Goal: Task Accomplishment & Management: Manage account settings

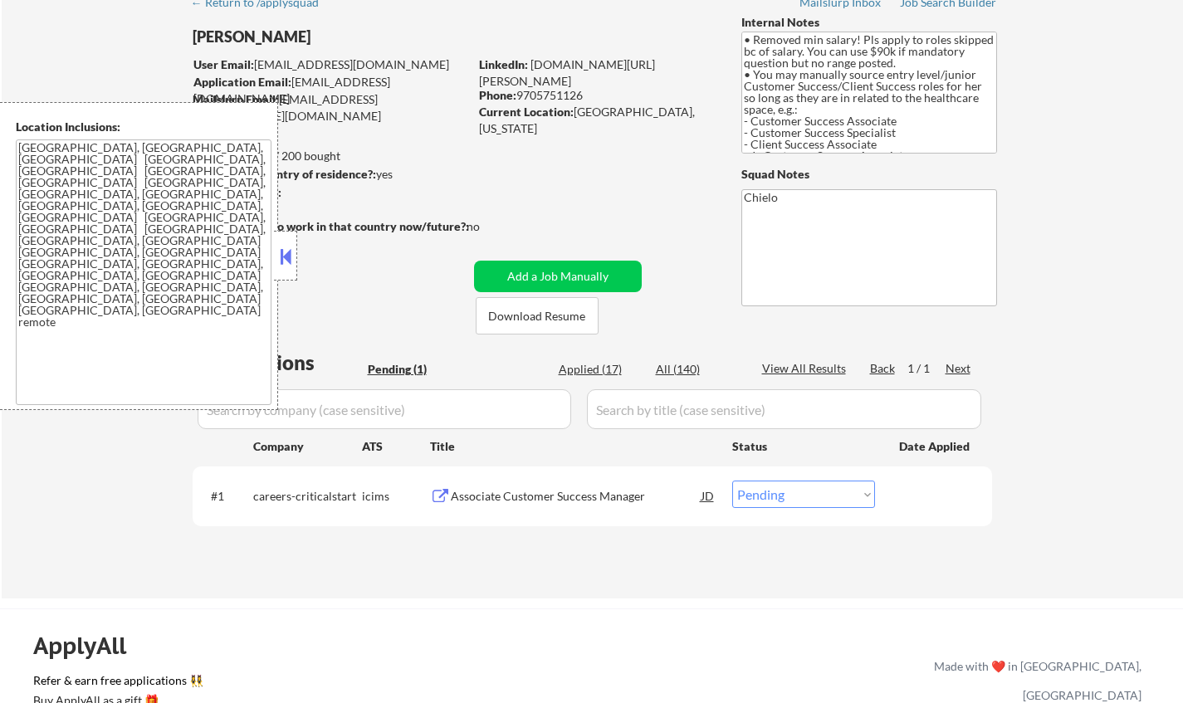
scroll to position [166, 0]
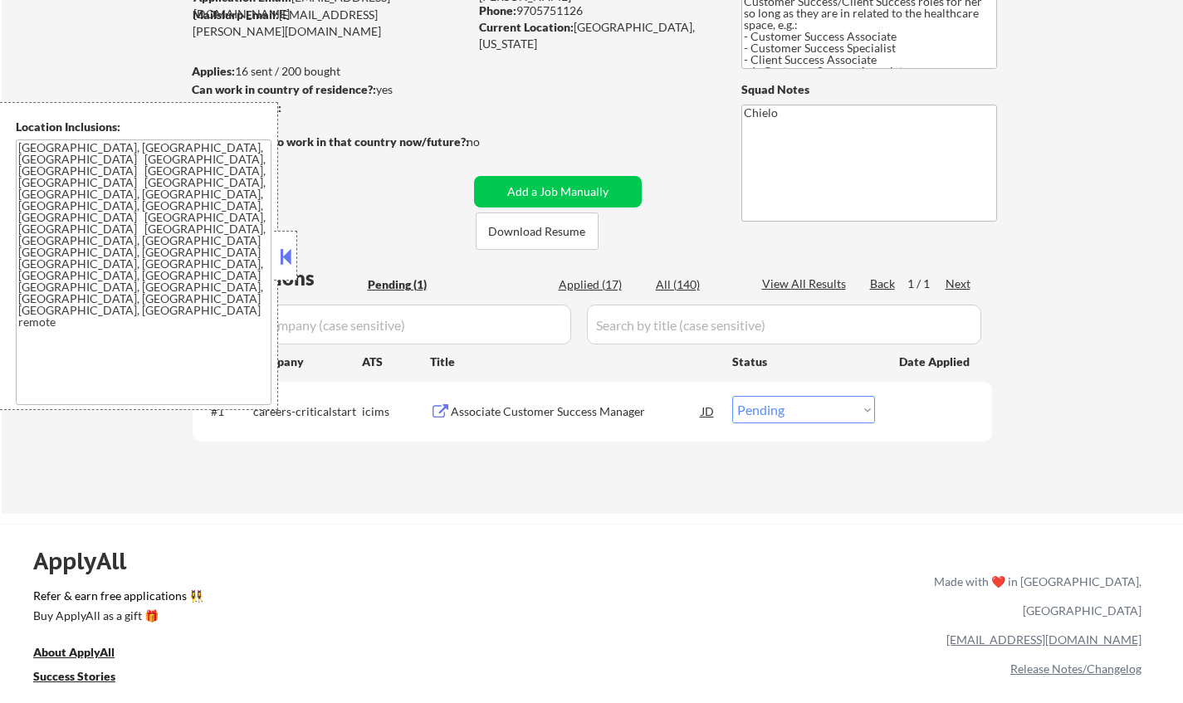
click at [283, 256] on button at bounding box center [285, 256] width 18 height 25
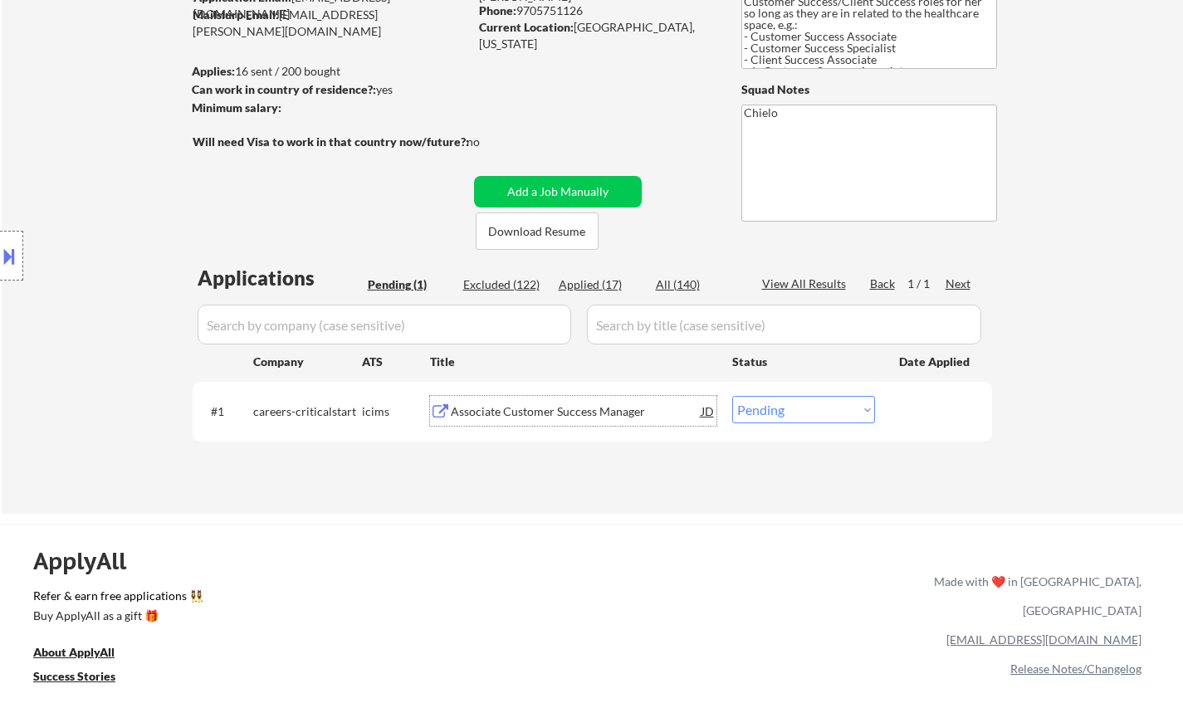
click at [573, 409] on div "Associate Customer Success Manager" at bounding box center [576, 411] width 251 height 17
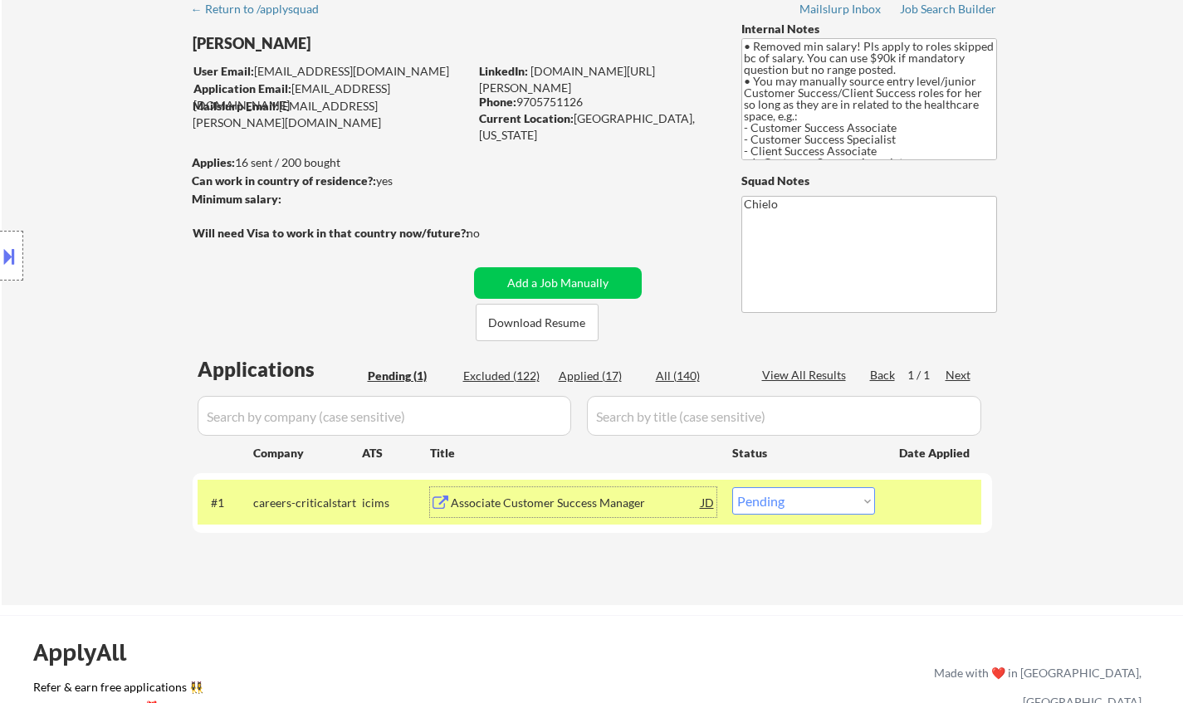
scroll to position [0, 0]
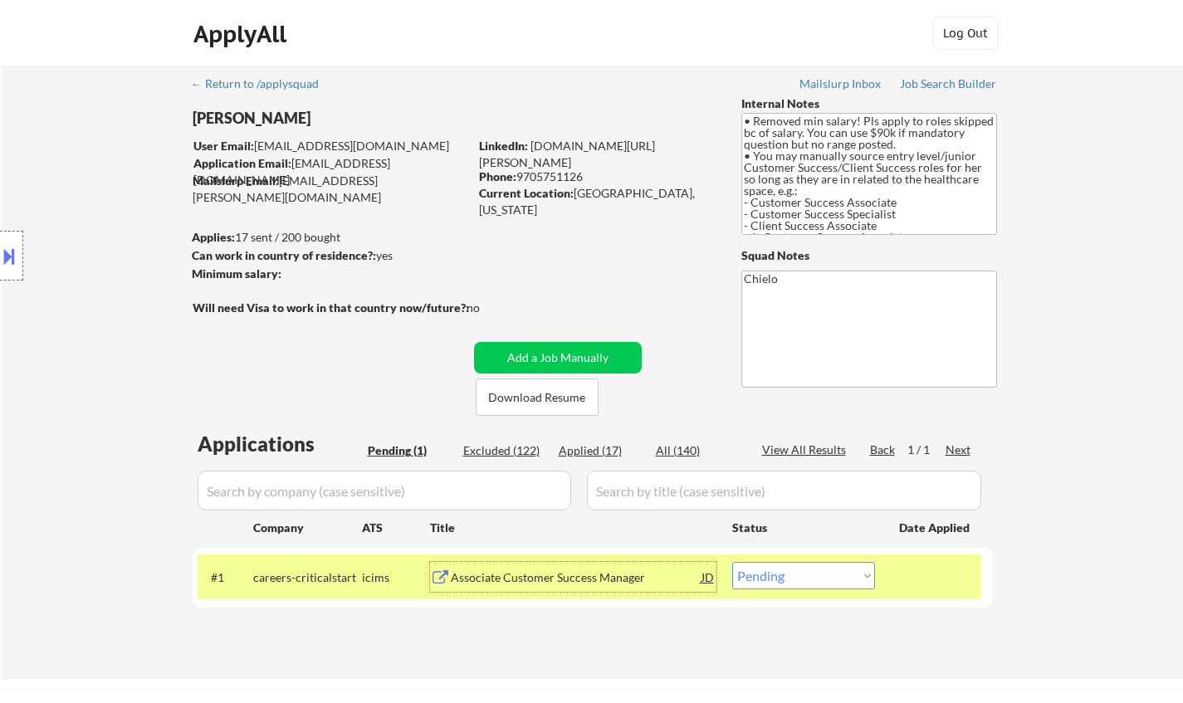
click at [767, 575] on select "Choose an option... Pending Applied Excluded (Questions) Excluded (Expired) Exc…" at bounding box center [803, 575] width 143 height 27
select select ""excluded__salary_""
click at [732, 562] on select "Choose an option... Pending Applied Excluded (Questions) Excluded (Expired) Exc…" at bounding box center [803, 575] width 143 height 27
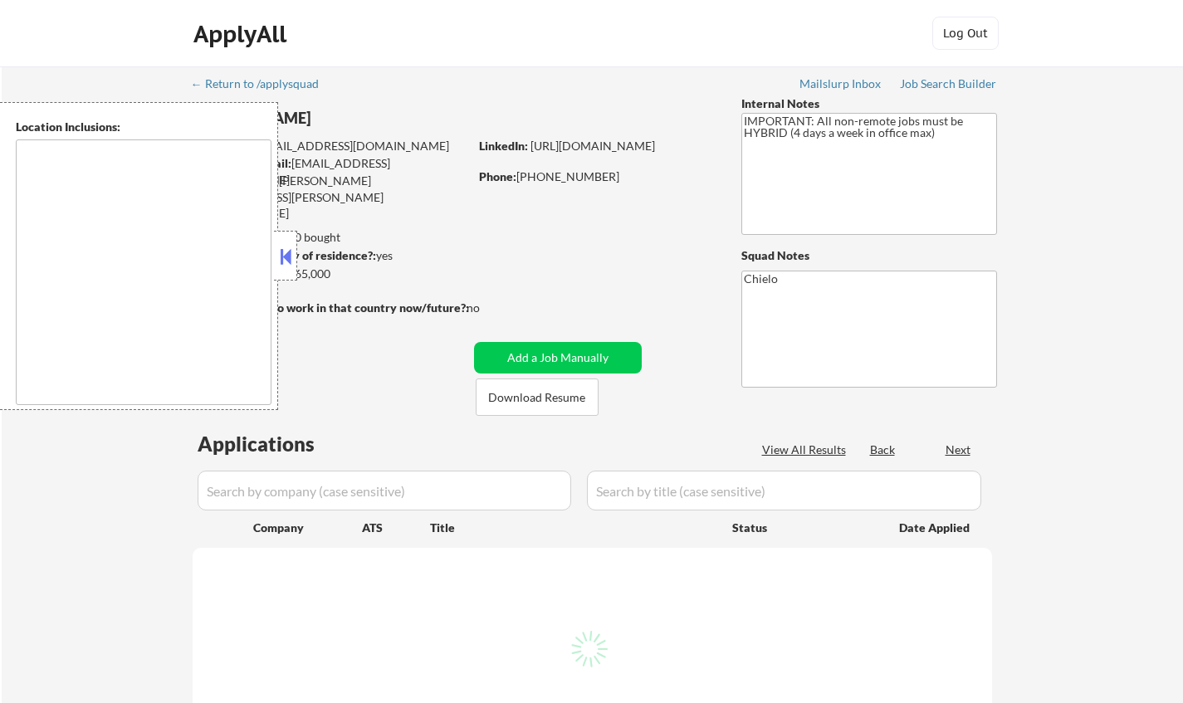
type textarea "San Francisco, CA Daly City, CA South San Francisco, CA Brisbane, CA Colma, CA …"
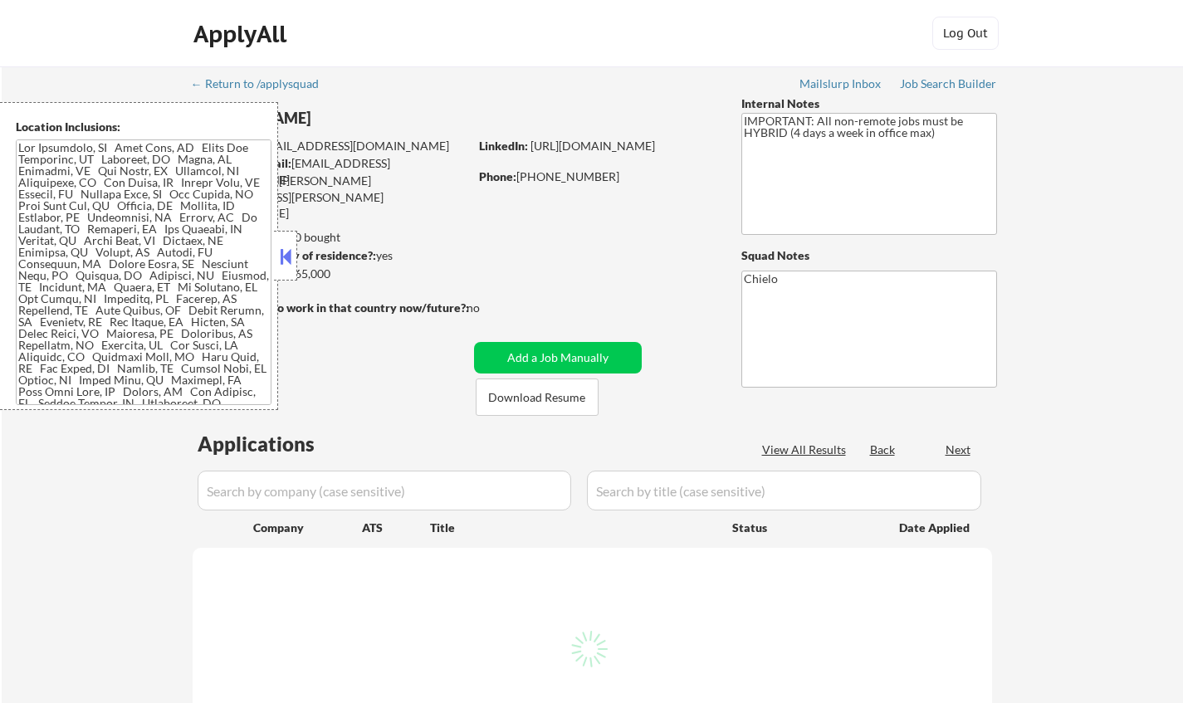
select select ""pending""
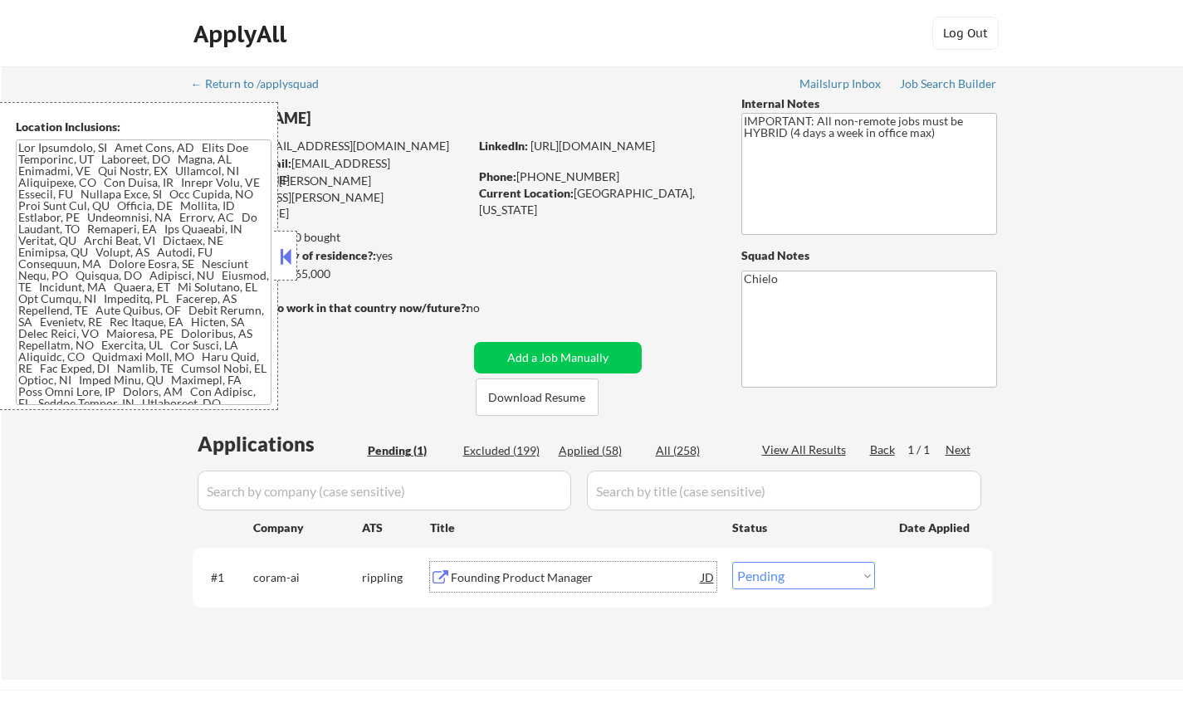
click at [538, 581] on div "Founding Product Manager" at bounding box center [576, 577] width 251 height 17
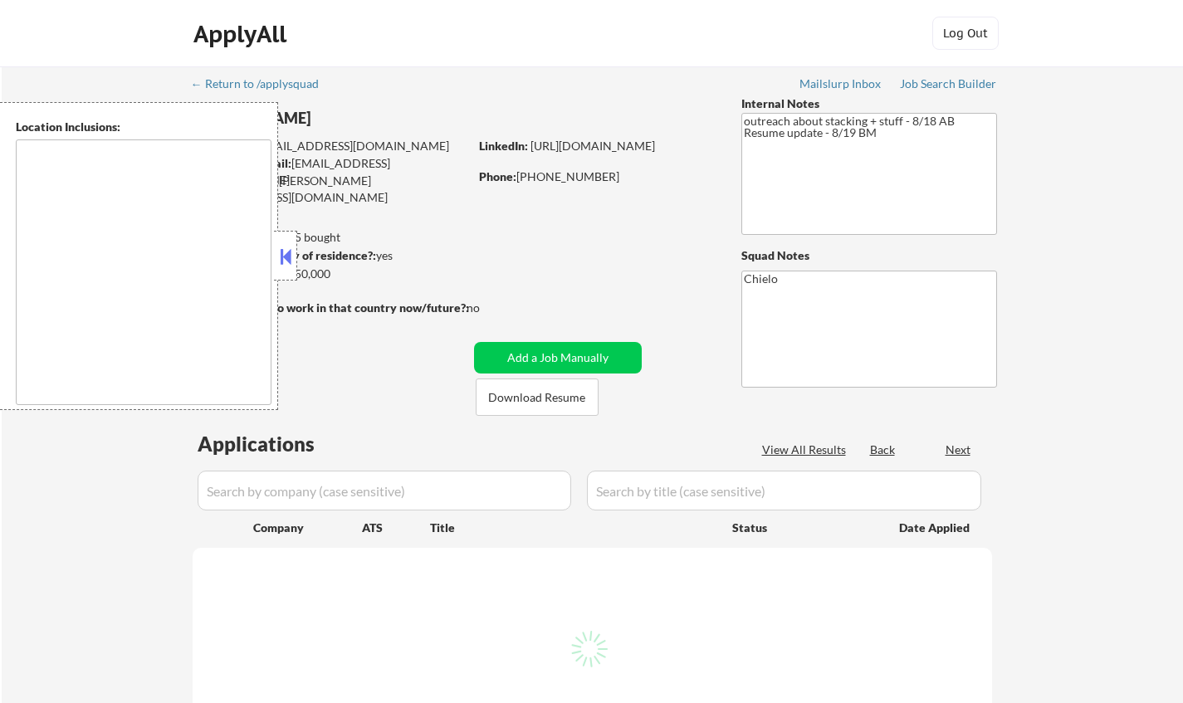
type textarea "San Francisco, CA Daly City, CA South San Francisco, CA Brisbane, CA Colma, CA …"
type textarea "[GEOGRAPHIC_DATA], [GEOGRAPHIC_DATA] [GEOGRAPHIC_DATA], [GEOGRAPHIC_DATA] [GEOG…"
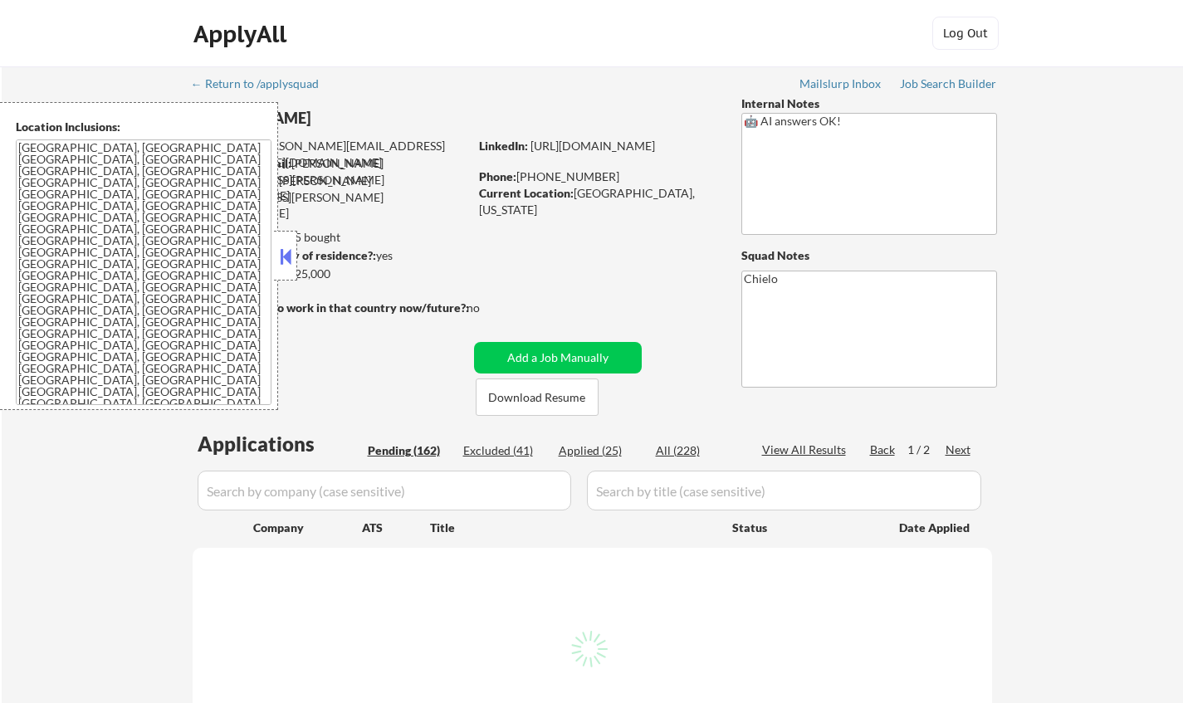
select select ""pending""
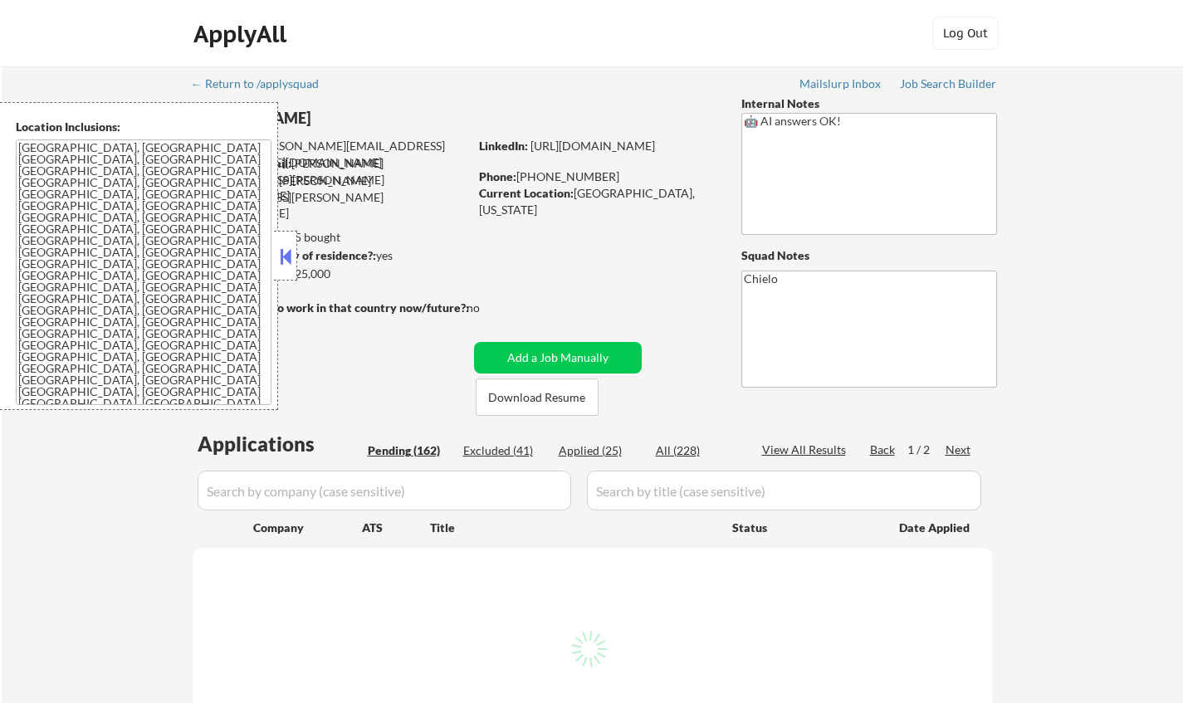
select select ""pending""
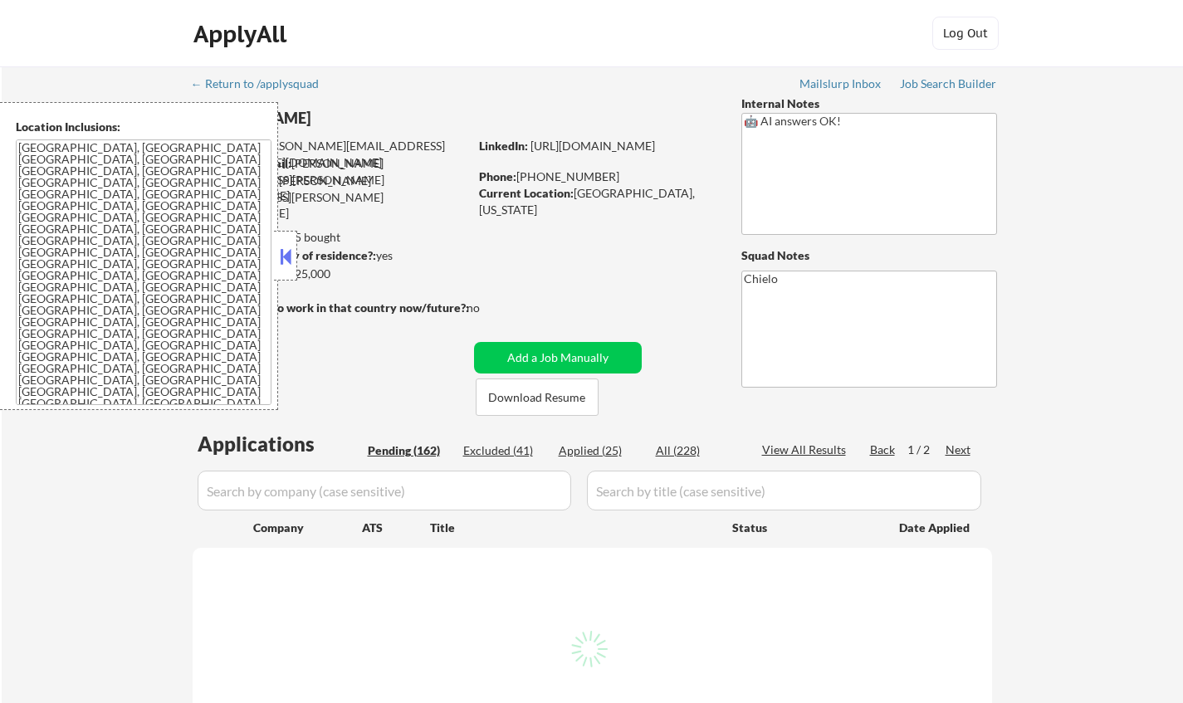
select select ""pending""
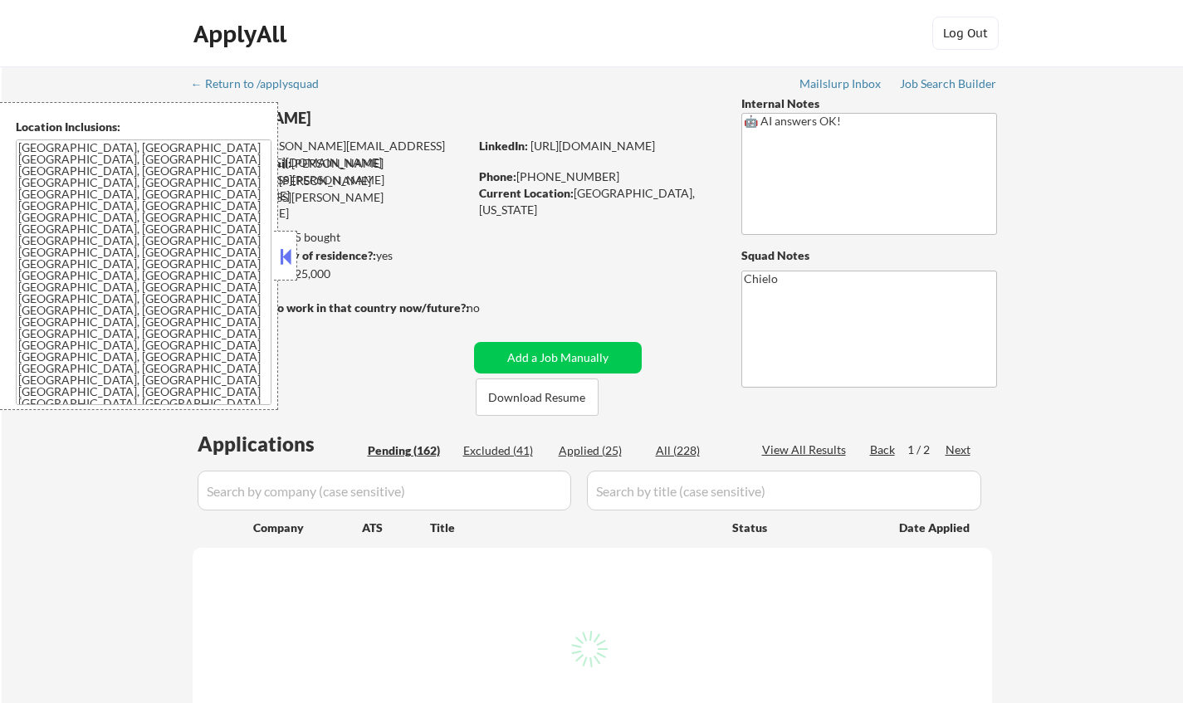
select select ""pending""
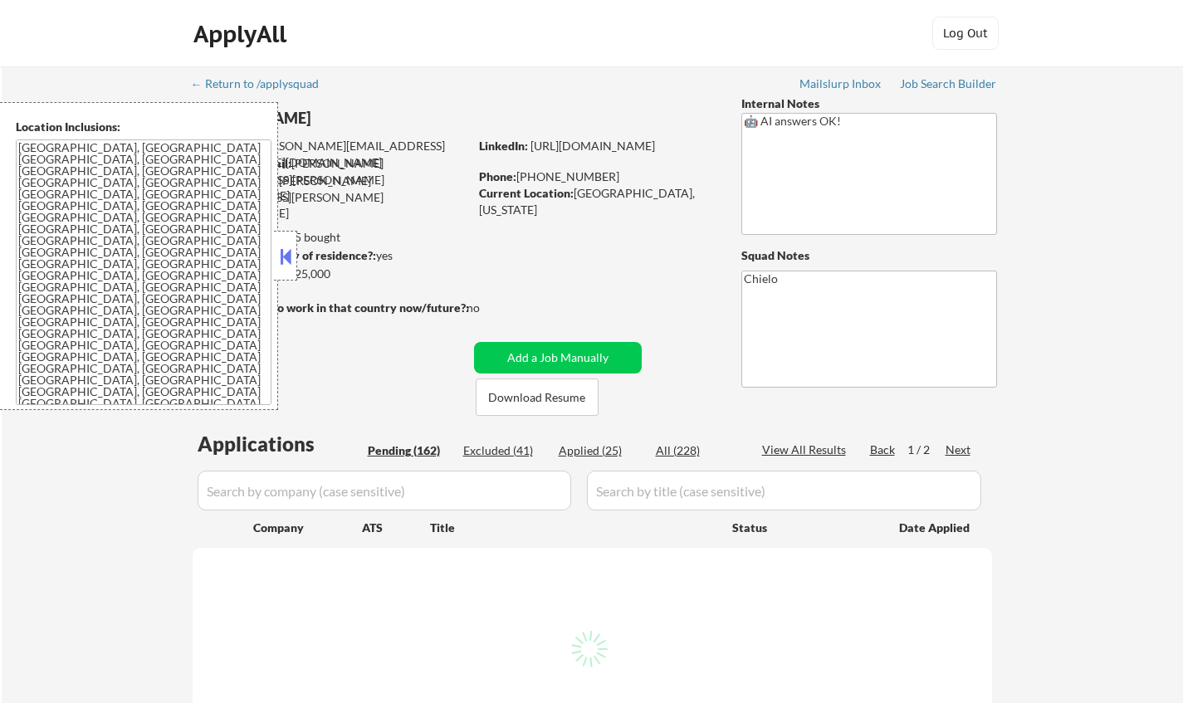
select select ""pending""
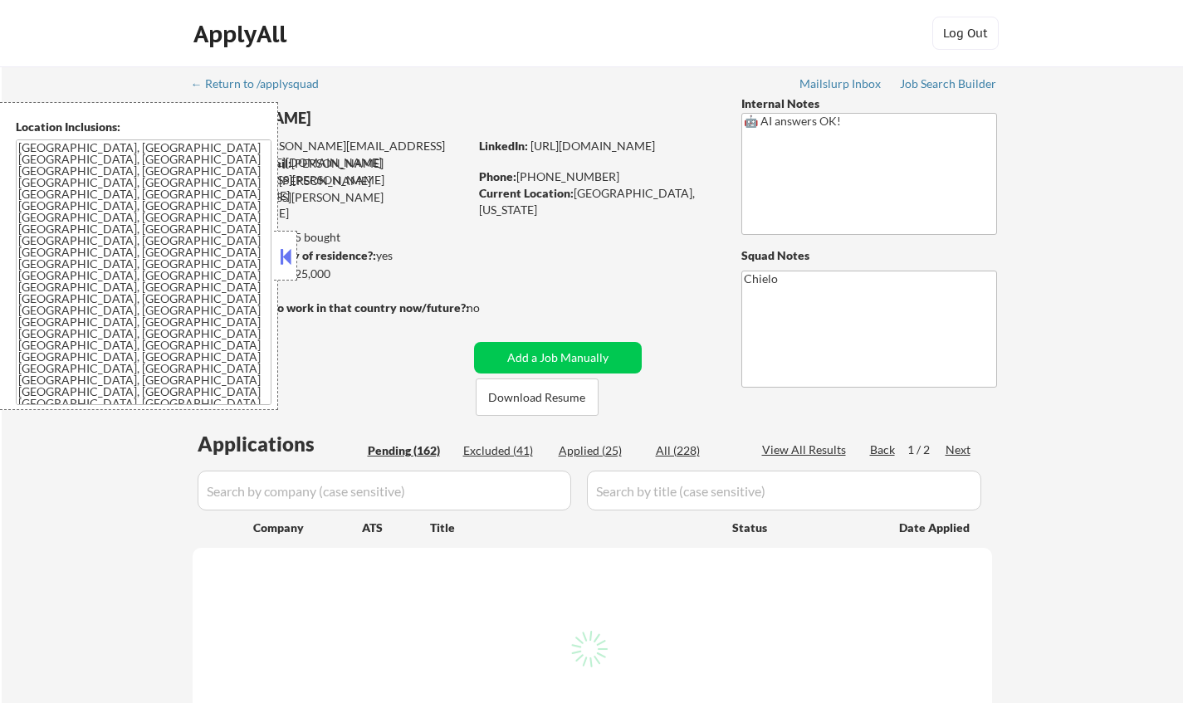
select select ""pending""
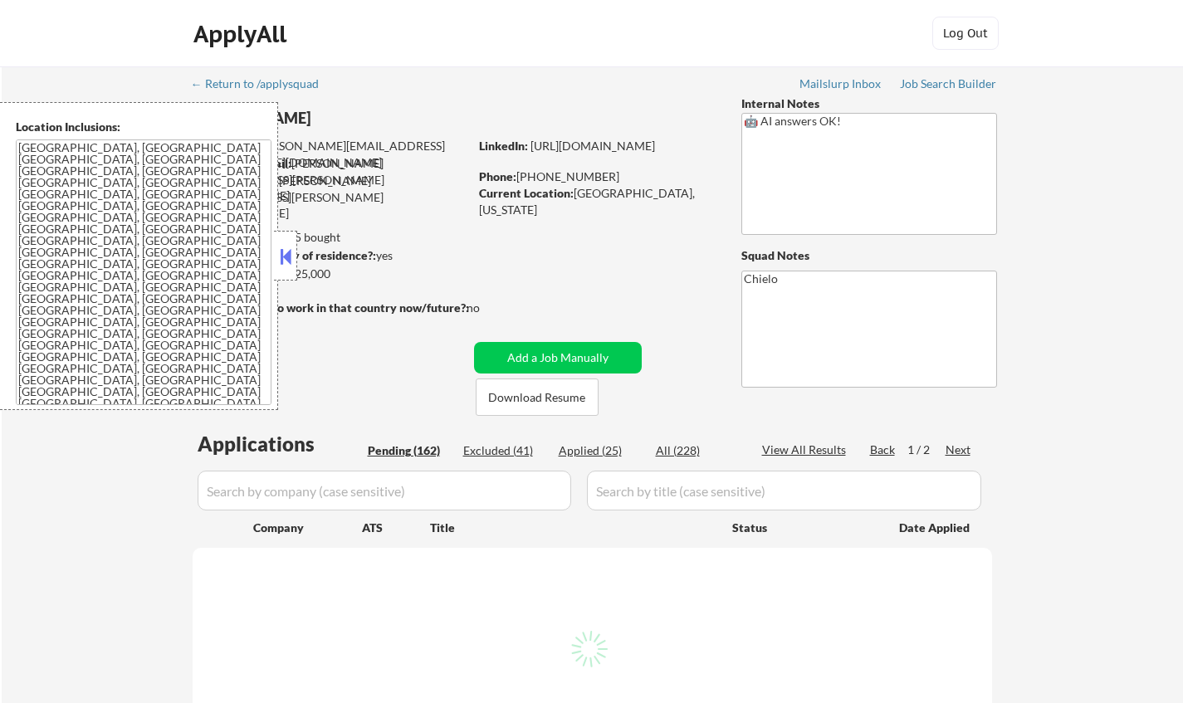
select select ""pending""
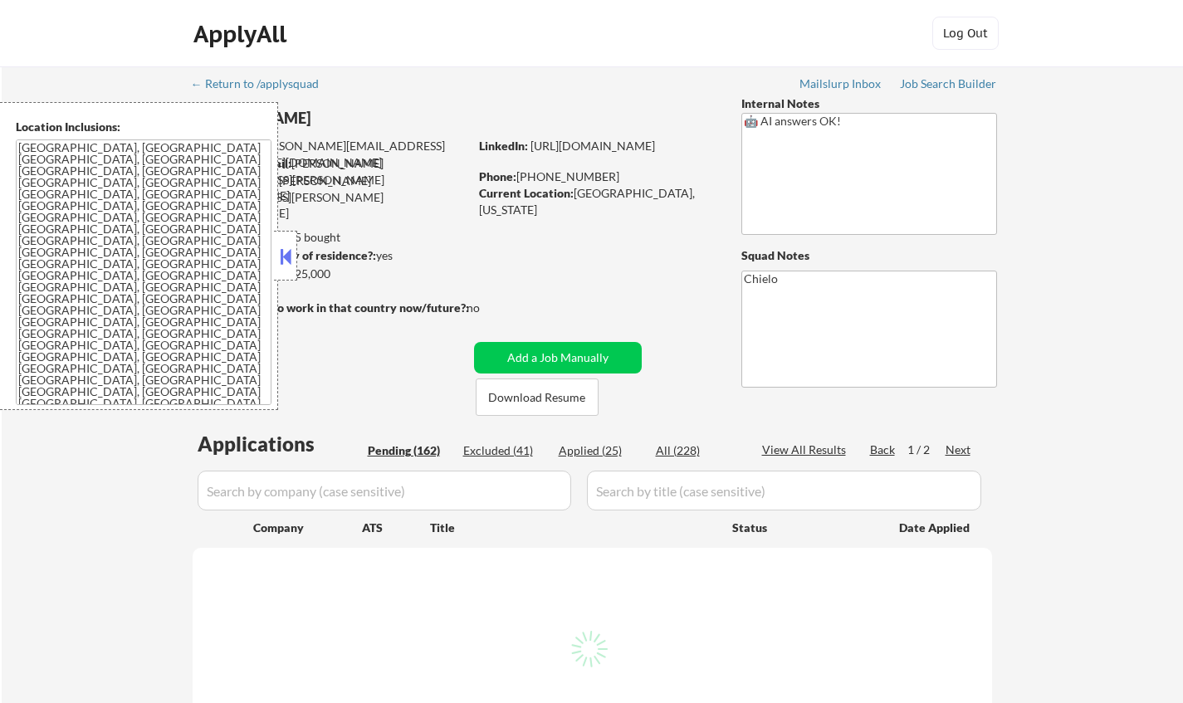
select select ""pending""
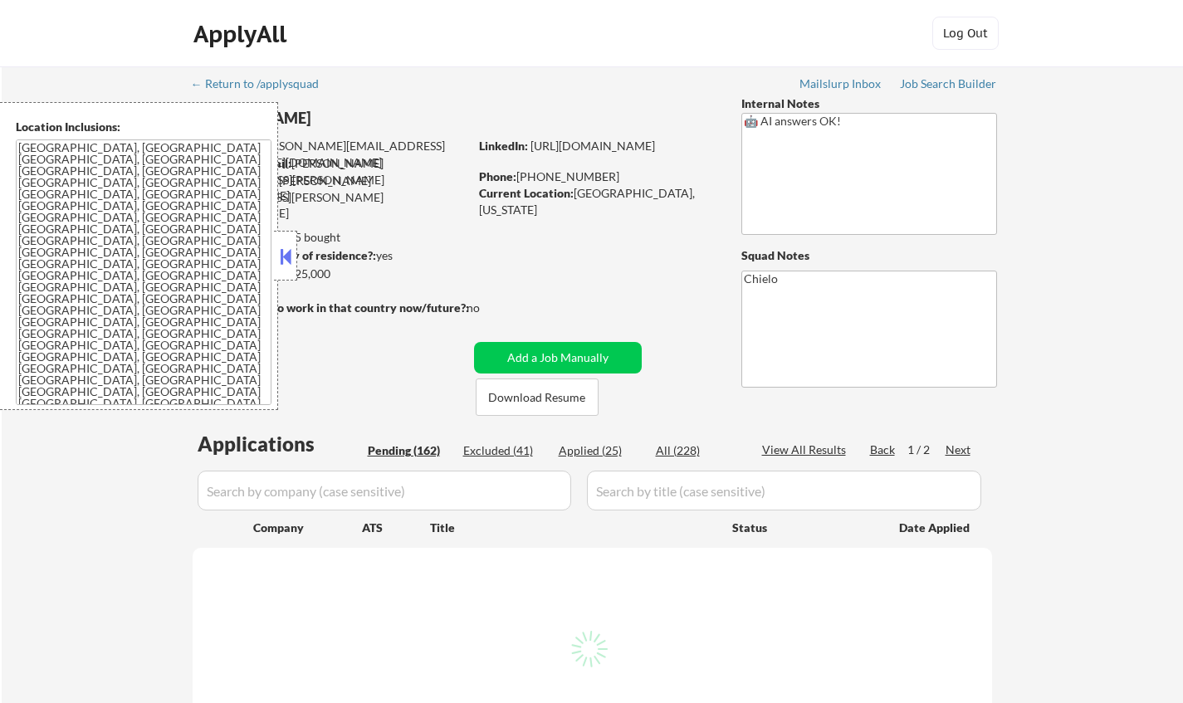
select select ""pending""
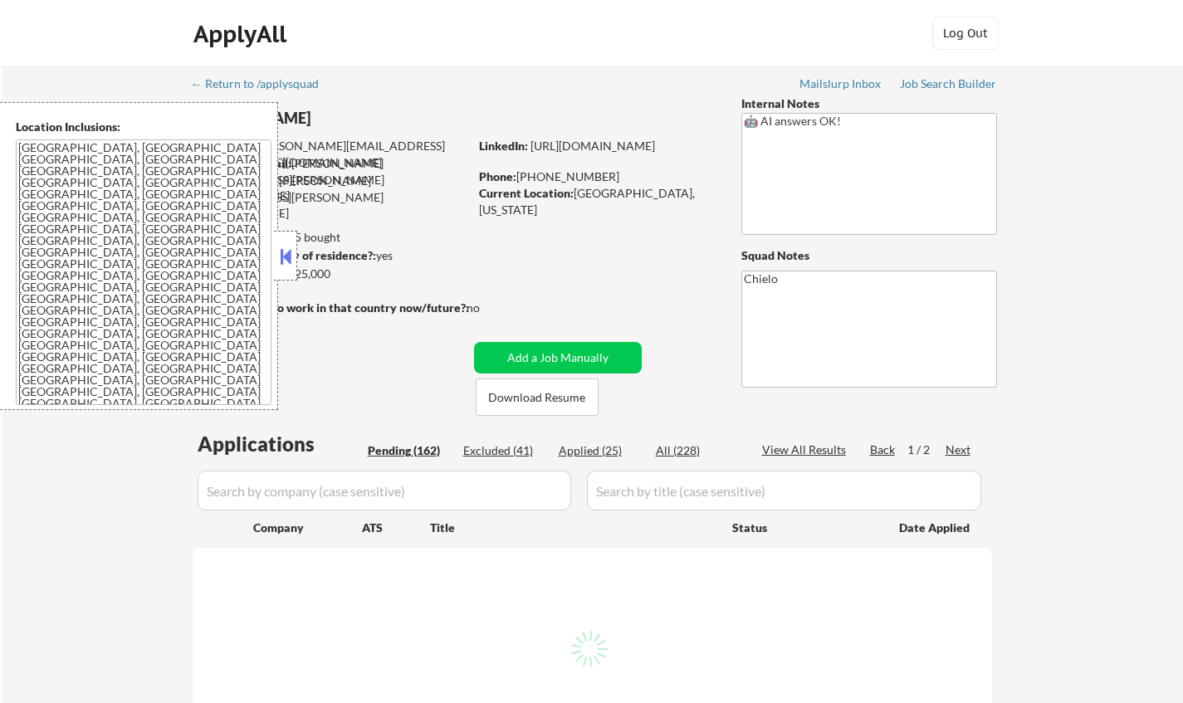
select select ""pending""
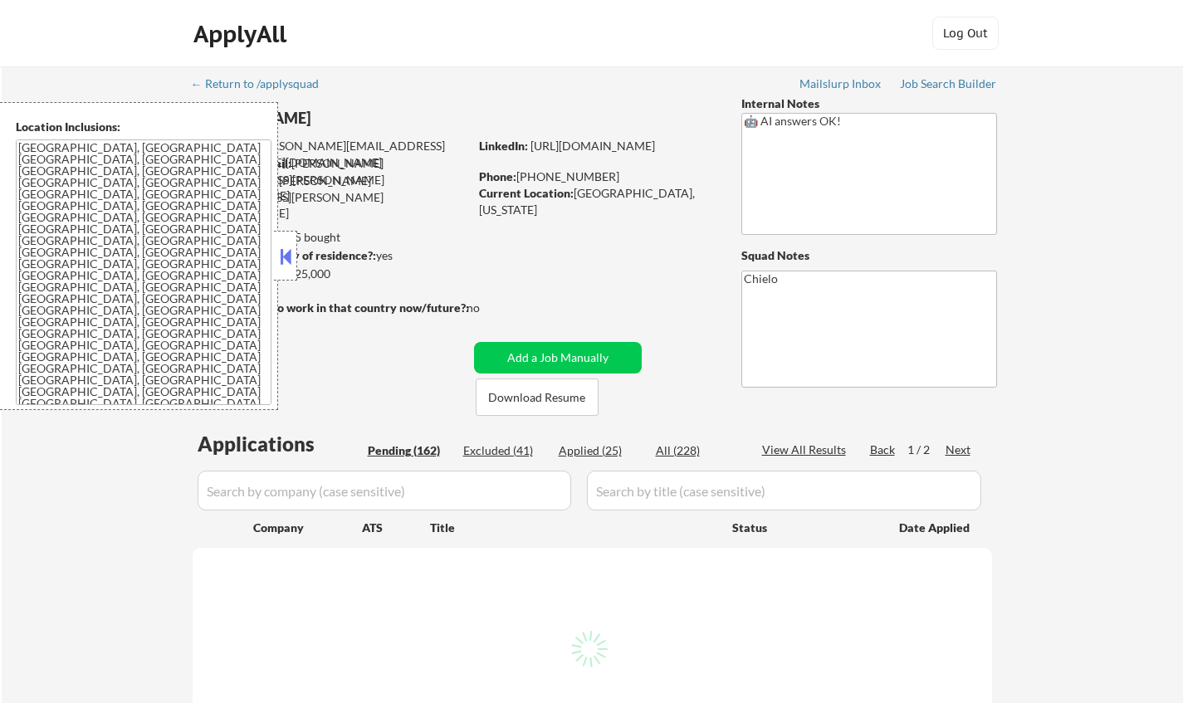
select select ""pending""
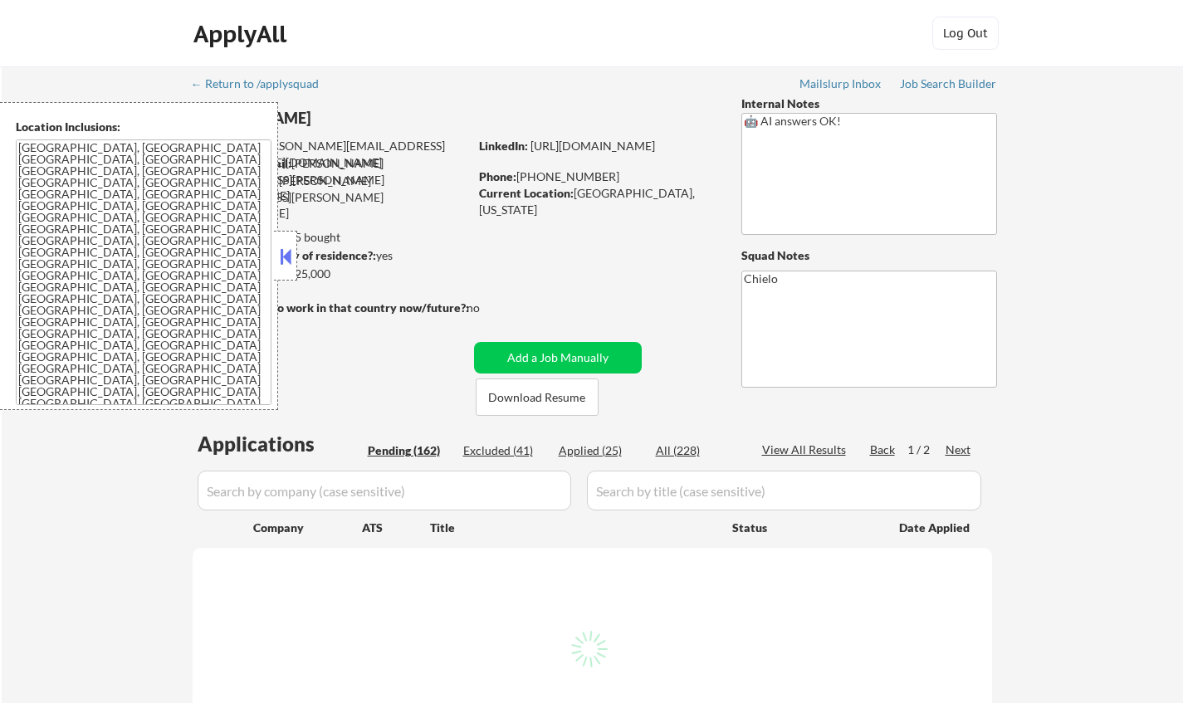
select select ""pending""
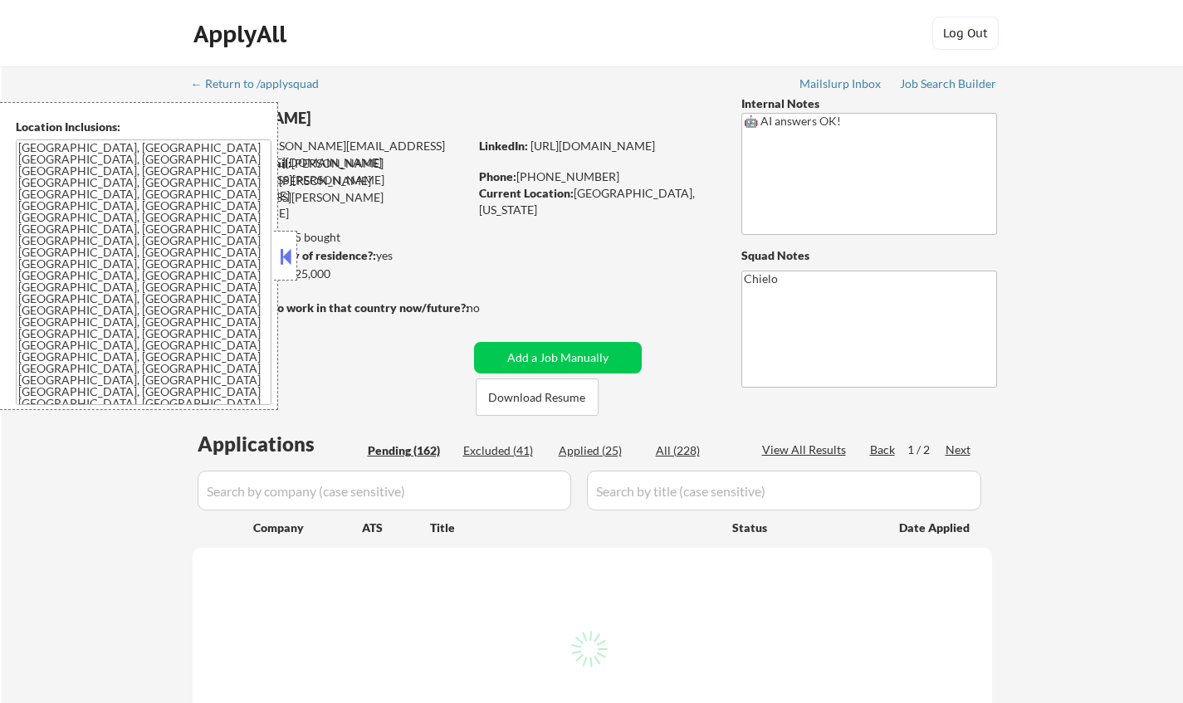
select select ""pending""
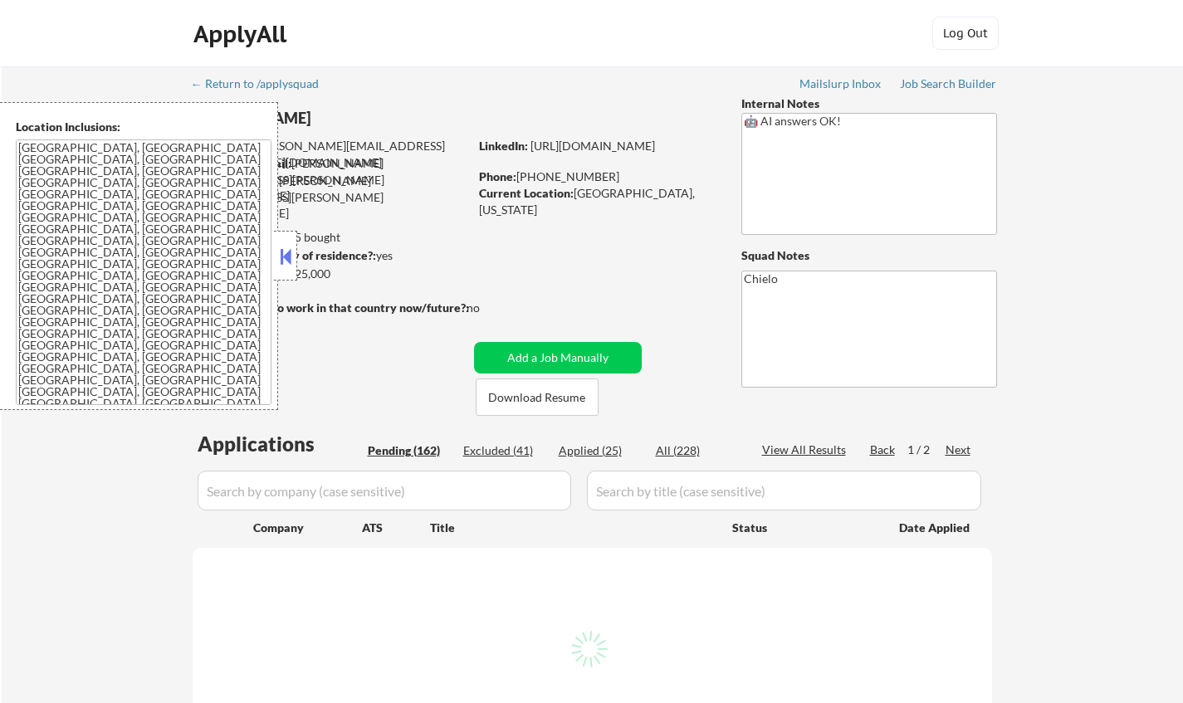
select select ""pending""
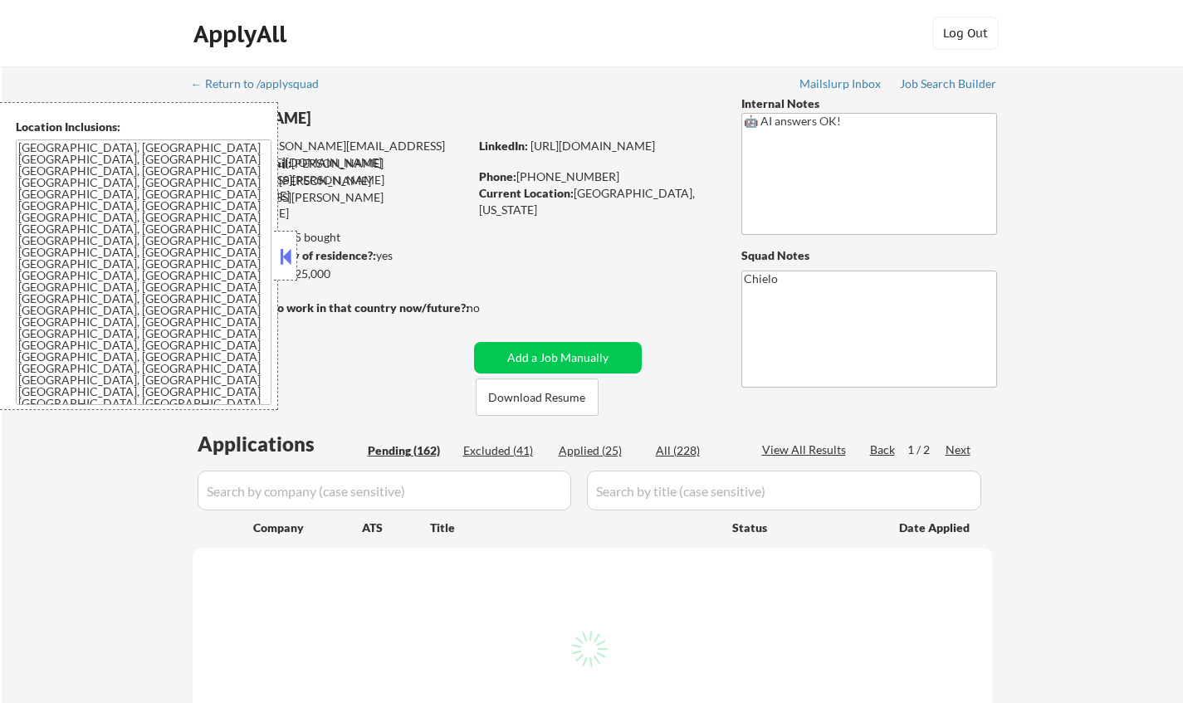
select select ""pending""
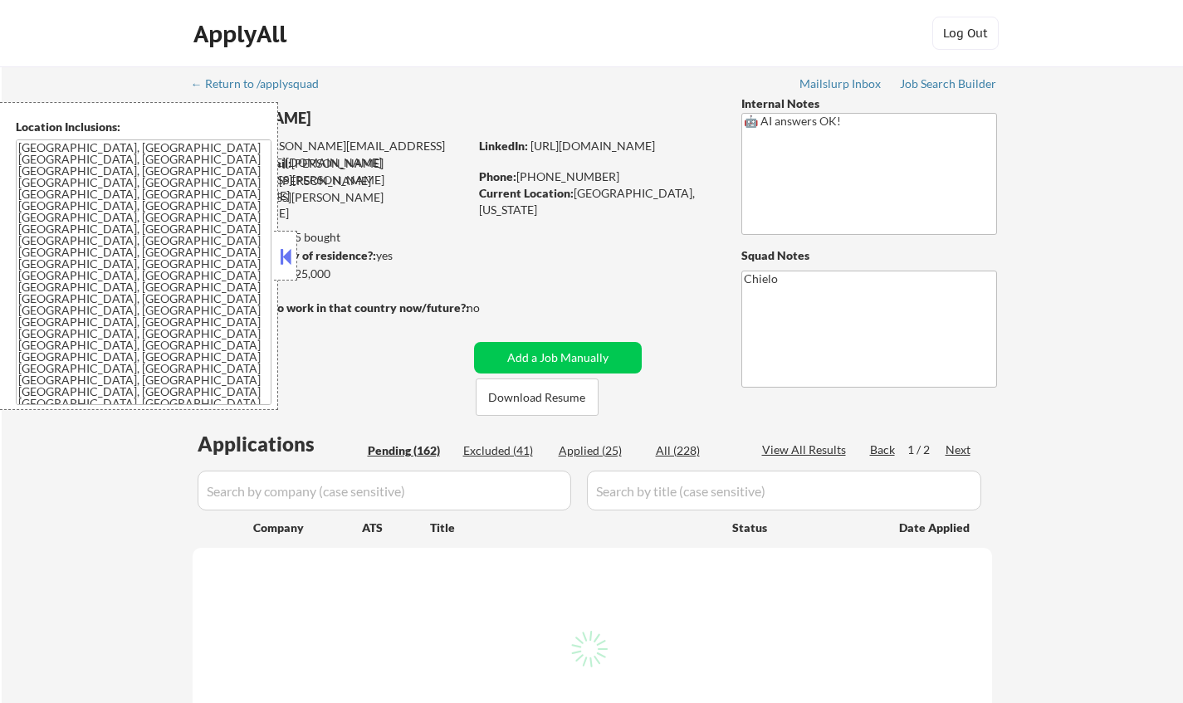
select select ""pending""
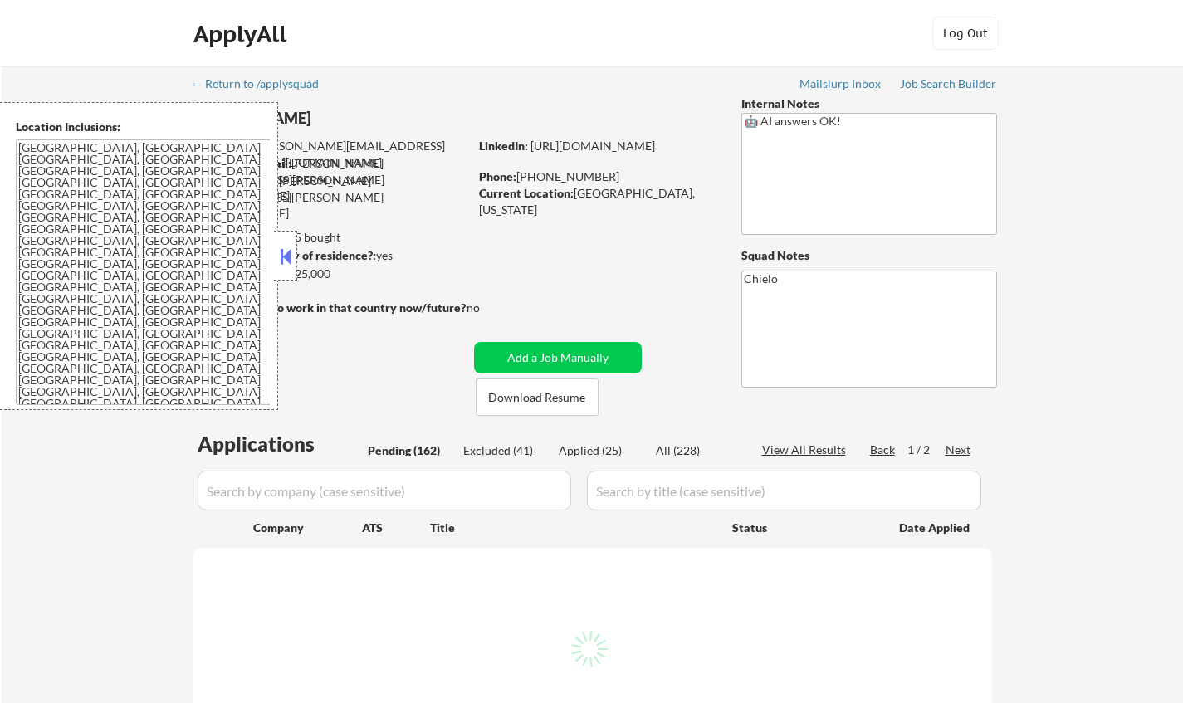
select select ""pending""
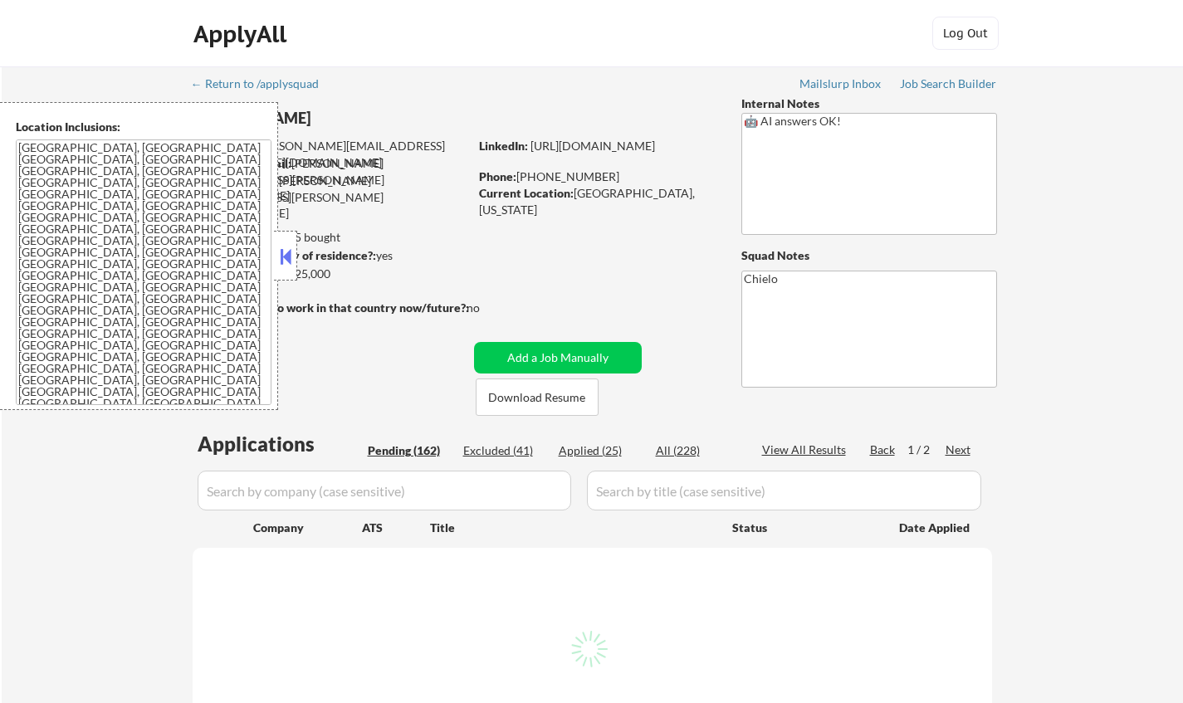
select select ""pending""
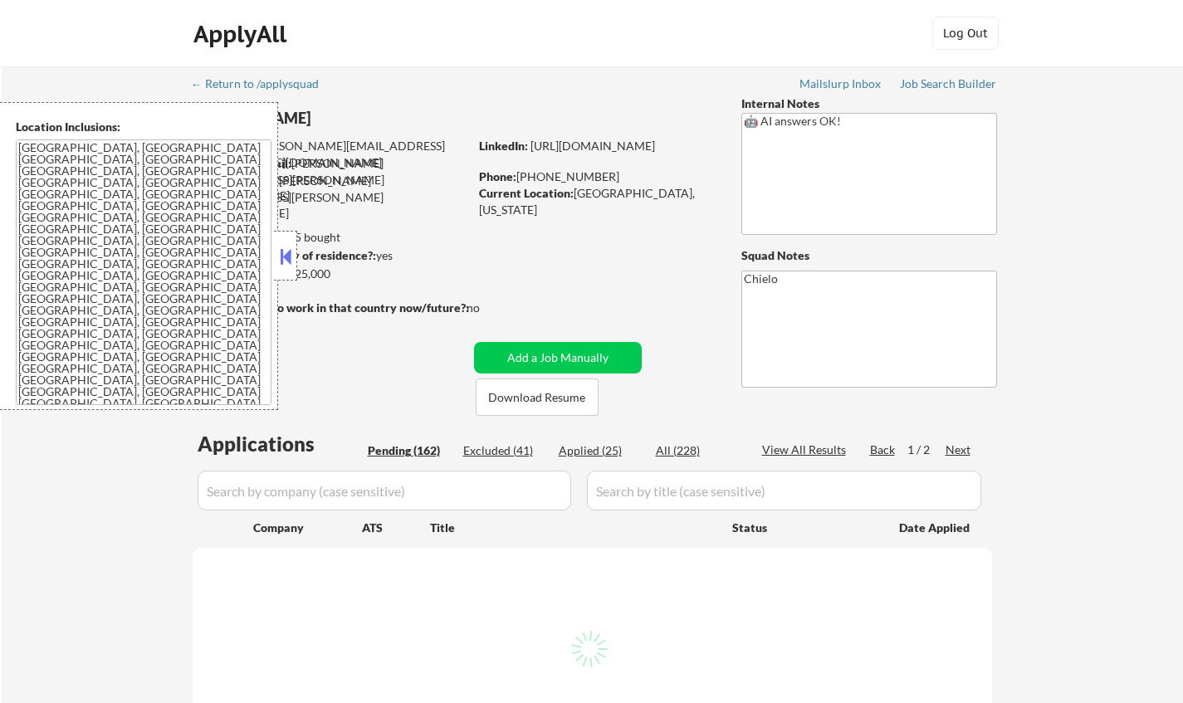
select select ""pending""
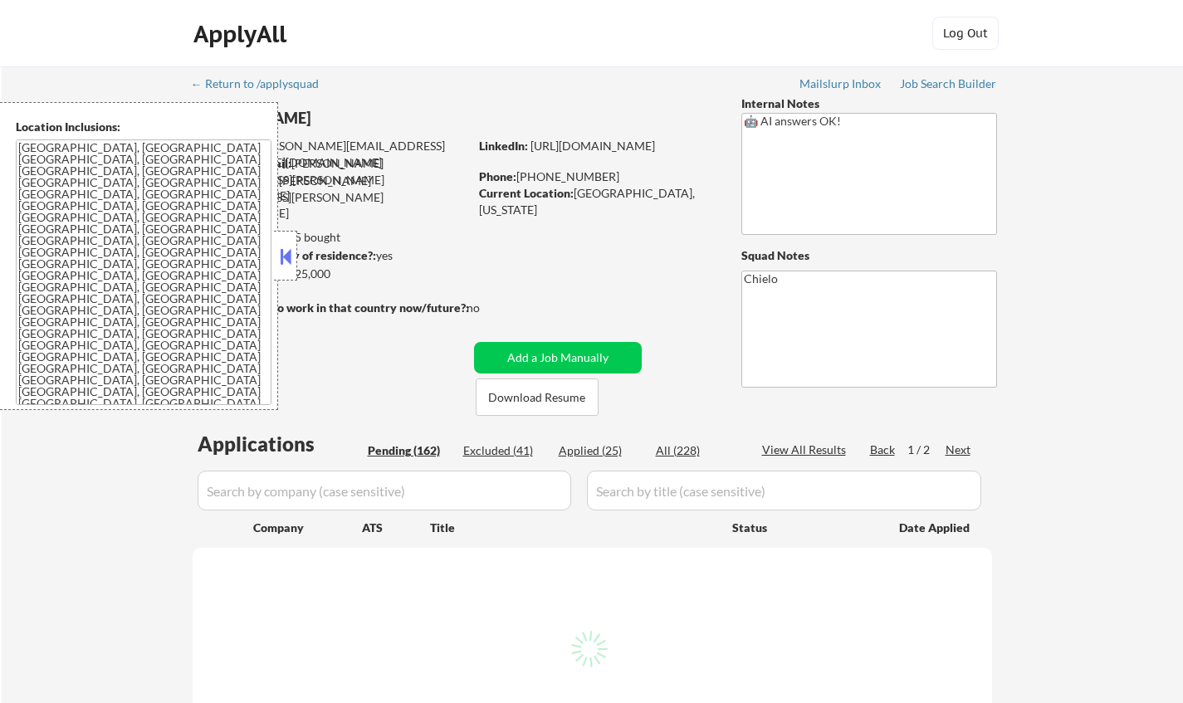
select select ""pending""
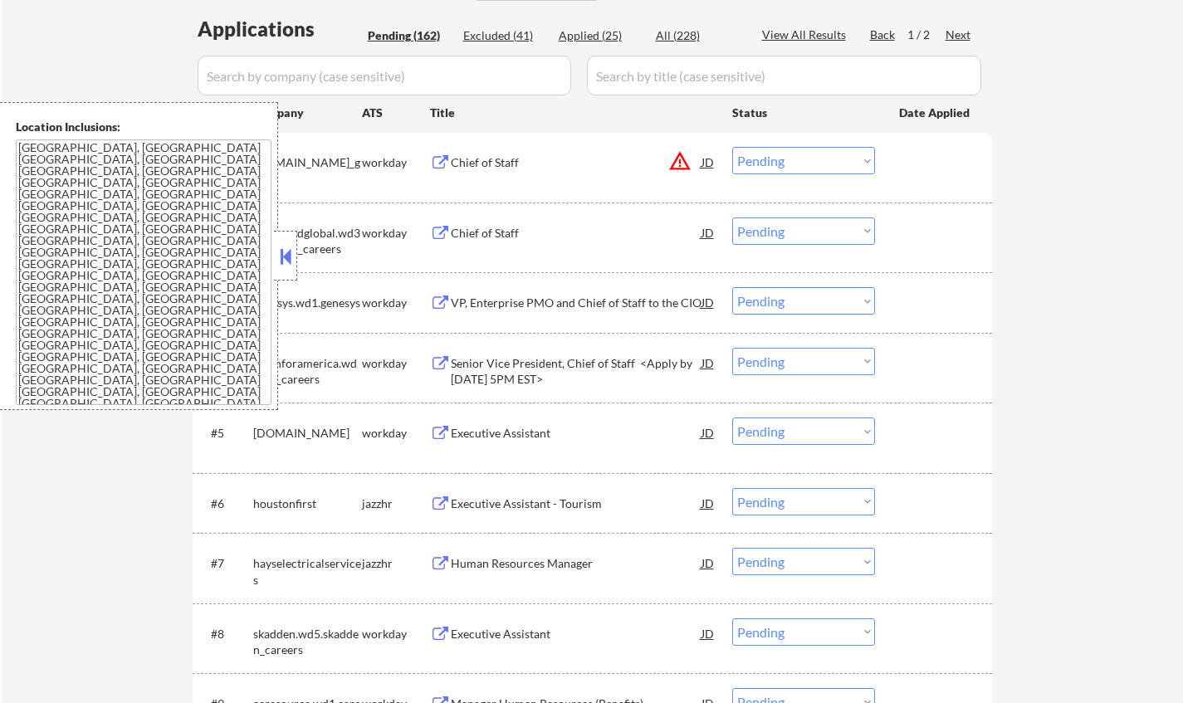
click at [278, 261] on button at bounding box center [285, 256] width 18 height 25
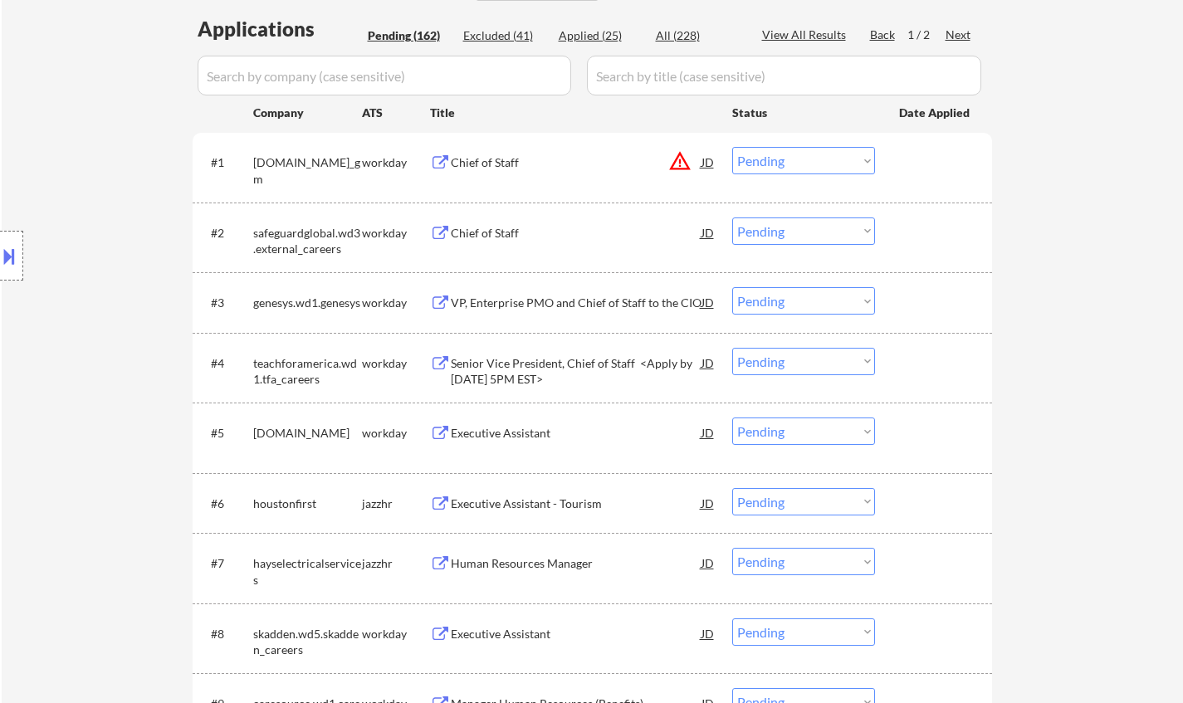
click at [476, 242] on div "Chief of Staff" at bounding box center [576, 232] width 251 height 30
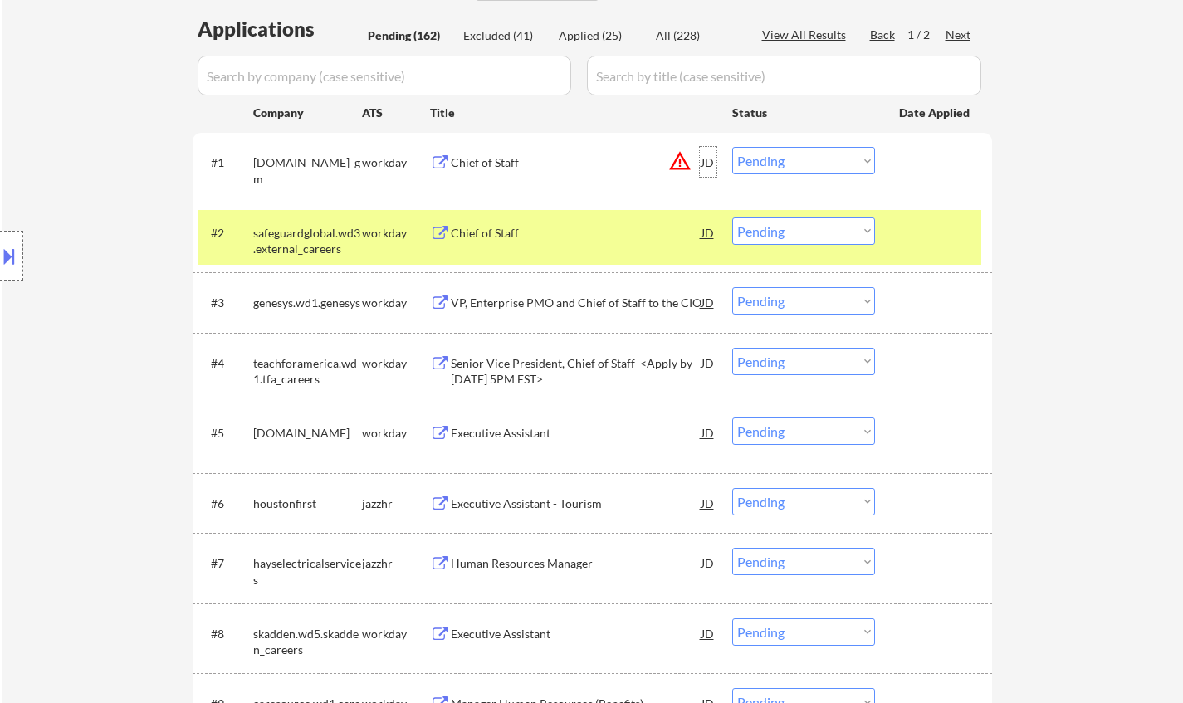
click at [708, 164] on div "JD" at bounding box center [708, 162] width 17 height 30
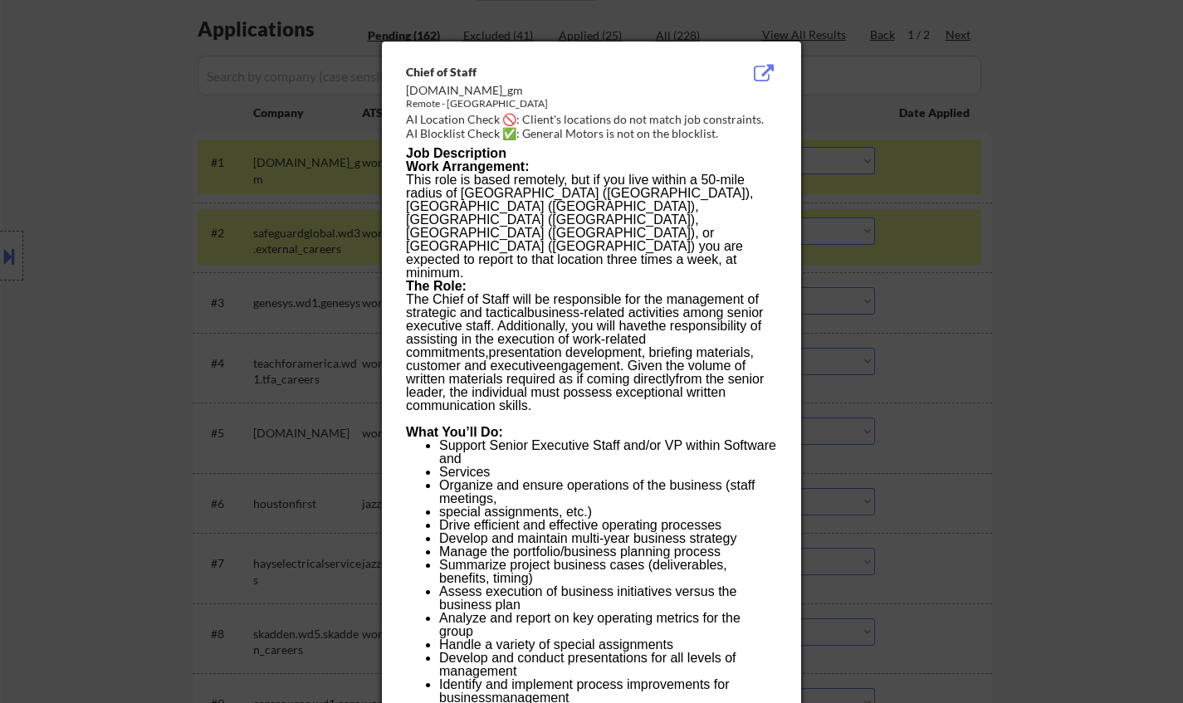
click at [1047, 318] on div at bounding box center [591, 351] width 1183 height 703
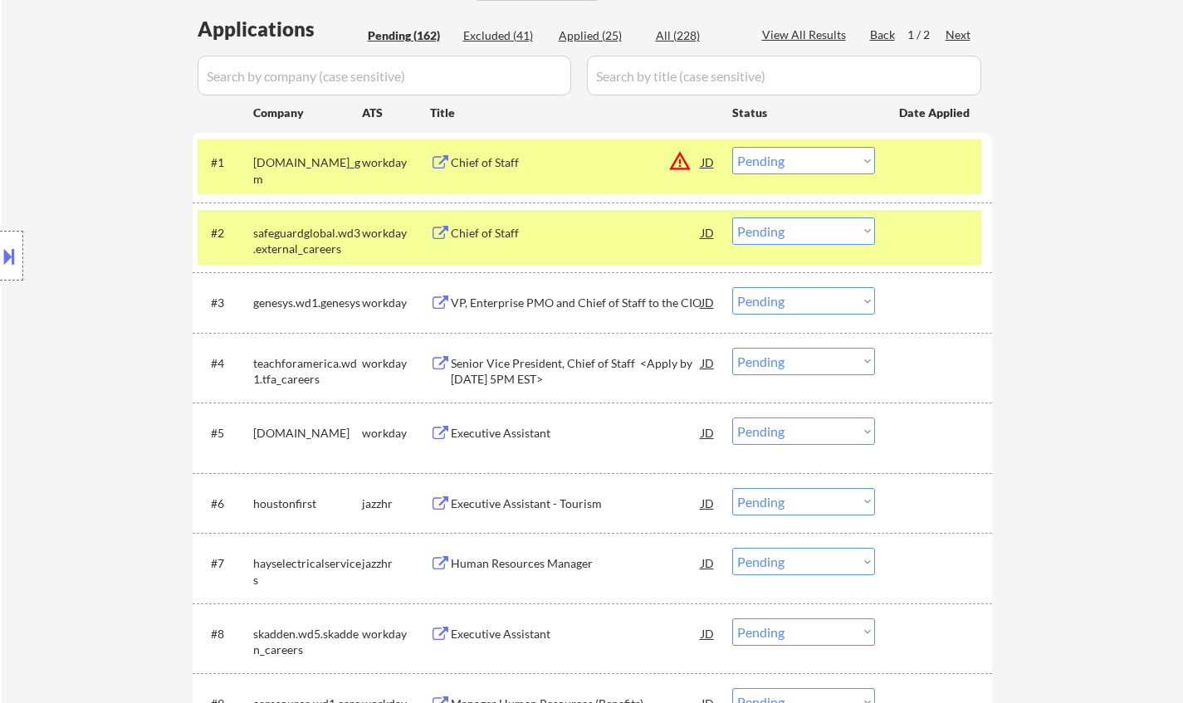
drag, startPoint x: 777, startPoint y: 227, endPoint x: 782, endPoint y: 240, distance: 14.2
click at [777, 227] on select "Choose an option... Pending Applied Excluded (Questions) Excluded (Expired) Exc…" at bounding box center [803, 230] width 143 height 27
click at [732, 217] on select "Choose an option... Pending Applied Excluded (Questions) Excluded (Expired) Exc…" at bounding box center [803, 230] width 143 height 27
select select ""pending""
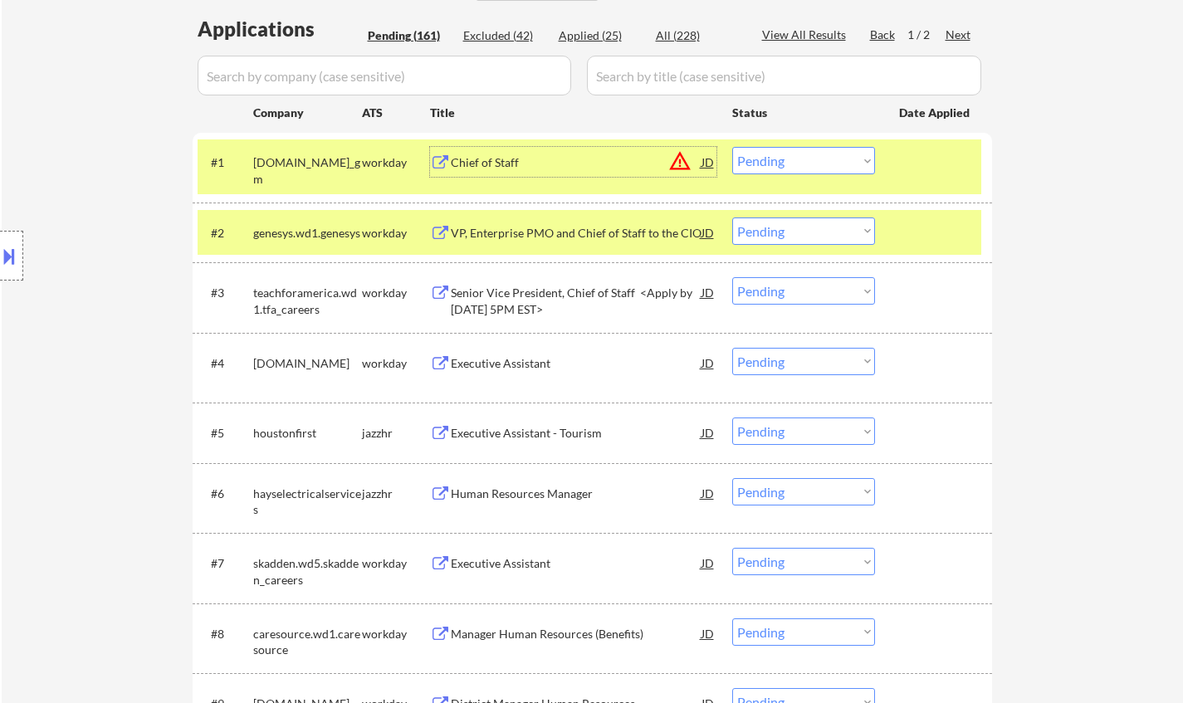
click at [485, 157] on div "Chief of Staff" at bounding box center [576, 162] width 251 height 17
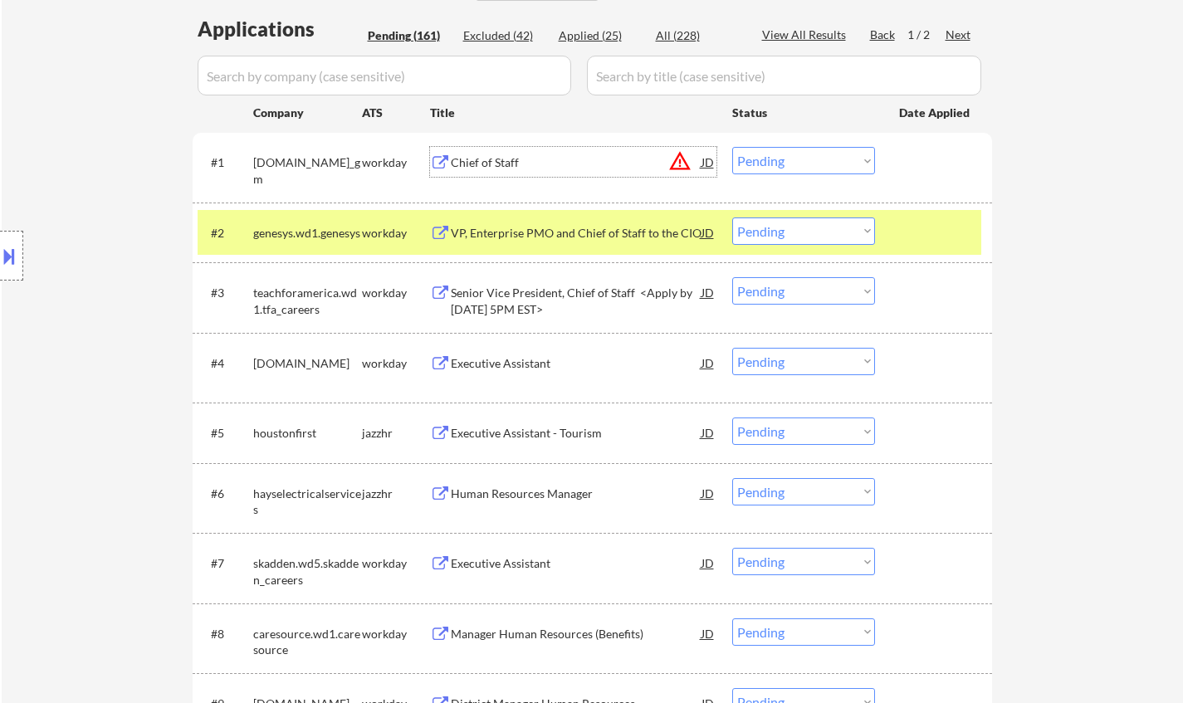
click at [758, 166] on select "Choose an option... Pending Applied Excluded (Questions) Excluded (Expired) Exc…" at bounding box center [803, 160] width 143 height 27
click at [732, 147] on select "Choose an option... Pending Applied Excluded (Questions) Excluded (Expired) Exc…" at bounding box center [803, 160] width 143 height 27
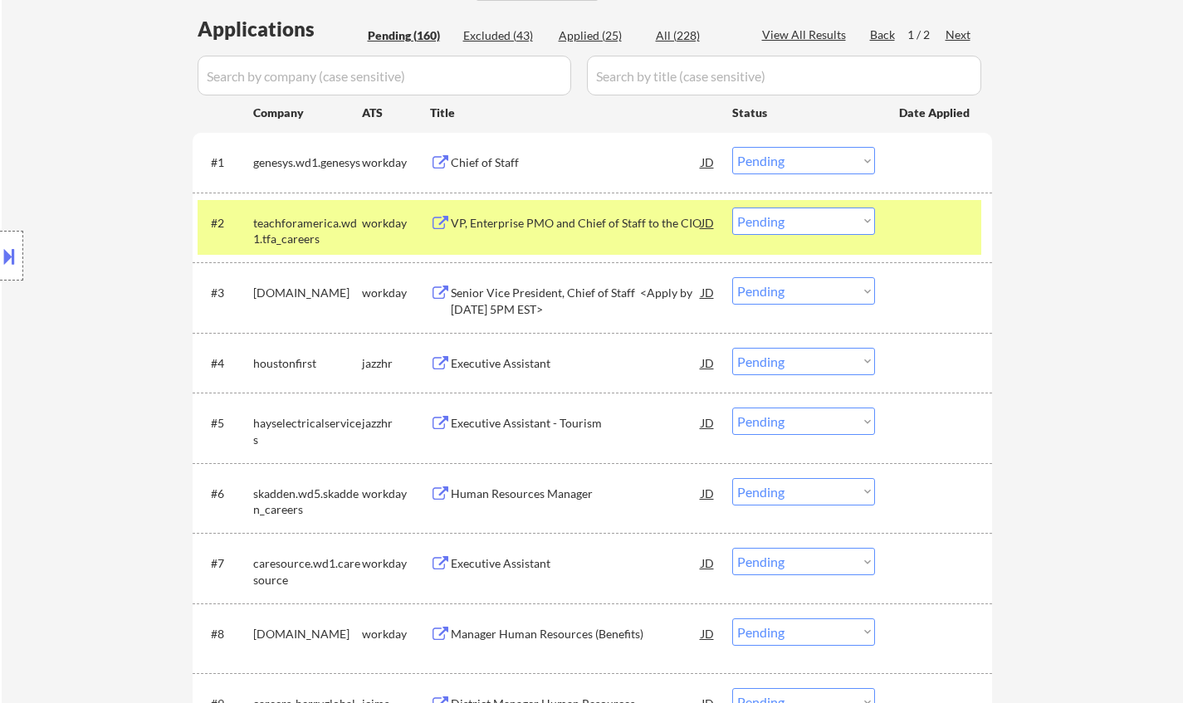
click at [486, 156] on div "Chief of Staff" at bounding box center [576, 162] width 251 height 17
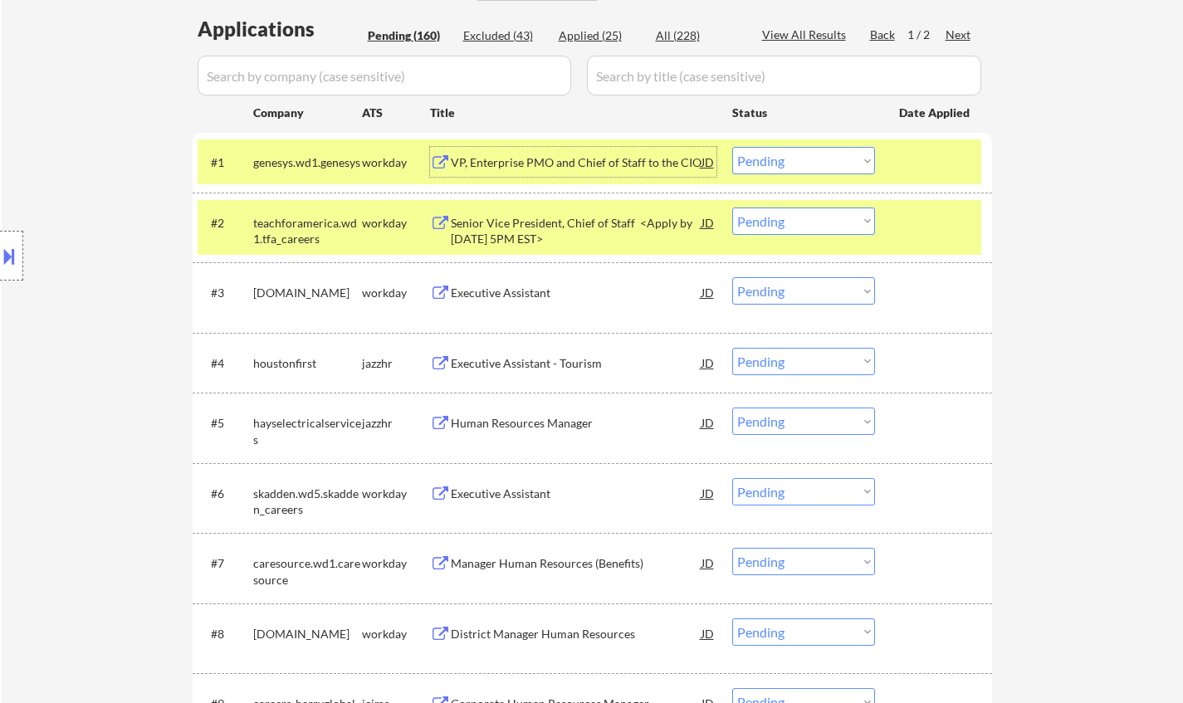
click at [774, 155] on select "Choose an option... Pending Applied Excluded (Questions) Excluded (Expired) Exc…" at bounding box center [803, 160] width 143 height 27
click at [732, 147] on select "Choose an option... Pending Applied Excluded (Questions) Excluded (Expired) Exc…" at bounding box center [803, 160] width 143 height 27
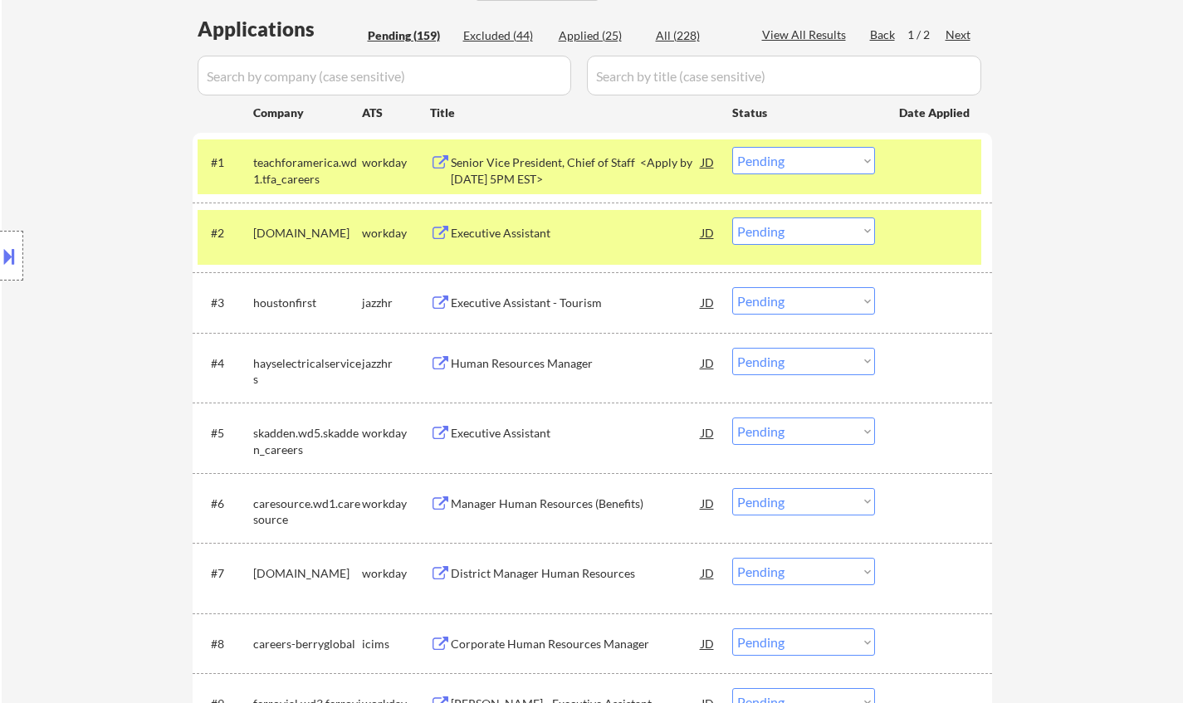
click at [524, 181] on div "Senior Vice President, Chief of Staff <Apply by [DATE] 5PM EST>" at bounding box center [576, 170] width 251 height 32
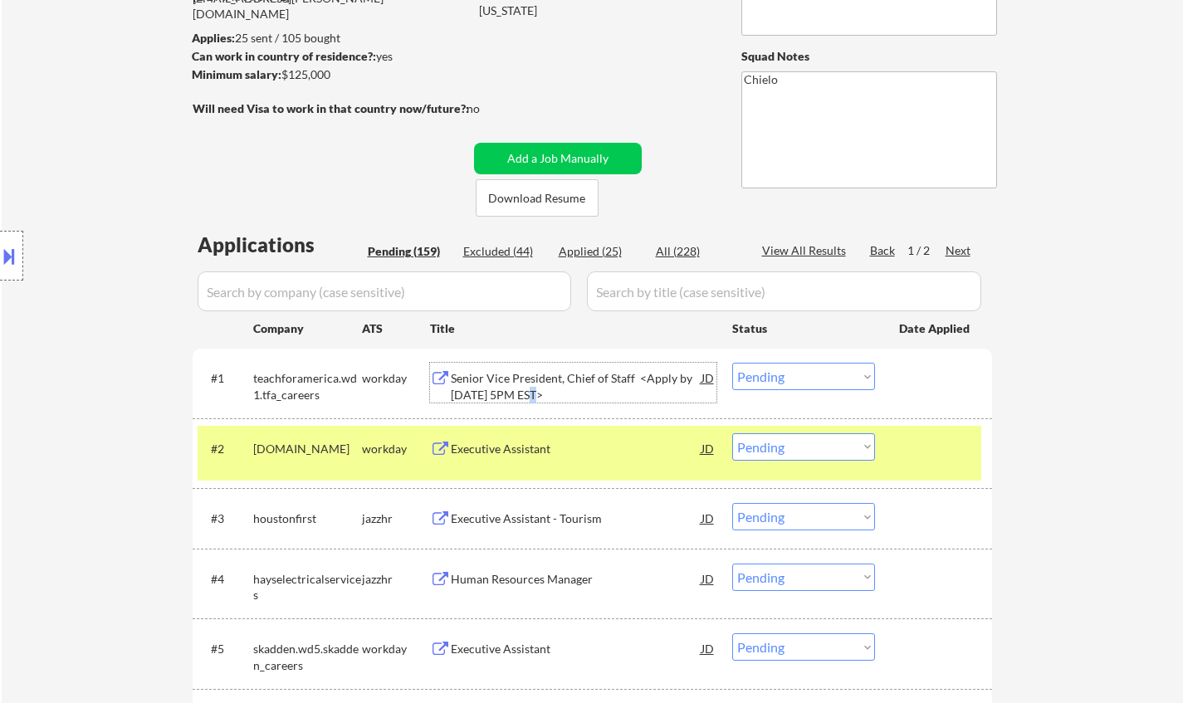
scroll to position [166, 0]
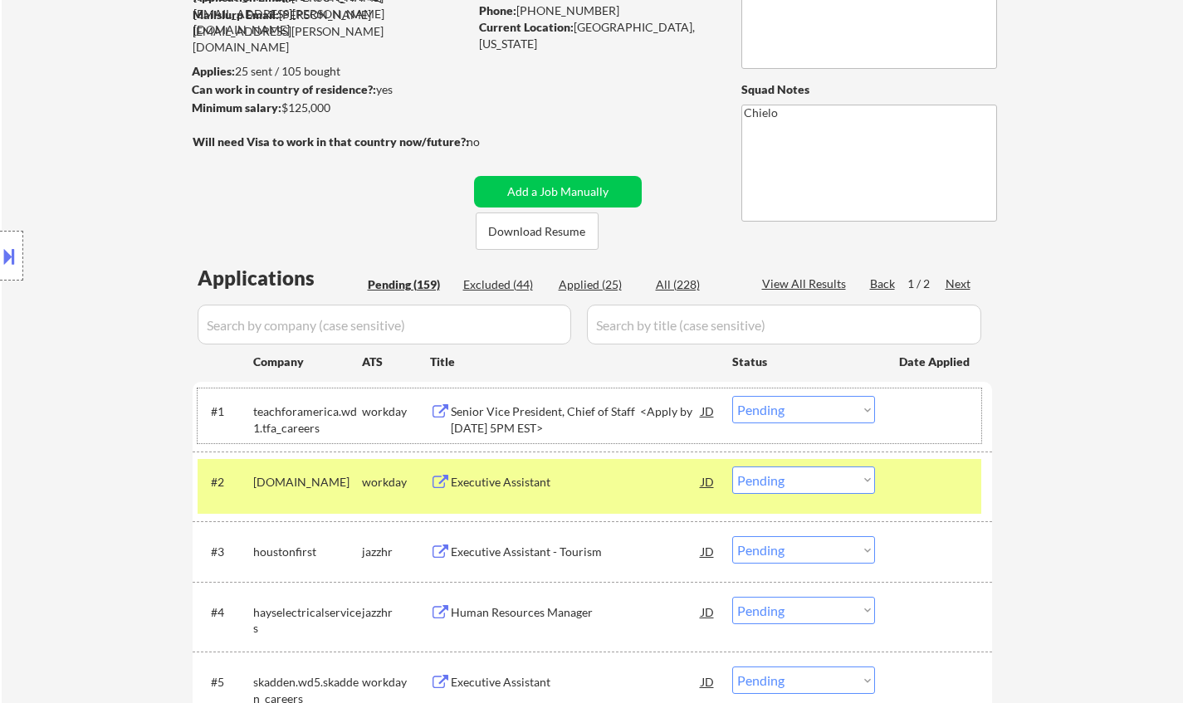
click at [818, 395] on div "#1 teachforamerica.wd1.tfa_careers workday Senior Vice President, Chief of Staf…" at bounding box center [589, 415] width 783 height 55
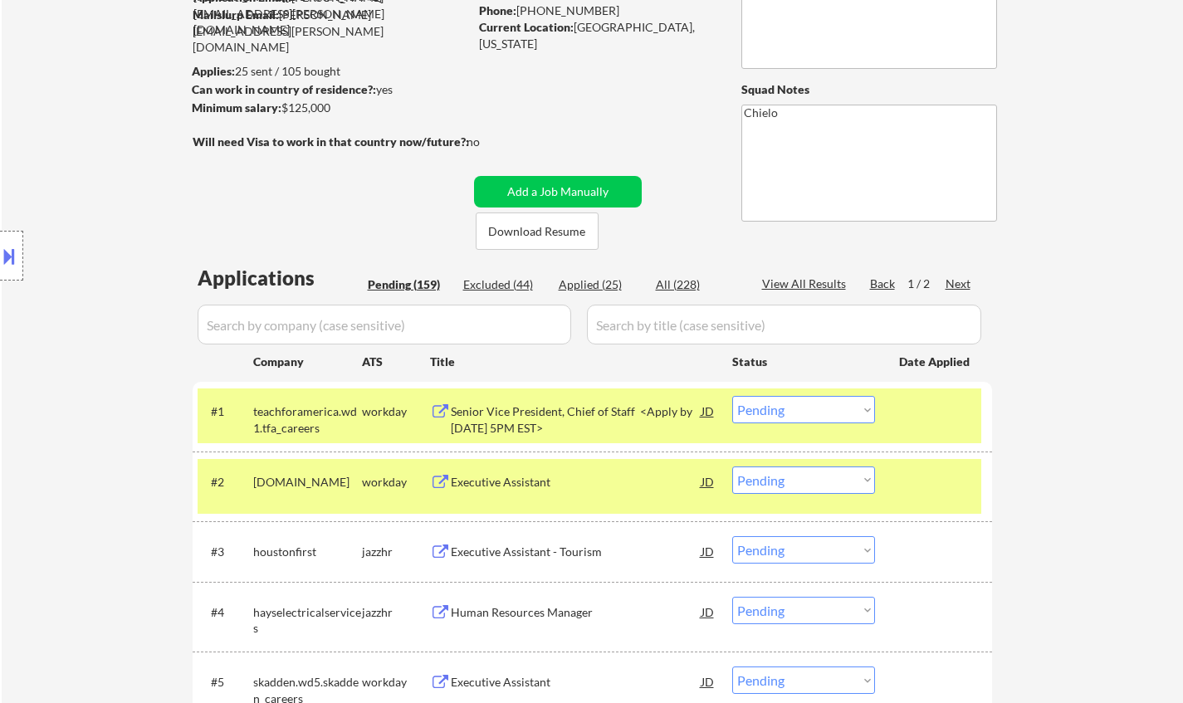
click at [813, 408] on select "Choose an option... Pending Applied Excluded (Questions) Excluded (Expired) Exc…" at bounding box center [803, 409] width 143 height 27
click at [732, 396] on select "Choose an option... Pending Applied Excluded (Questions) Excluded (Expired) Exc…" at bounding box center [803, 409] width 143 height 27
click at [523, 478] on div "Executive Assistant" at bounding box center [576, 482] width 251 height 17
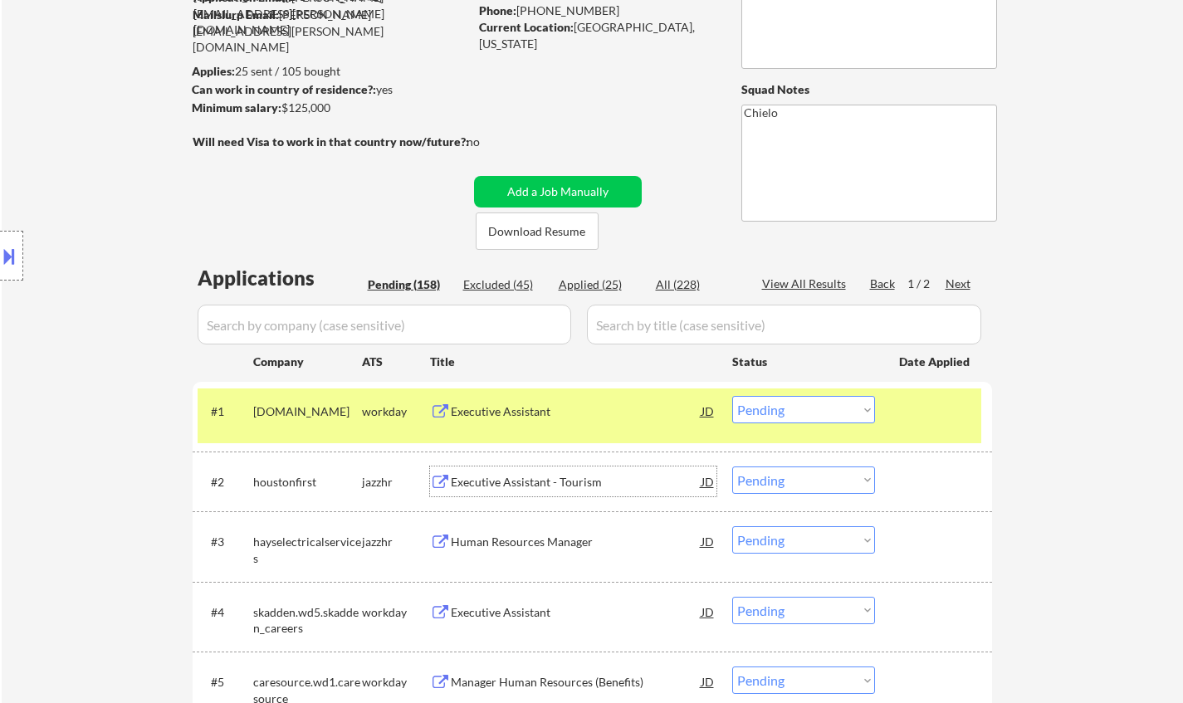
click at [807, 407] on select "Choose an option... Pending Applied Excluded (Questions) Excluded (Expired) Exc…" at bounding box center [803, 409] width 143 height 27
click at [732, 396] on select "Choose an option... Pending Applied Excluded (Questions) Excluded (Expired) Exc…" at bounding box center [803, 409] width 143 height 27
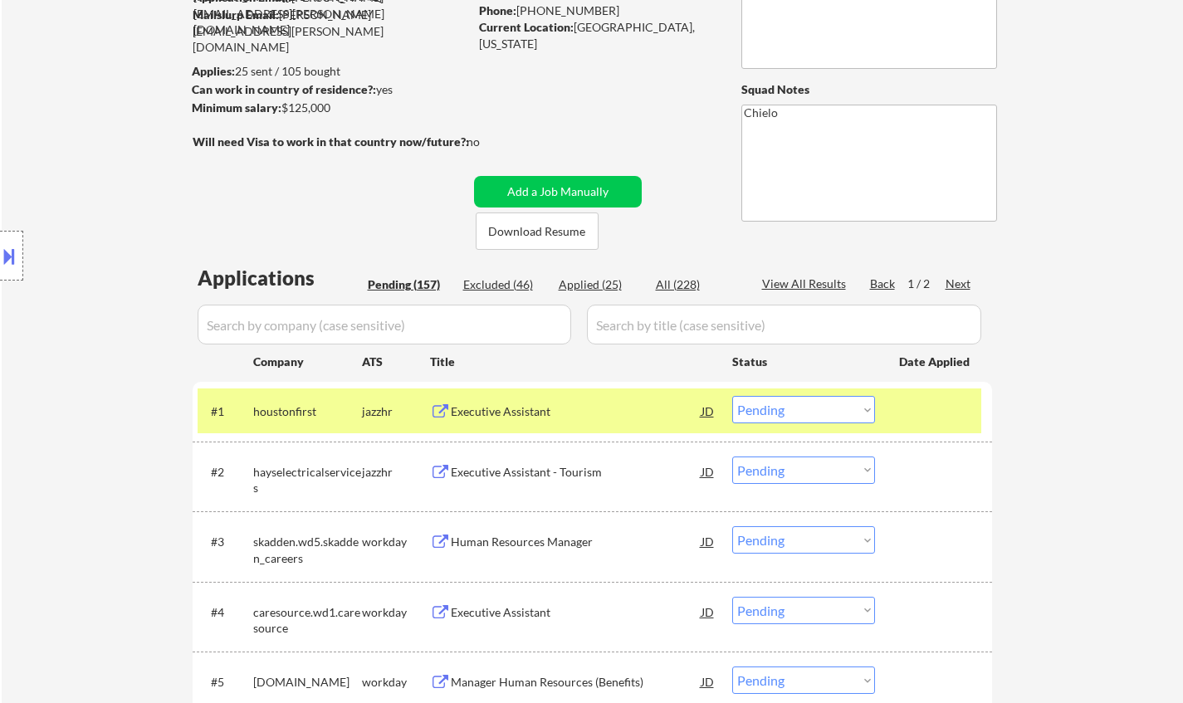
click at [488, 415] on div "Executive Assistant" at bounding box center [576, 411] width 251 height 17
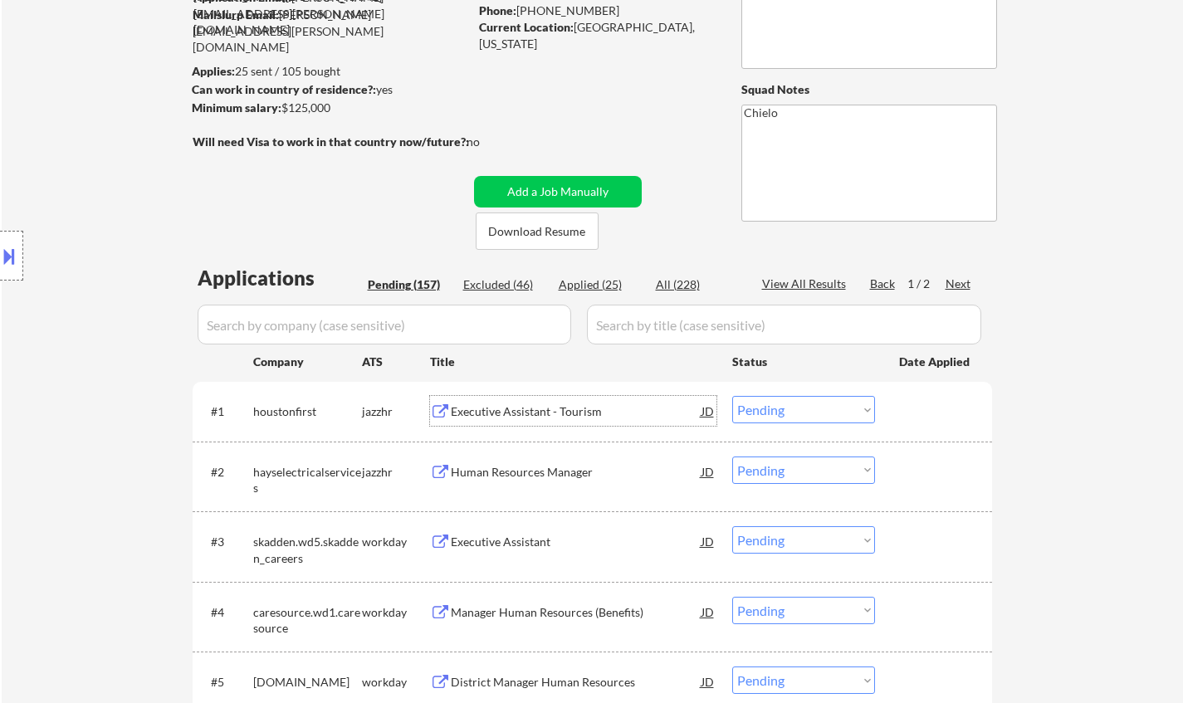
click at [793, 422] on select "Choose an option... Pending Applied Excluded (Questions) Excluded (Expired) Exc…" at bounding box center [803, 409] width 143 height 27
click at [732, 396] on select "Choose an option... Pending Applied Excluded (Questions) Excluded (Expired) Exc…" at bounding box center [803, 409] width 143 height 27
select select ""pending""
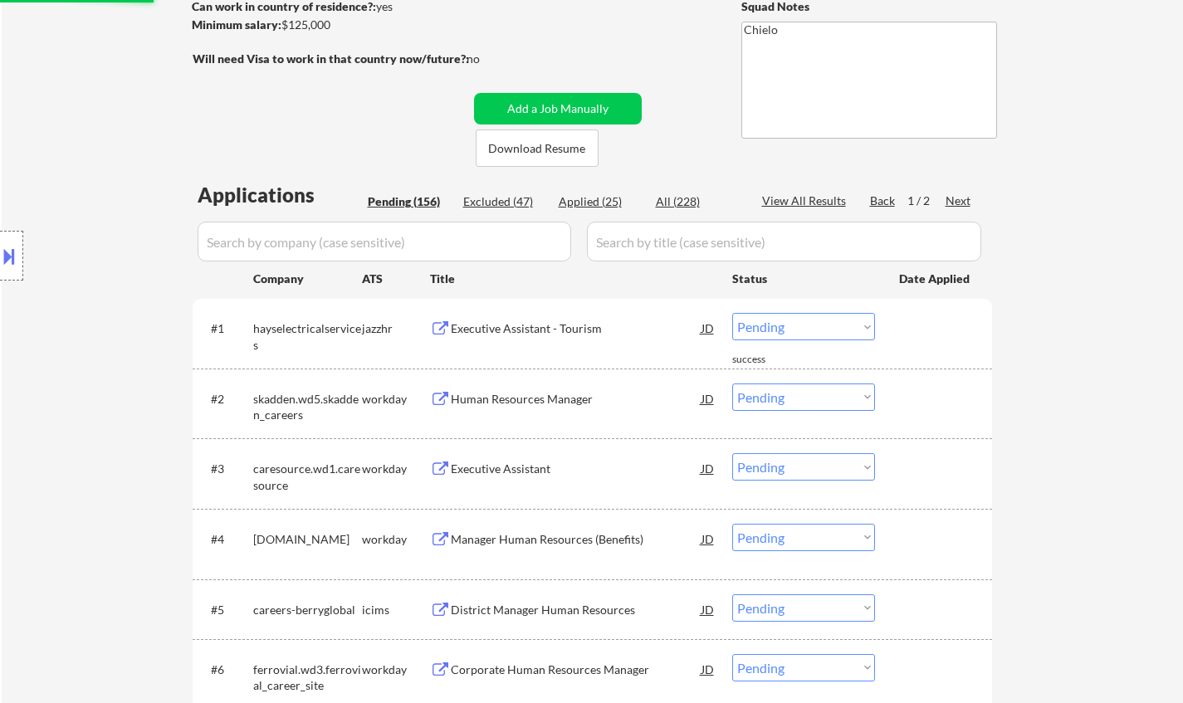
scroll to position [332, 0]
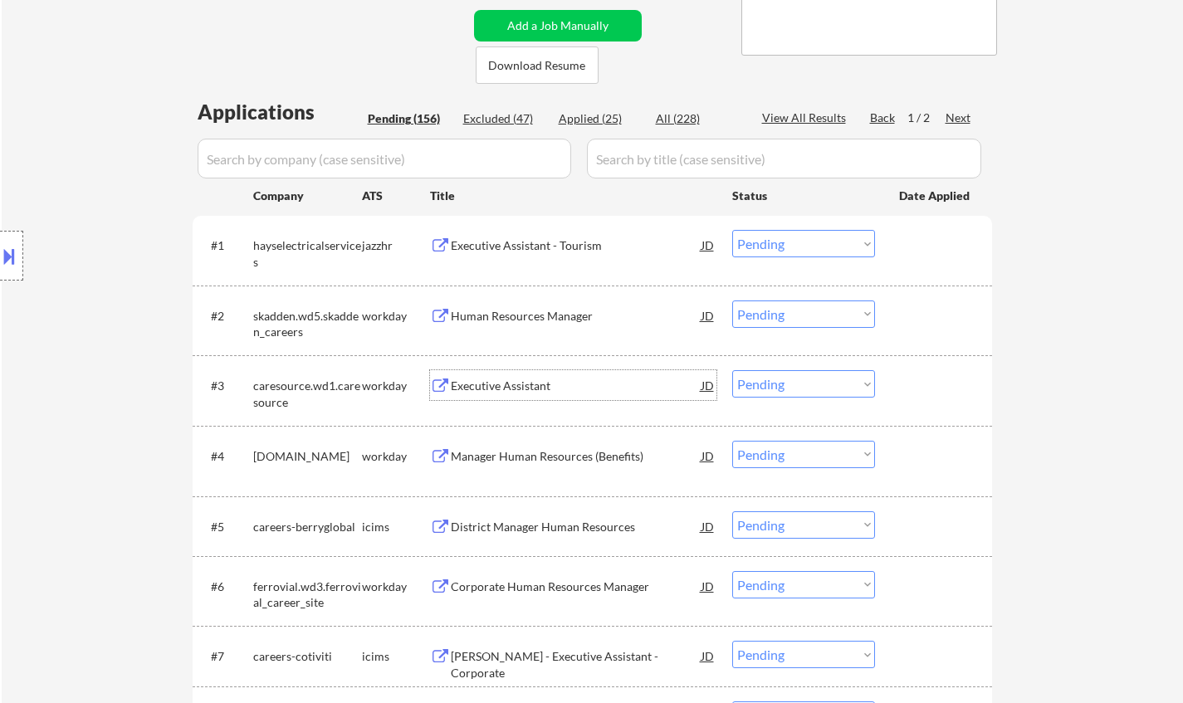
click at [512, 390] on div "Executive Assistant" at bounding box center [576, 386] width 251 height 17
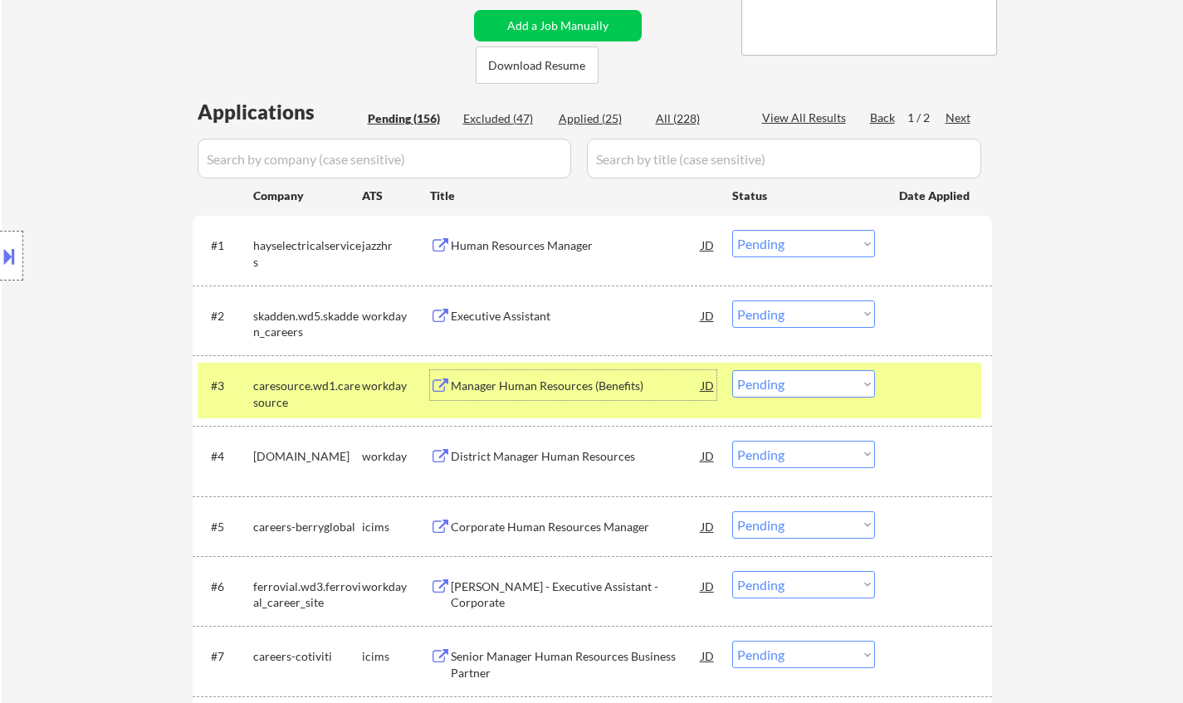
click at [821, 389] on select "Choose an option... Pending Applied Excluded (Questions) Excluded (Expired) Exc…" at bounding box center [803, 383] width 143 height 27
click at [732, 370] on select "Choose an option... Pending Applied Excluded (Questions) Excluded (Expired) Exc…" at bounding box center [803, 383] width 143 height 27
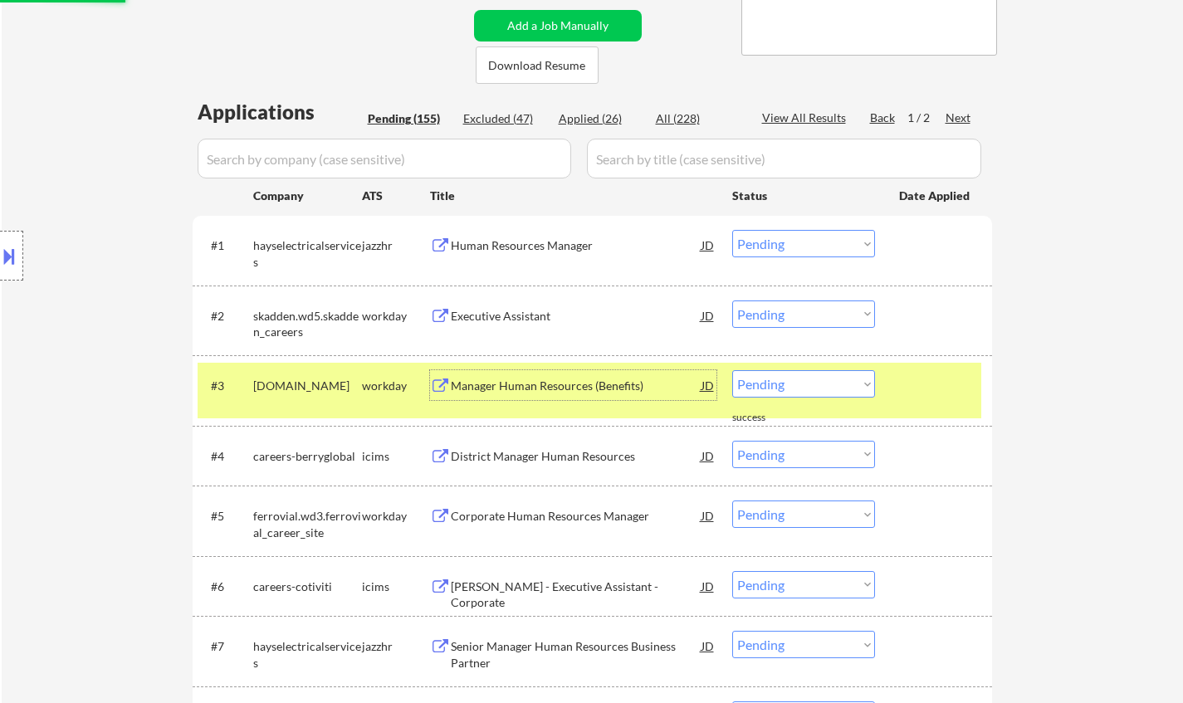
click at [520, 392] on div "Manager Human Resources (Benefits)" at bounding box center [576, 386] width 251 height 17
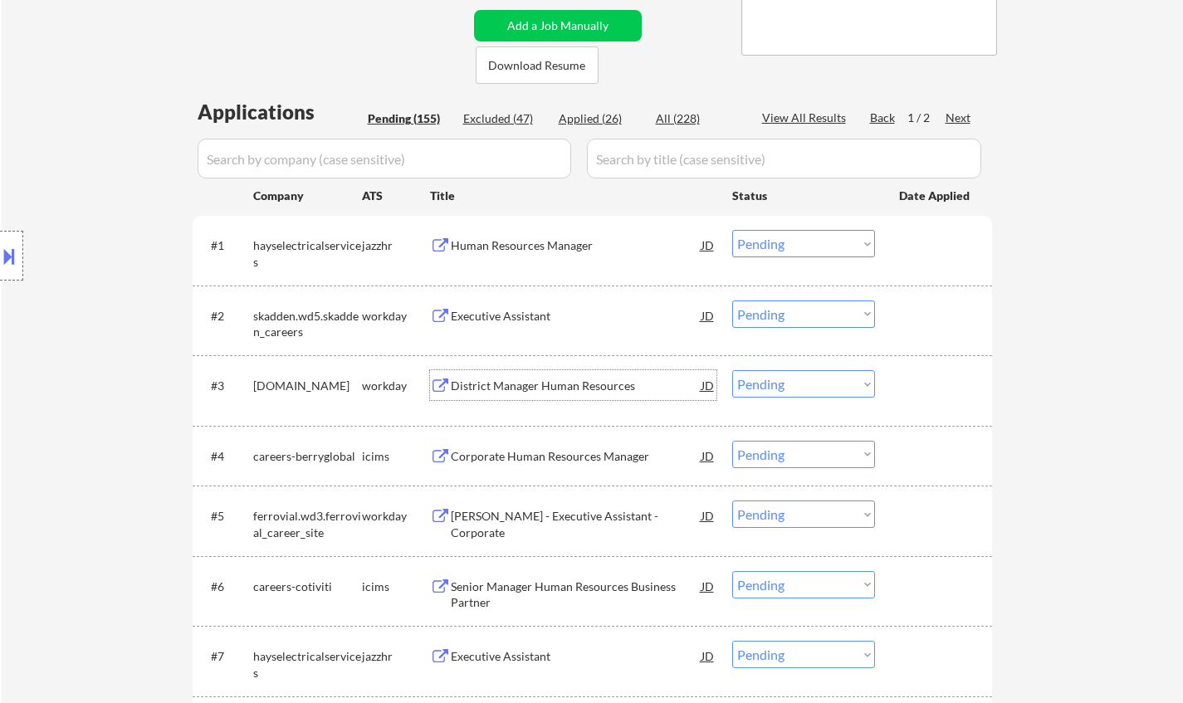
drag, startPoint x: 821, startPoint y: 388, endPoint x: 814, endPoint y: 397, distance: 10.6
click at [821, 388] on select "Choose an option... Pending Applied Excluded (Questions) Excluded (Expired) Exc…" at bounding box center [803, 383] width 143 height 27
click at [732, 370] on select "Choose an option... Pending Applied Excluded (Questions) Excluded (Expired) Exc…" at bounding box center [803, 383] width 143 height 27
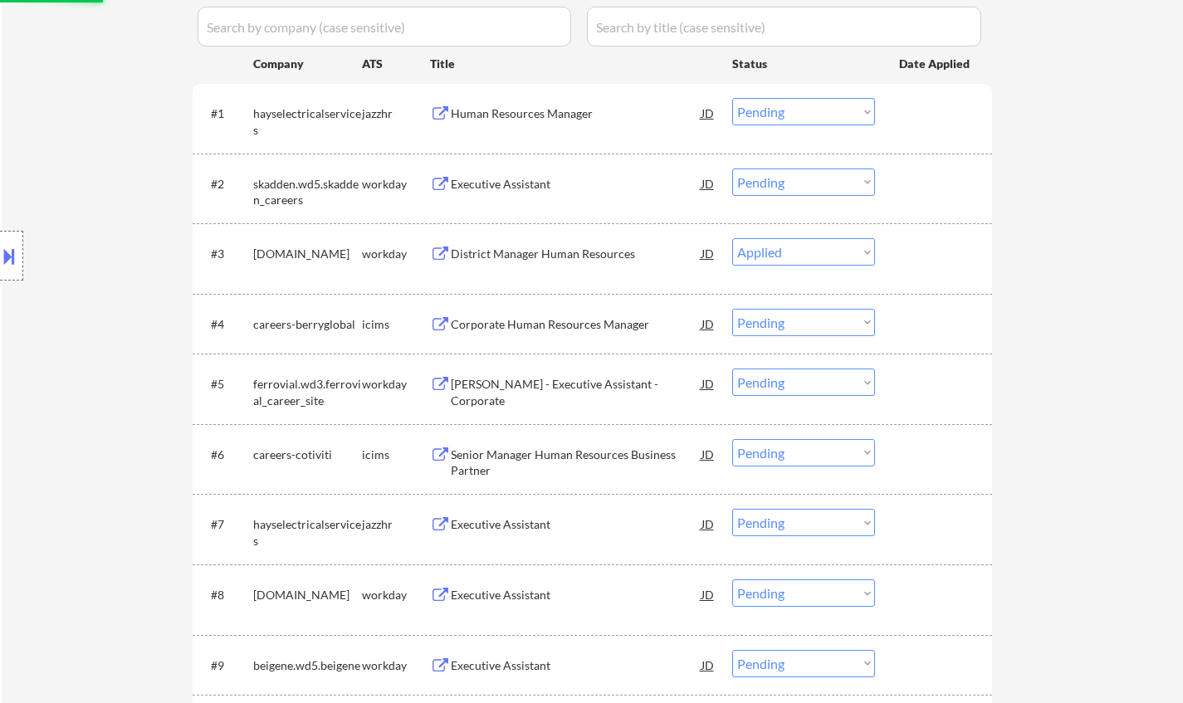
scroll to position [498, 0]
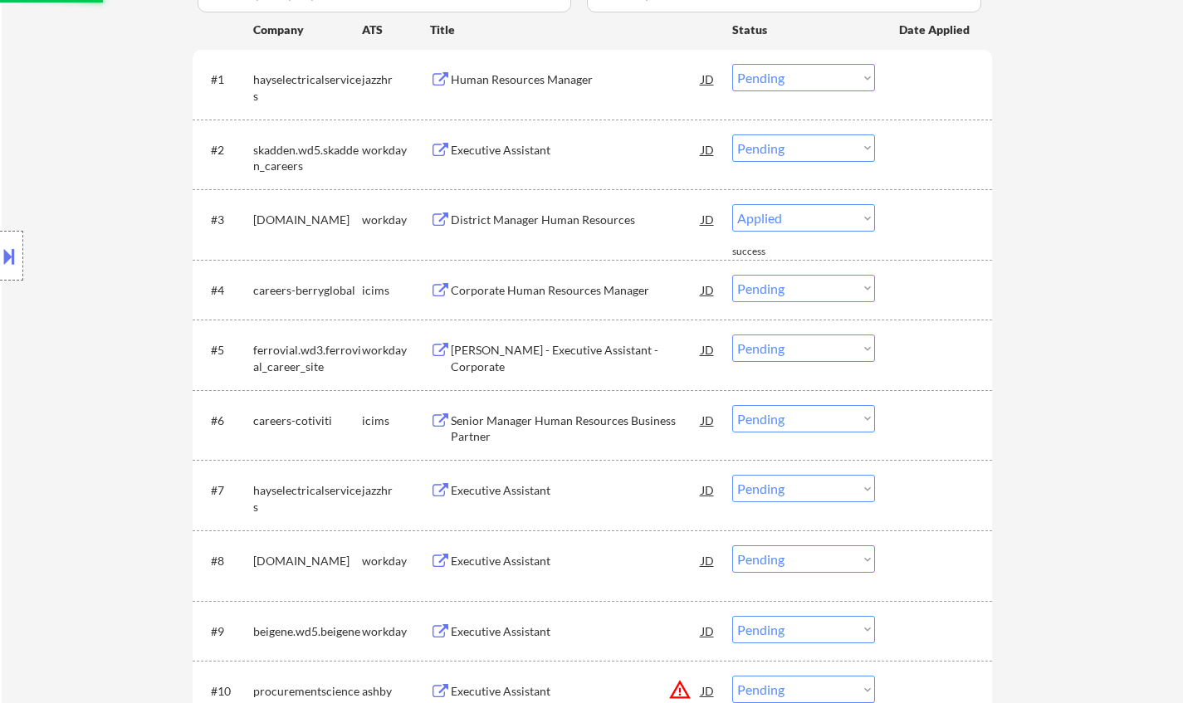
select select ""pending""
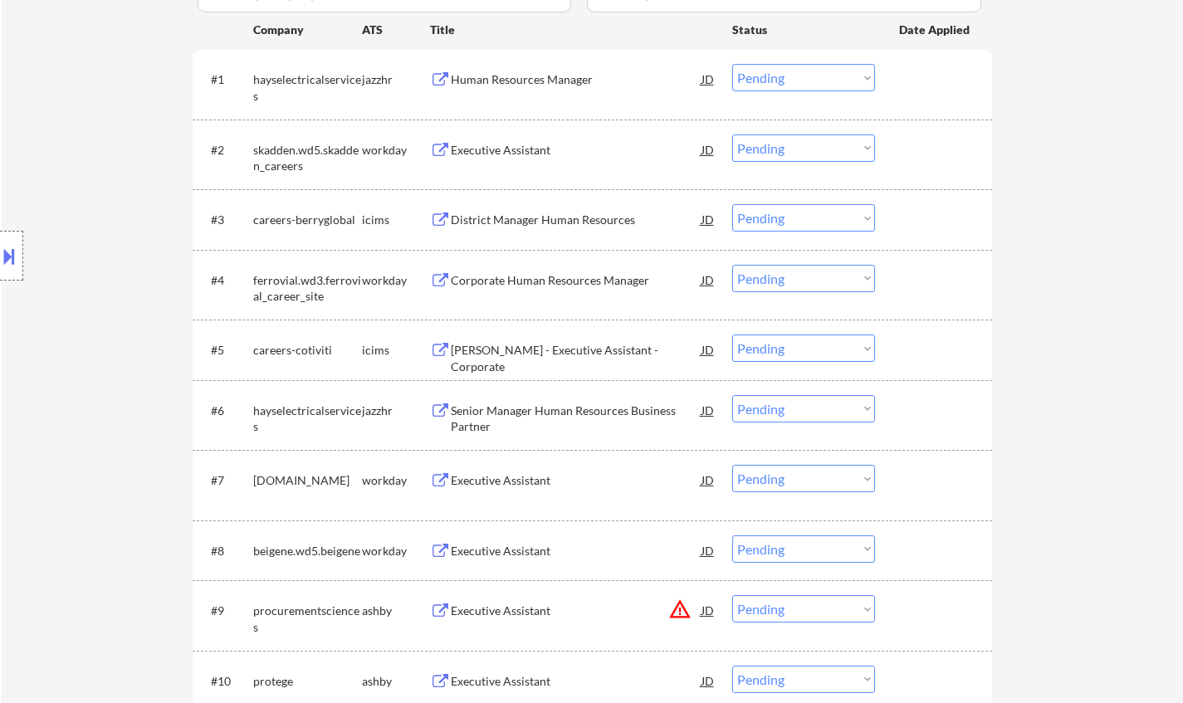
scroll to position [581, 0]
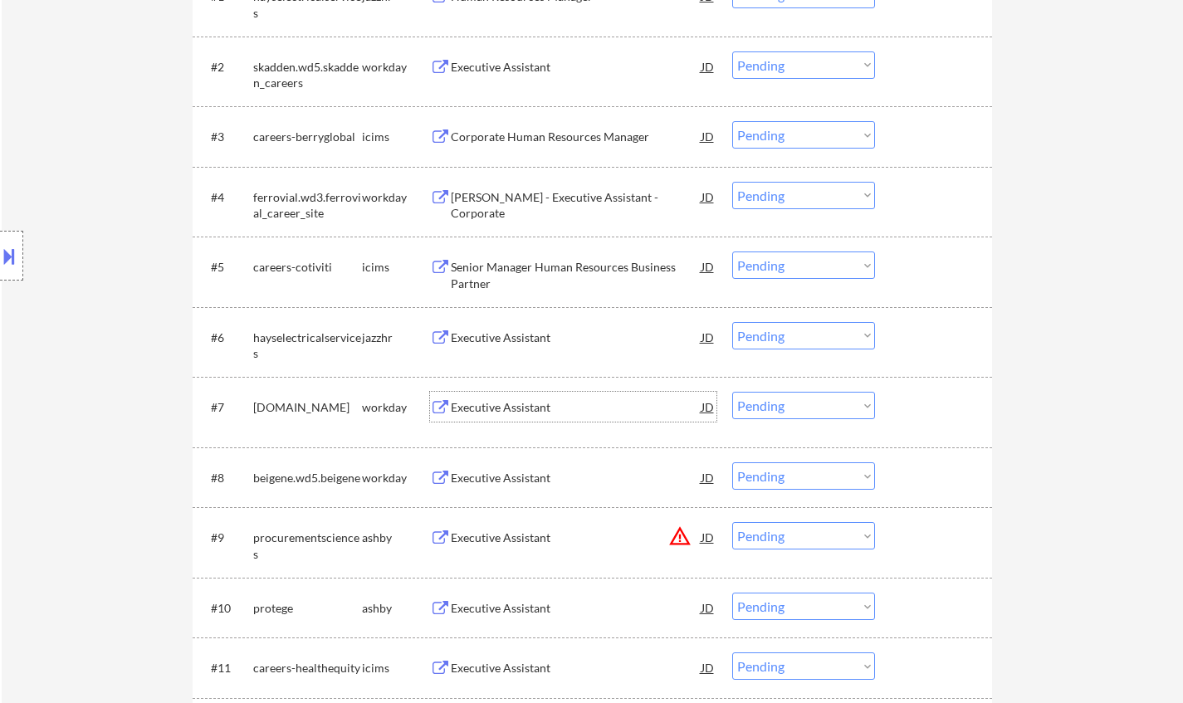
click at [508, 402] on div "Executive Assistant" at bounding box center [576, 407] width 251 height 17
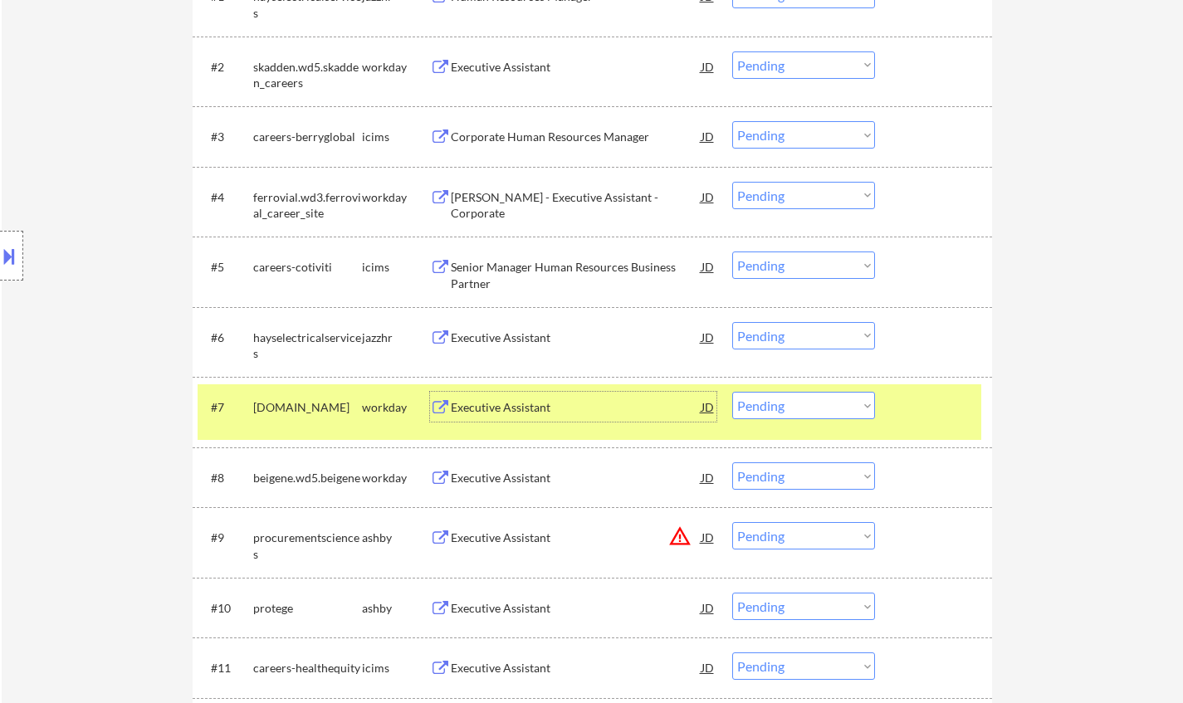
click at [842, 410] on select "Choose an option... Pending Applied Excluded (Questions) Excluded (Expired) Exc…" at bounding box center [803, 405] width 143 height 27
click at [732, 392] on select "Choose an option... Pending Applied Excluded (Questions) Excluded (Expired) Exc…" at bounding box center [803, 405] width 143 height 27
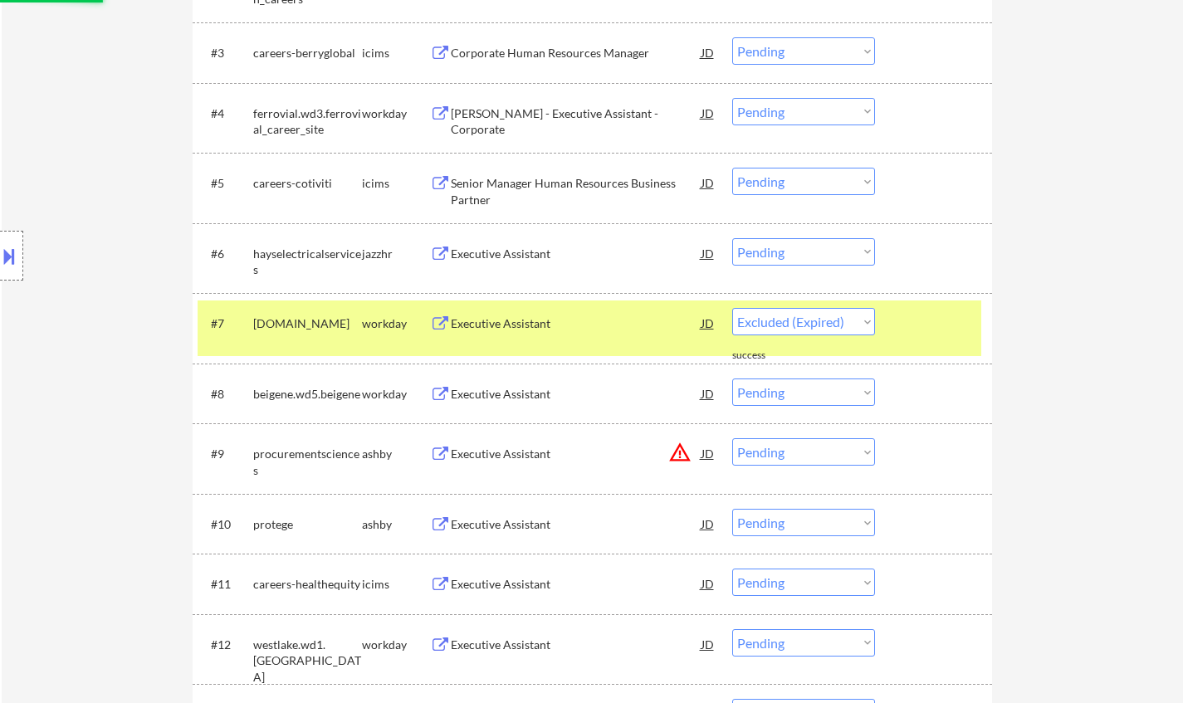
scroll to position [747, 0]
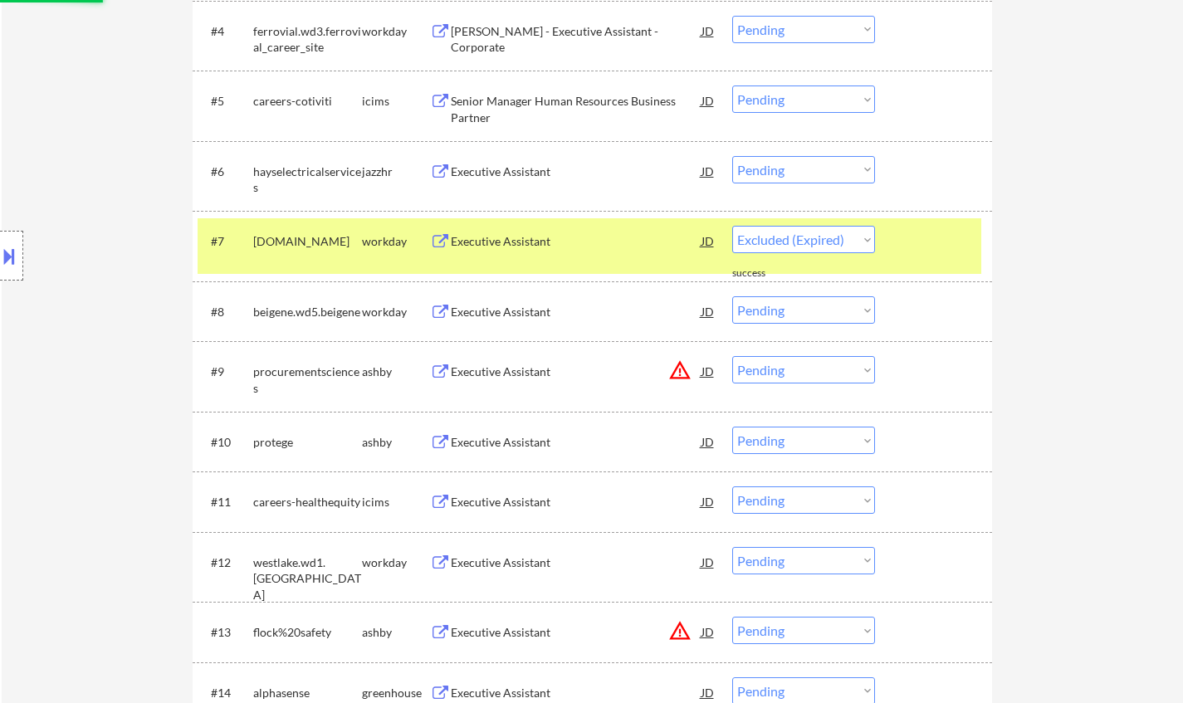
select select ""pending""
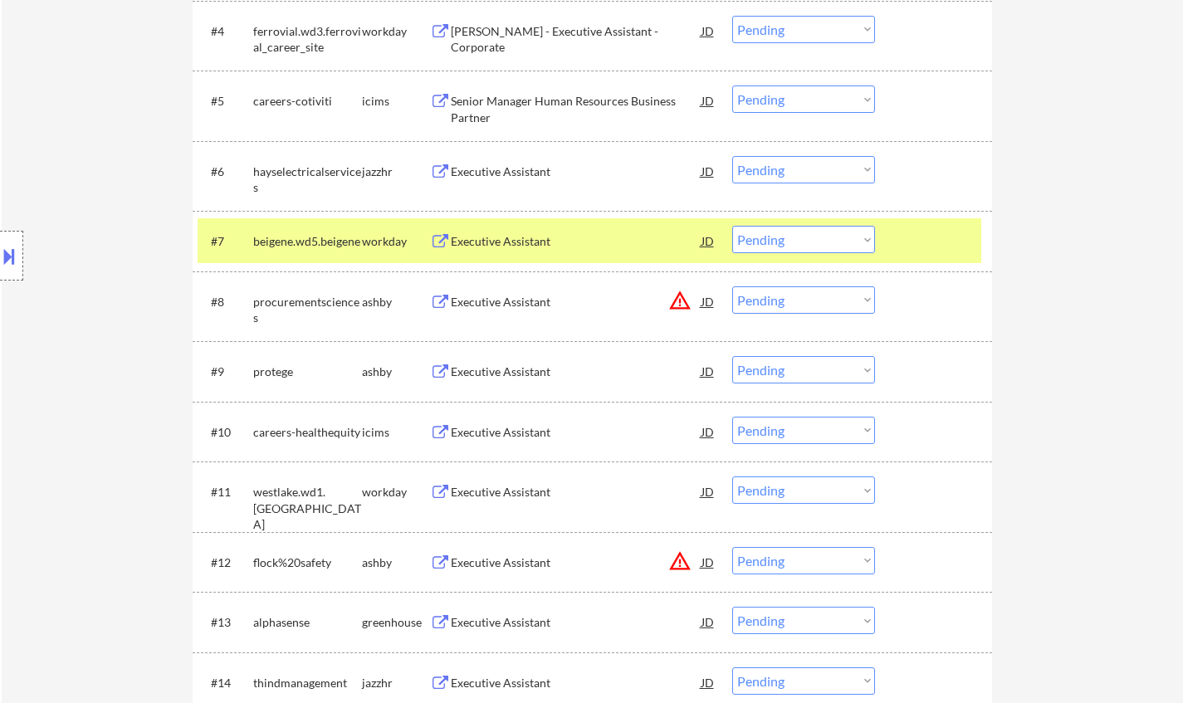
click at [523, 495] on div "Executive Assistant" at bounding box center [576, 492] width 251 height 17
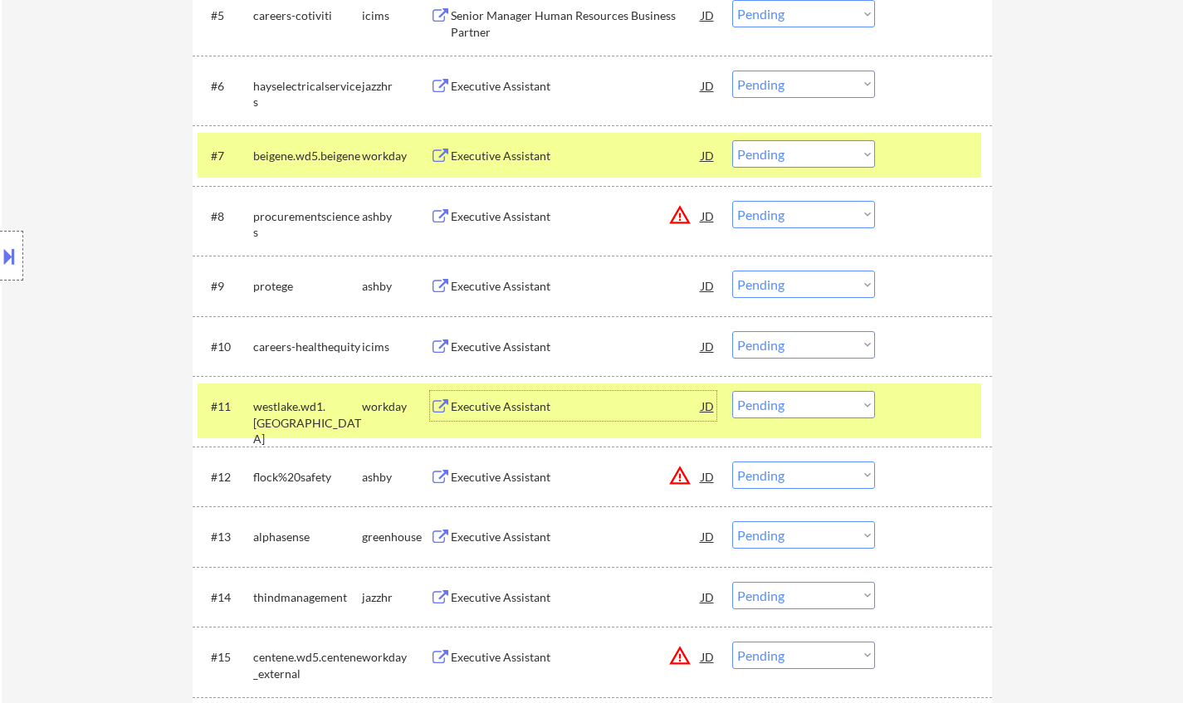
scroll to position [913, 0]
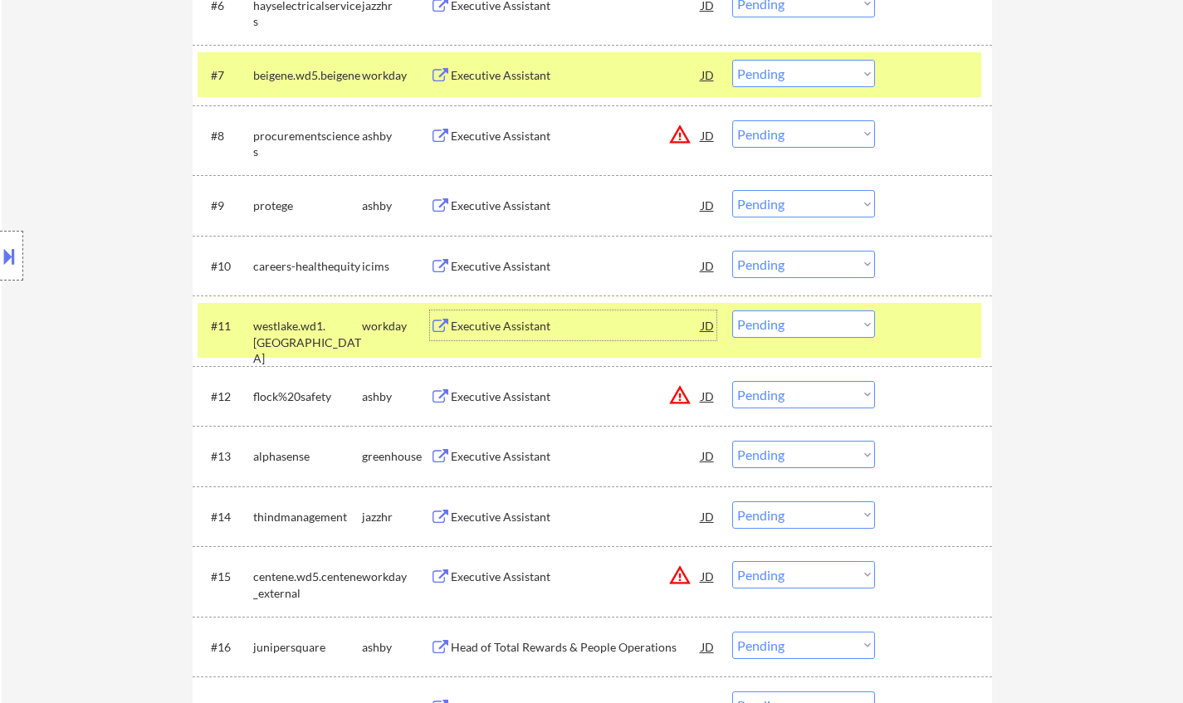
drag, startPoint x: 784, startPoint y: 328, endPoint x: 787, endPoint y: 336, distance: 8.7
click at [784, 328] on select "Choose an option... Pending Applied Excluded (Questions) Excluded (Expired) Exc…" at bounding box center [803, 323] width 143 height 27
click at [732, 310] on select "Choose an option... Pending Applied Excluded (Questions) Excluded (Expired) Exc…" at bounding box center [803, 323] width 143 height 27
select select ""pending""
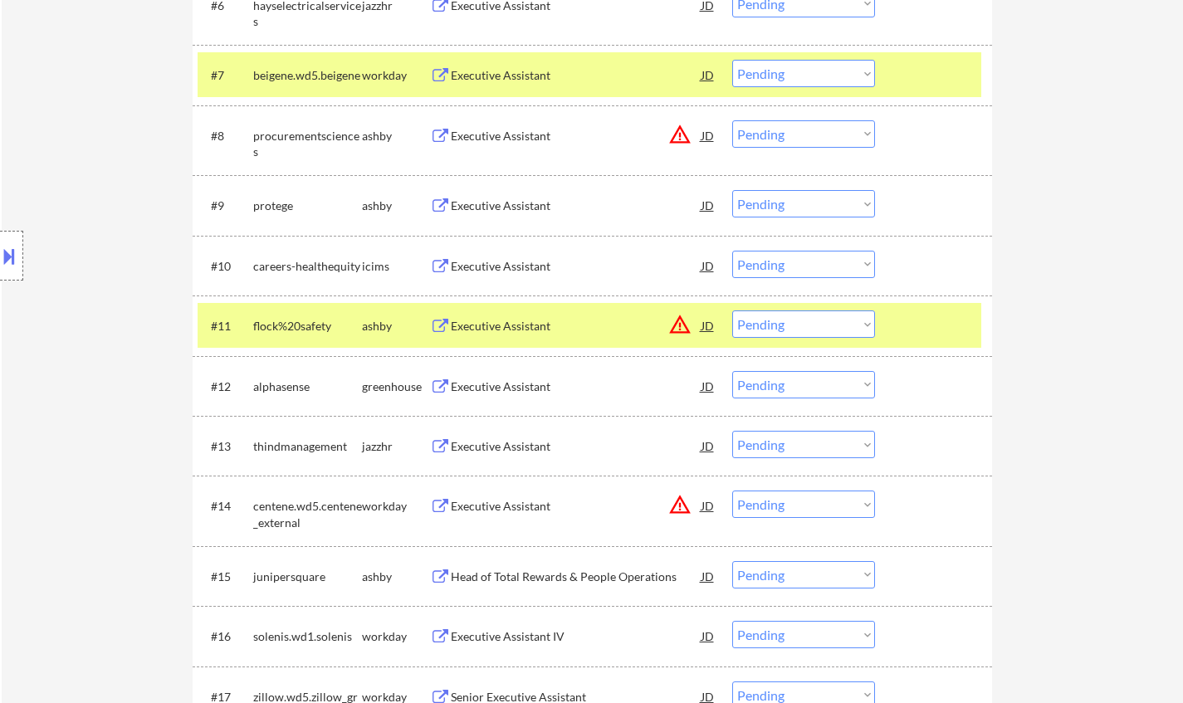
click at [510, 381] on div "Executive Assistant" at bounding box center [576, 386] width 251 height 17
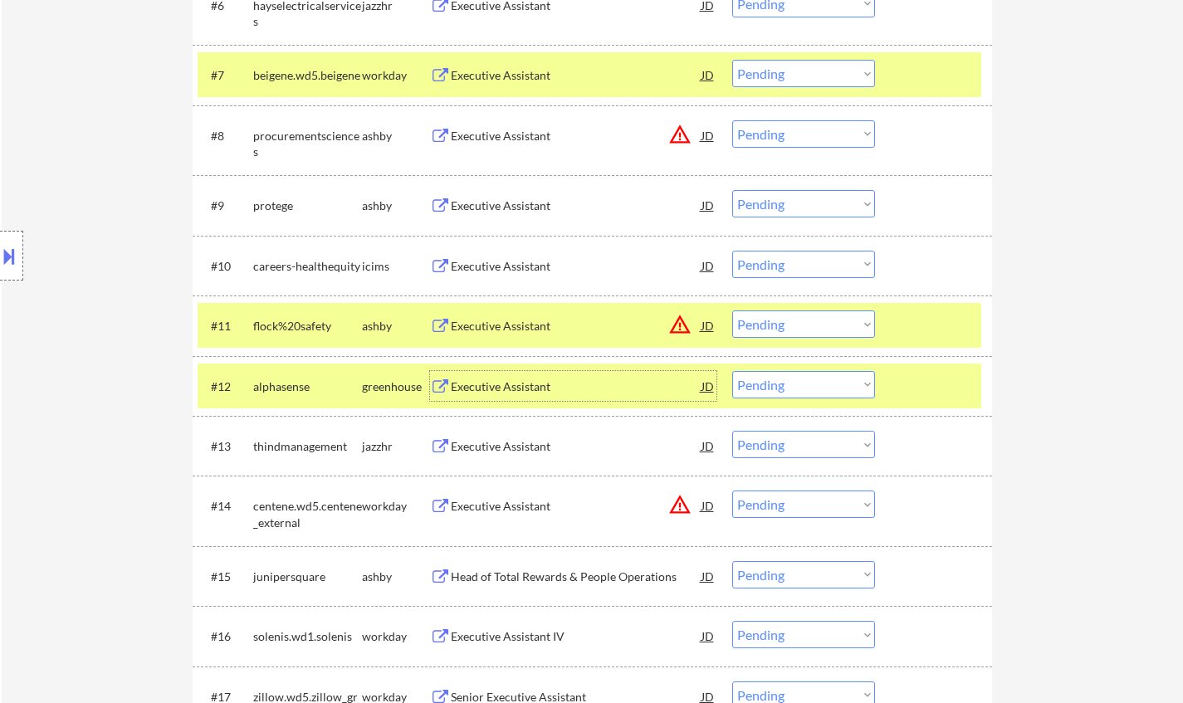
click at [764, 382] on select "Choose an option... Pending Applied Excluded (Questions) Excluded (Expired) Exc…" at bounding box center [803, 384] width 143 height 27
click at [732, 371] on select "Choose an option... Pending Applied Excluded (Questions) Excluded (Expired) Exc…" at bounding box center [803, 384] width 143 height 27
click at [707, 138] on div "JD" at bounding box center [708, 135] width 17 height 30
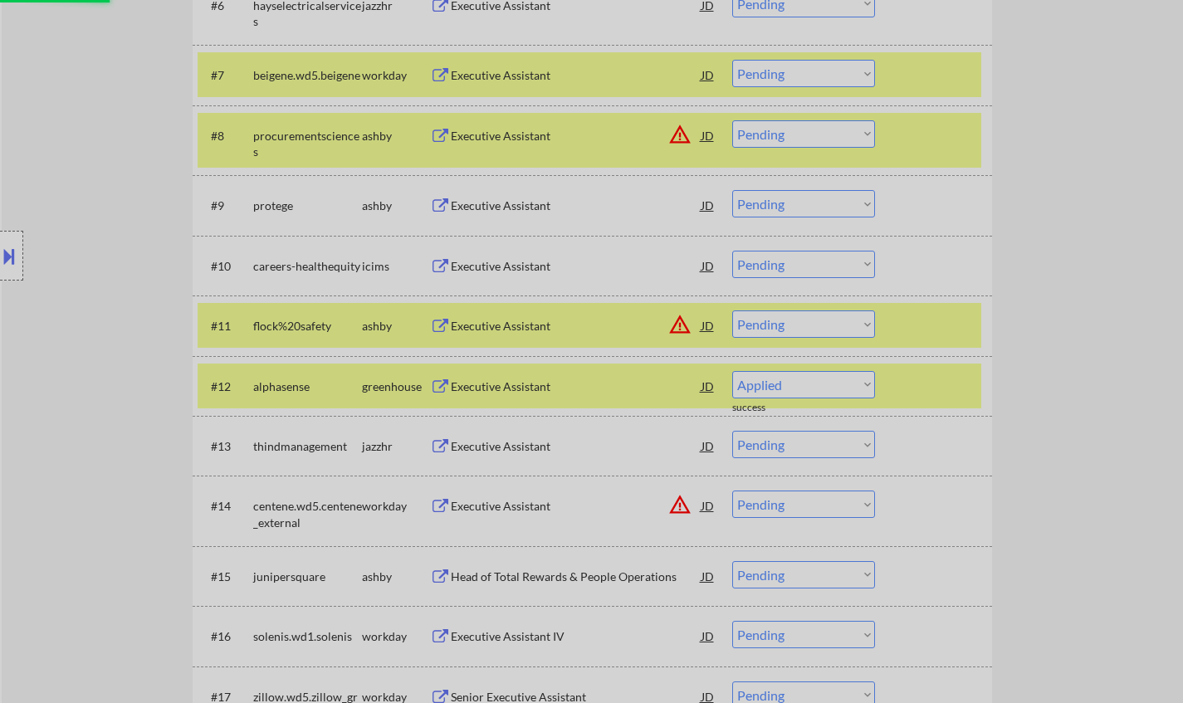
select select ""pending""
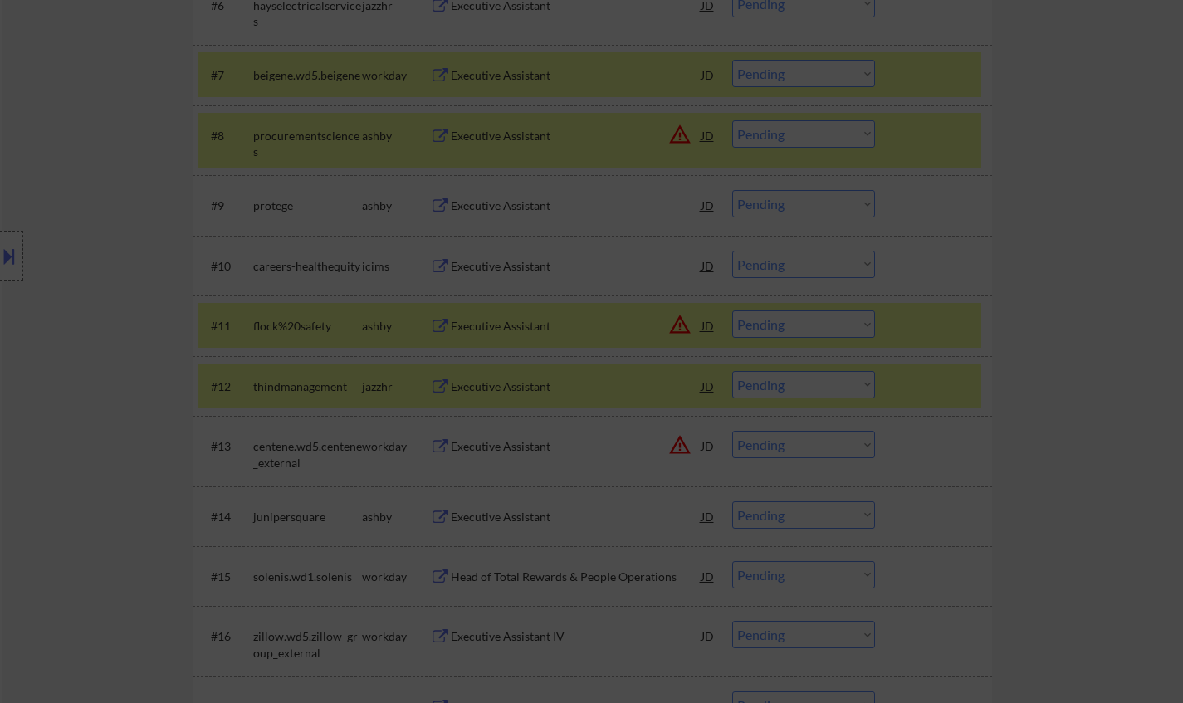
drag, startPoint x: 973, startPoint y: 401, endPoint x: 752, endPoint y: 156, distance: 330.2
click at [974, 398] on div at bounding box center [591, 351] width 1183 height 703
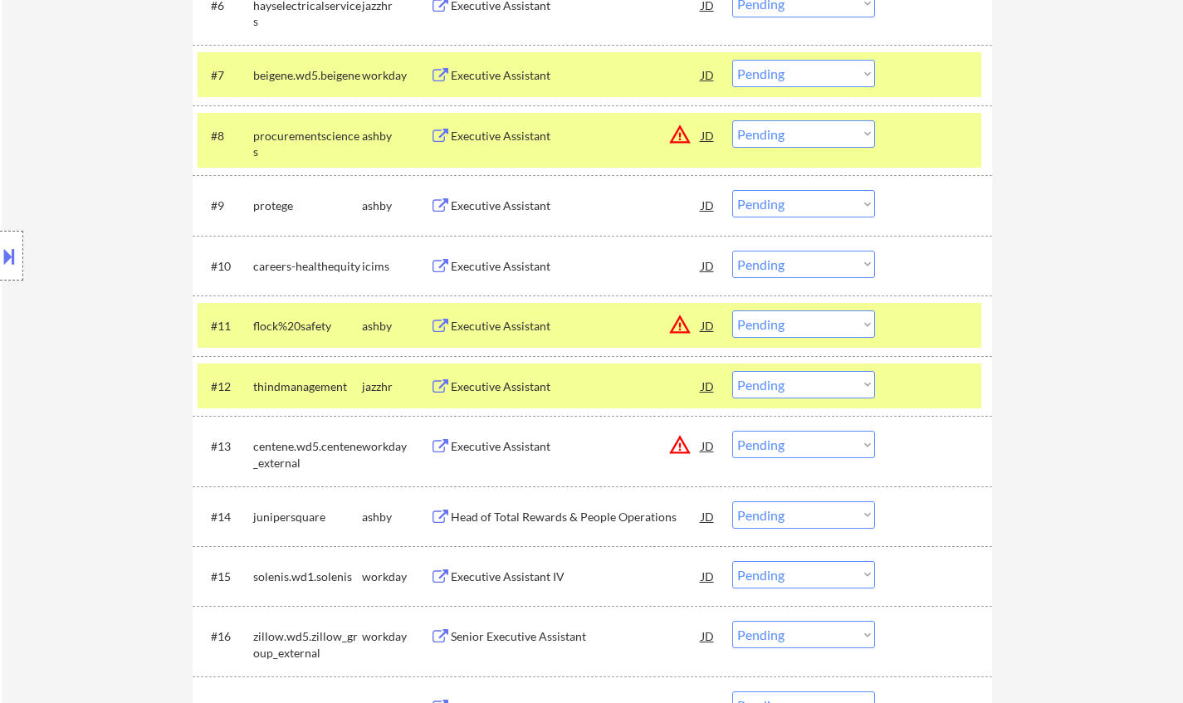
click at [711, 134] on div "JD" at bounding box center [708, 135] width 17 height 30
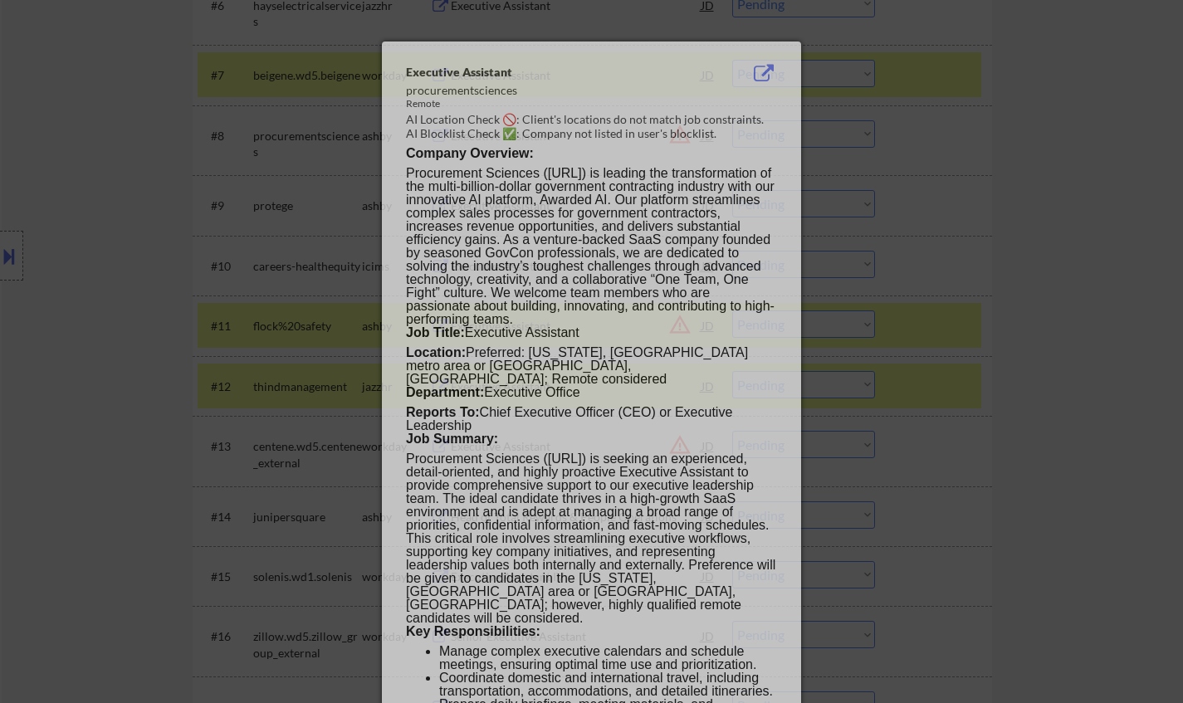
click at [1006, 339] on div at bounding box center [591, 351] width 1183 height 703
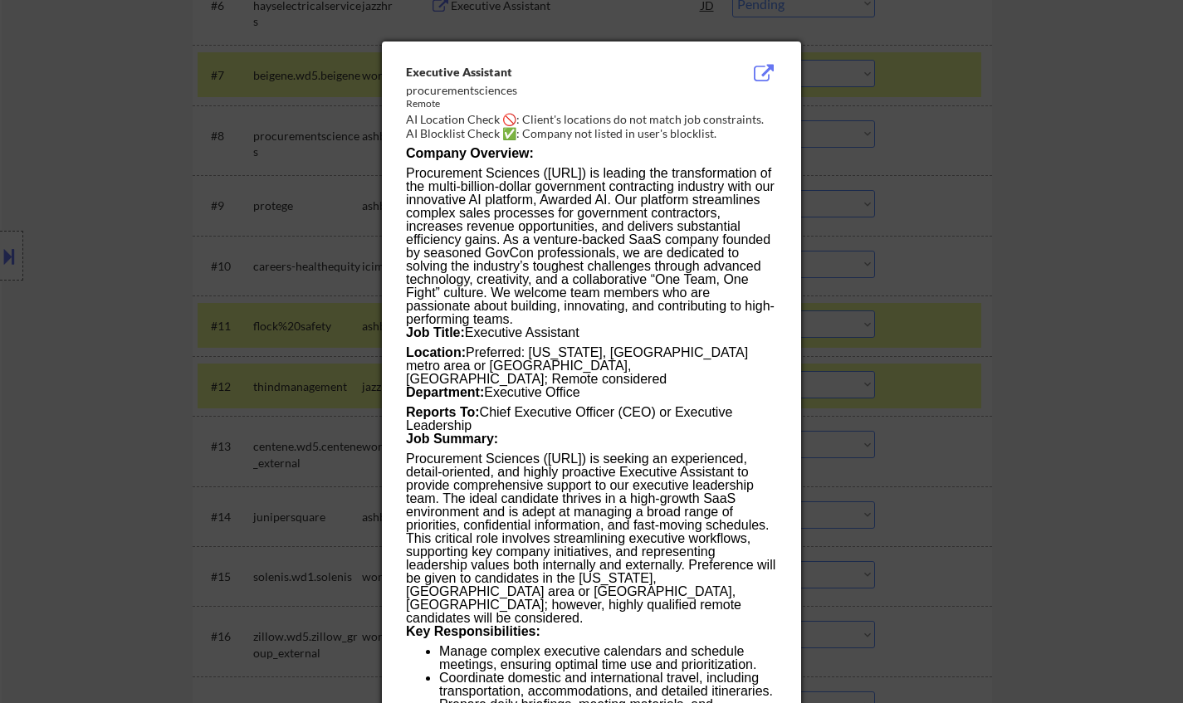
click at [492, 125] on div "Executive Assistant" at bounding box center [576, 135] width 251 height 30
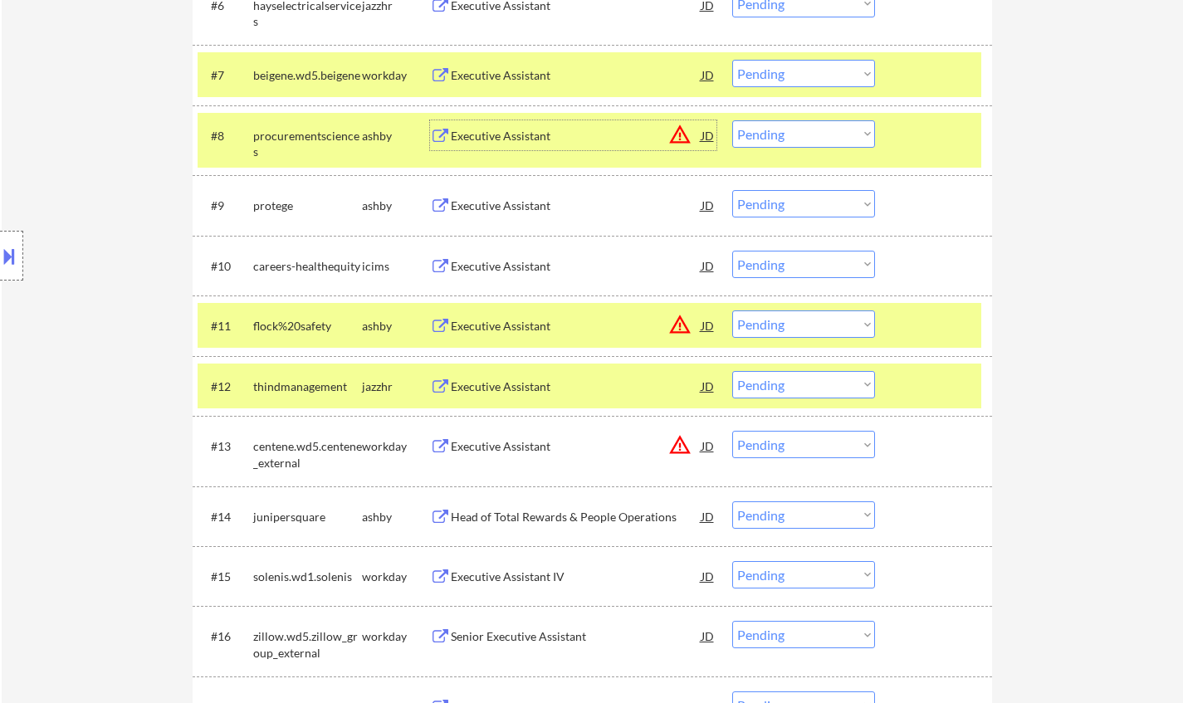
click at [802, 142] on select "Choose an option... Pending Applied Excluded (Questions) Excluded (Expired) Exc…" at bounding box center [803, 133] width 143 height 27
click at [732, 120] on select "Choose an option... Pending Applied Excluded (Questions) Excluded (Expired) Exc…" at bounding box center [803, 133] width 143 height 27
select select ""pending""
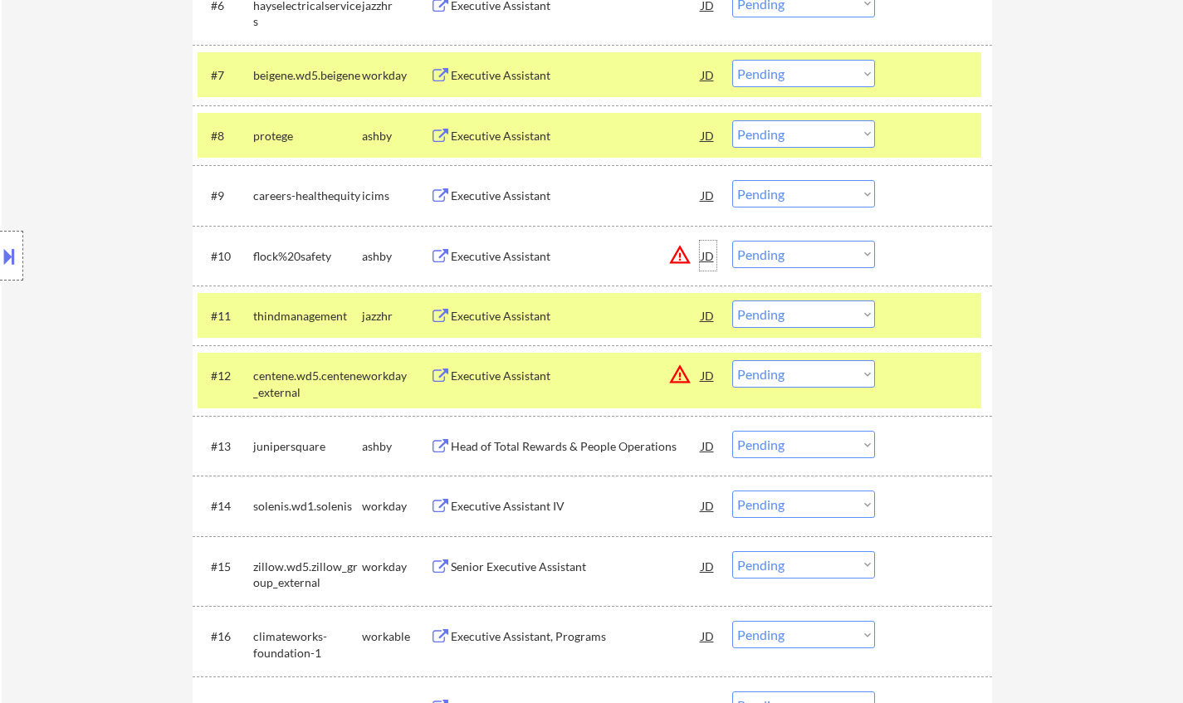
click at [709, 254] on div "JD" at bounding box center [708, 256] width 17 height 30
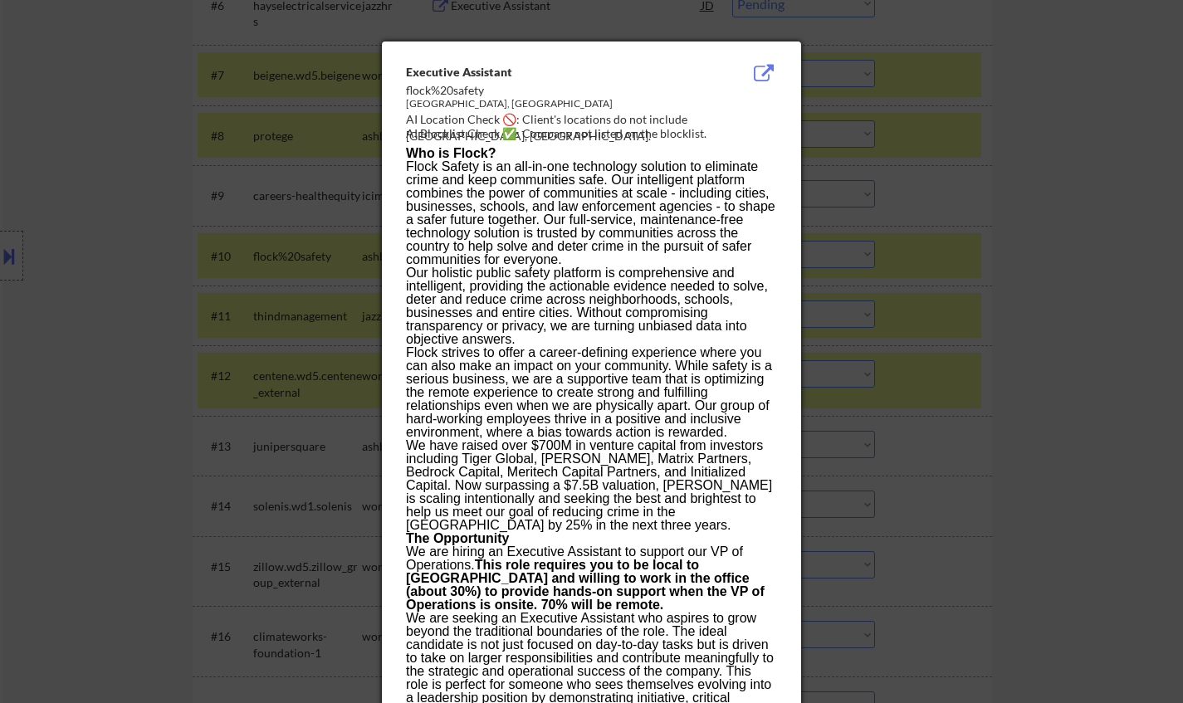
click at [965, 306] on div at bounding box center [591, 351] width 1183 height 703
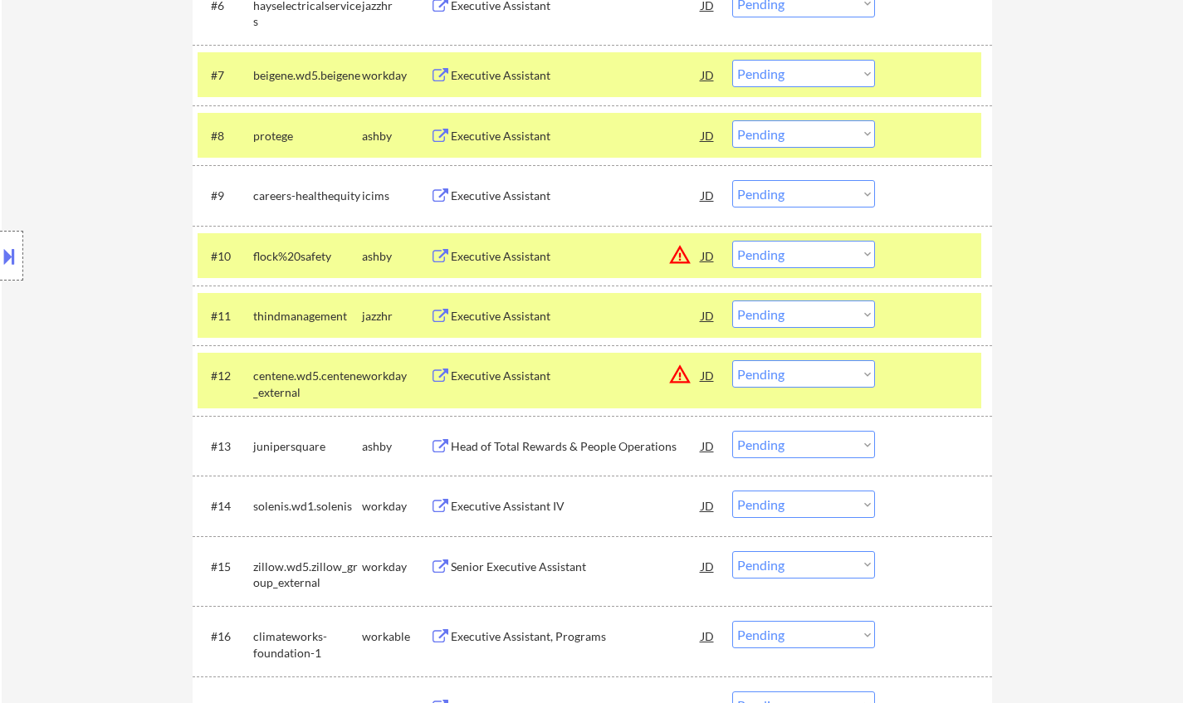
drag, startPoint x: 830, startPoint y: 251, endPoint x: 838, endPoint y: 266, distance: 17.8
click at [830, 251] on select "Choose an option... Pending Applied Excluded (Questions) Excluded (Expired) Exc…" at bounding box center [803, 254] width 143 height 27
click at [732, 241] on select "Choose an option... Pending Applied Excluded (Questions) Excluded (Expired) Exc…" at bounding box center [803, 254] width 143 height 27
select select ""pending""
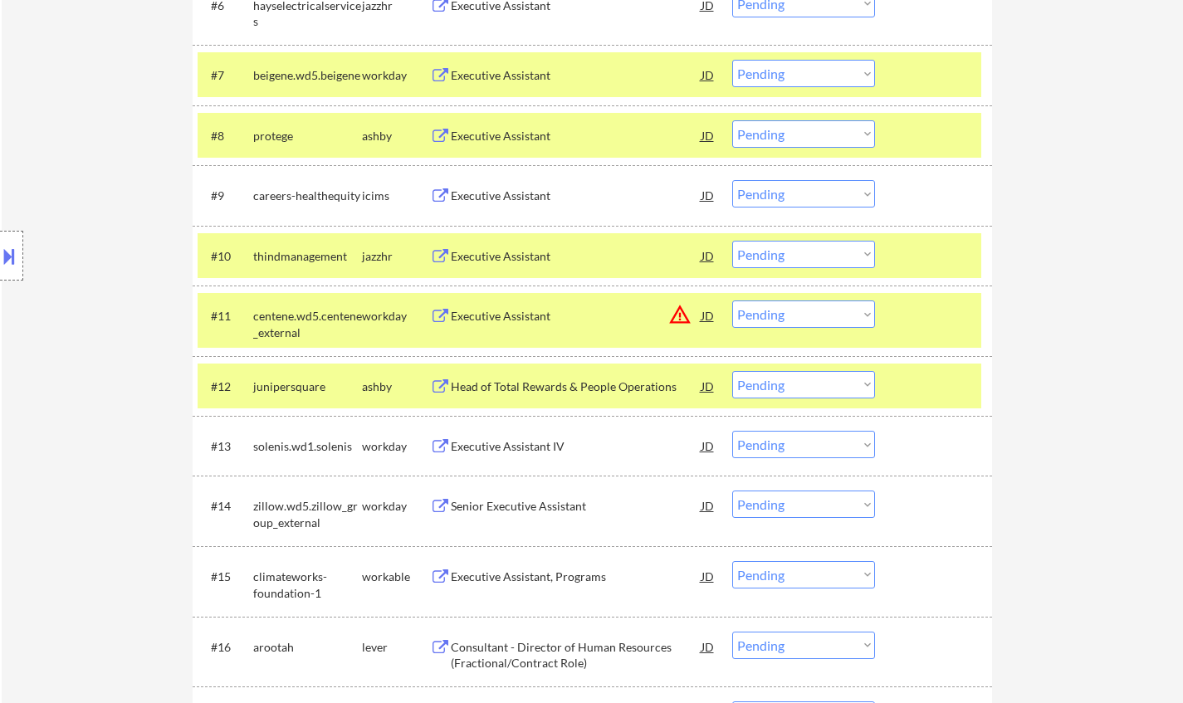
click at [553, 386] on div "Head of Total Rewards & People Operations" at bounding box center [576, 386] width 251 height 17
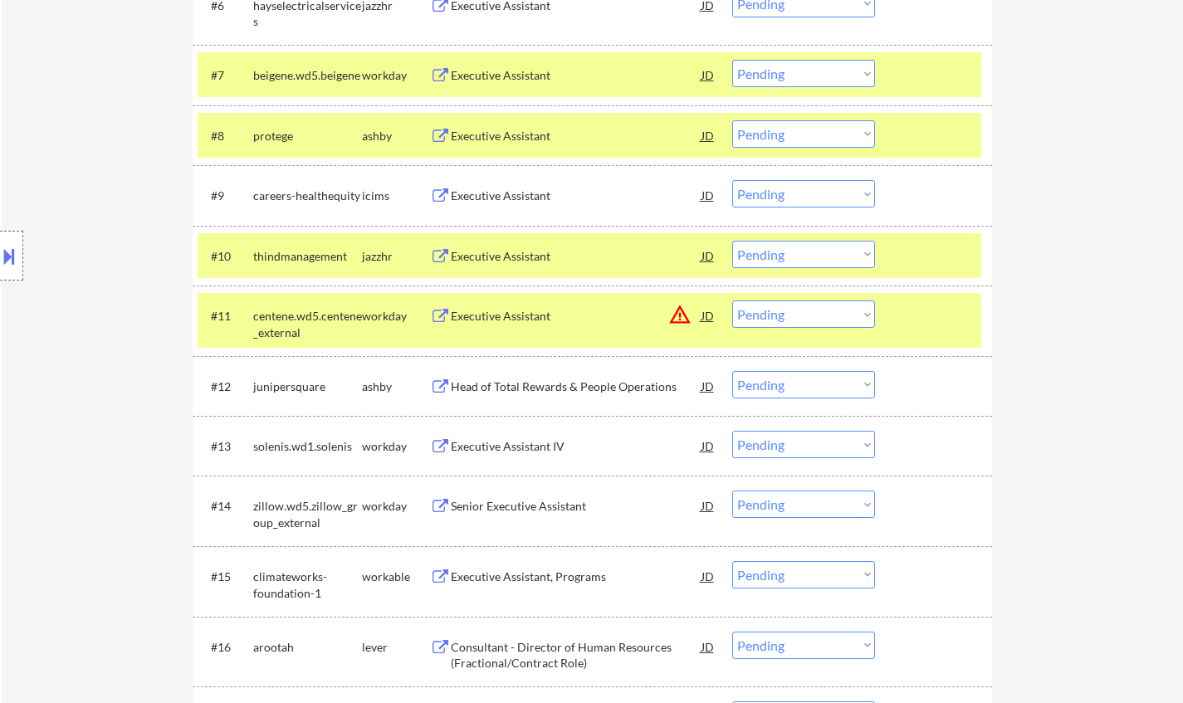
select select ""pending""
drag, startPoint x: 786, startPoint y: 384, endPoint x: 786, endPoint y: 397, distance: 12.4
click at [786, 384] on select "Choose an option... Pending Applied Excluded (Questions) Excluded (Expired) Exc…" at bounding box center [803, 384] width 143 height 27
click at [732, 371] on select "Choose an option... Pending Applied Excluded (Questions) Excluded (Expired) Exc…" at bounding box center [803, 384] width 143 height 27
select select ""pending""
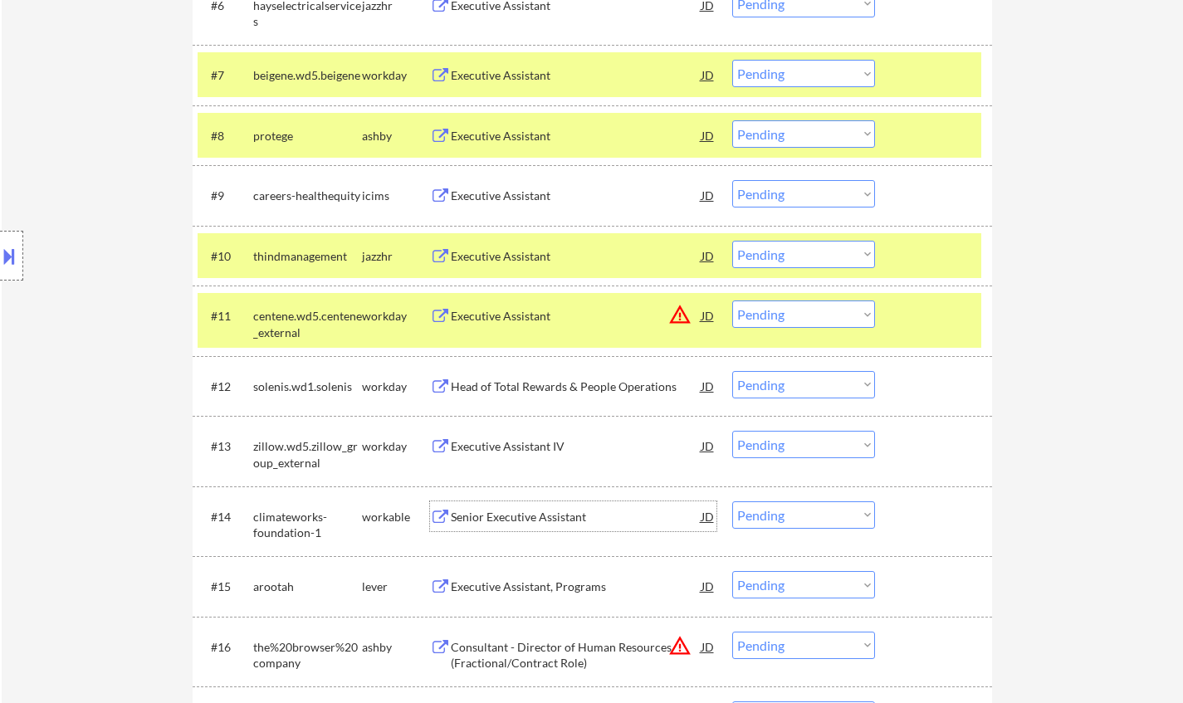
click at [543, 519] on div "Senior Executive Assistant" at bounding box center [576, 517] width 251 height 17
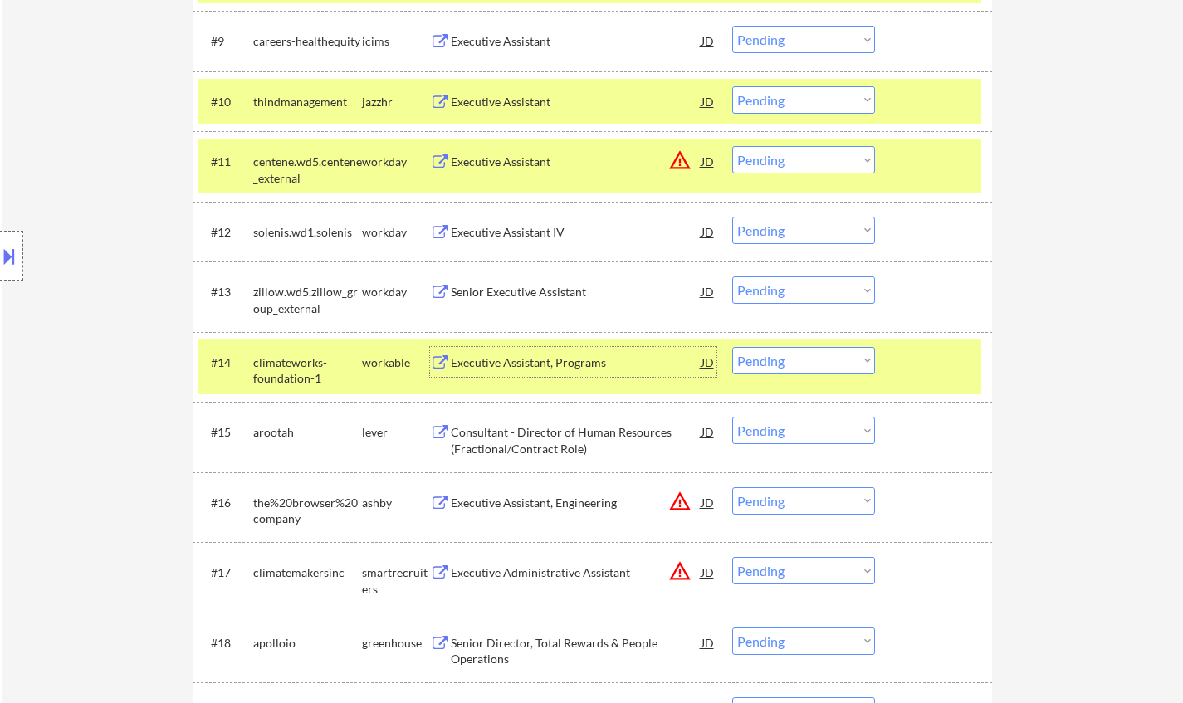
scroll to position [1079, 0]
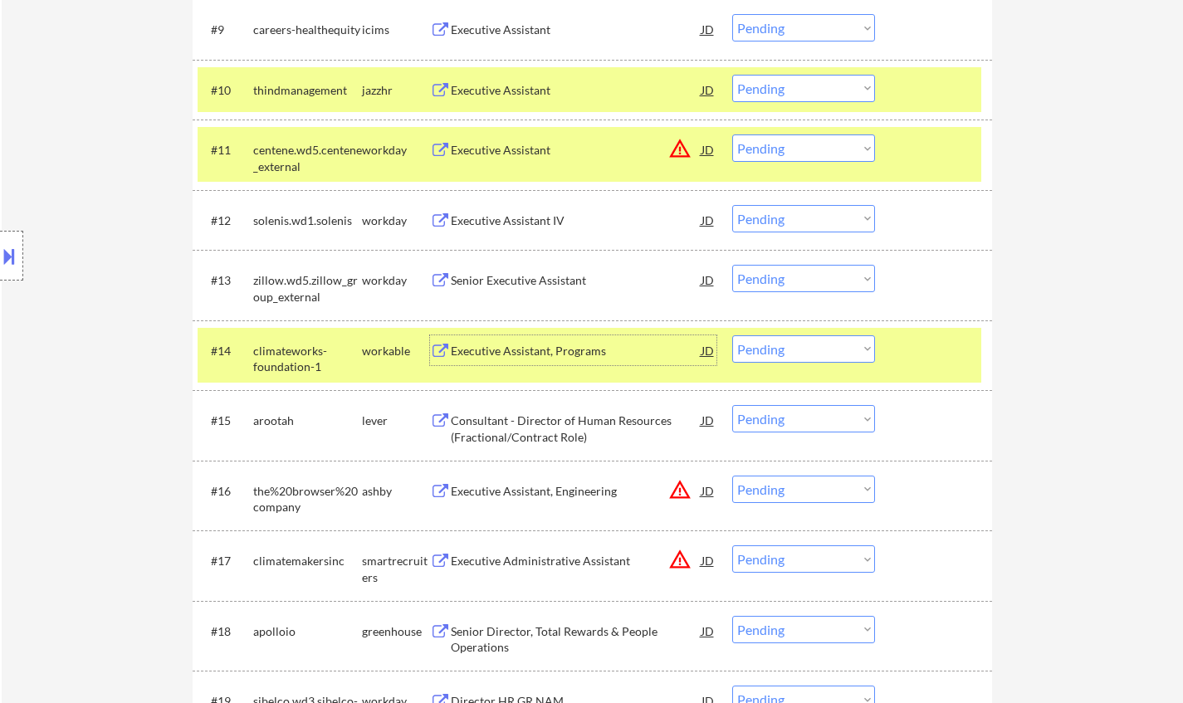
drag, startPoint x: 820, startPoint y: 345, endPoint x: 838, endPoint y: 359, distance: 22.6
click at [820, 345] on select "Choose an option... Pending Applied Excluded (Questions) Excluded (Expired) Exc…" at bounding box center [803, 348] width 143 height 27
click at [732, 335] on select "Choose an option... Pending Applied Excluded (Questions) Excluded (Expired) Exc…" at bounding box center [803, 348] width 143 height 27
select select ""pending""
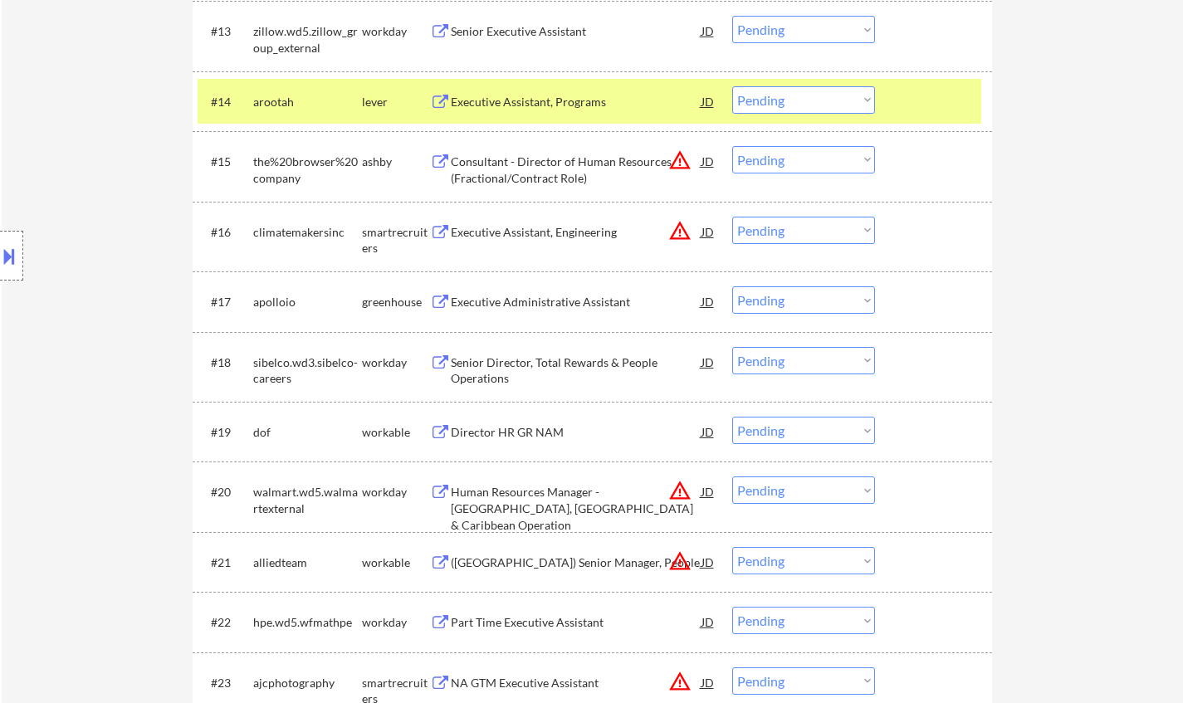
click at [549, 295] on div "Executive Administrative Assistant" at bounding box center [576, 302] width 251 height 17
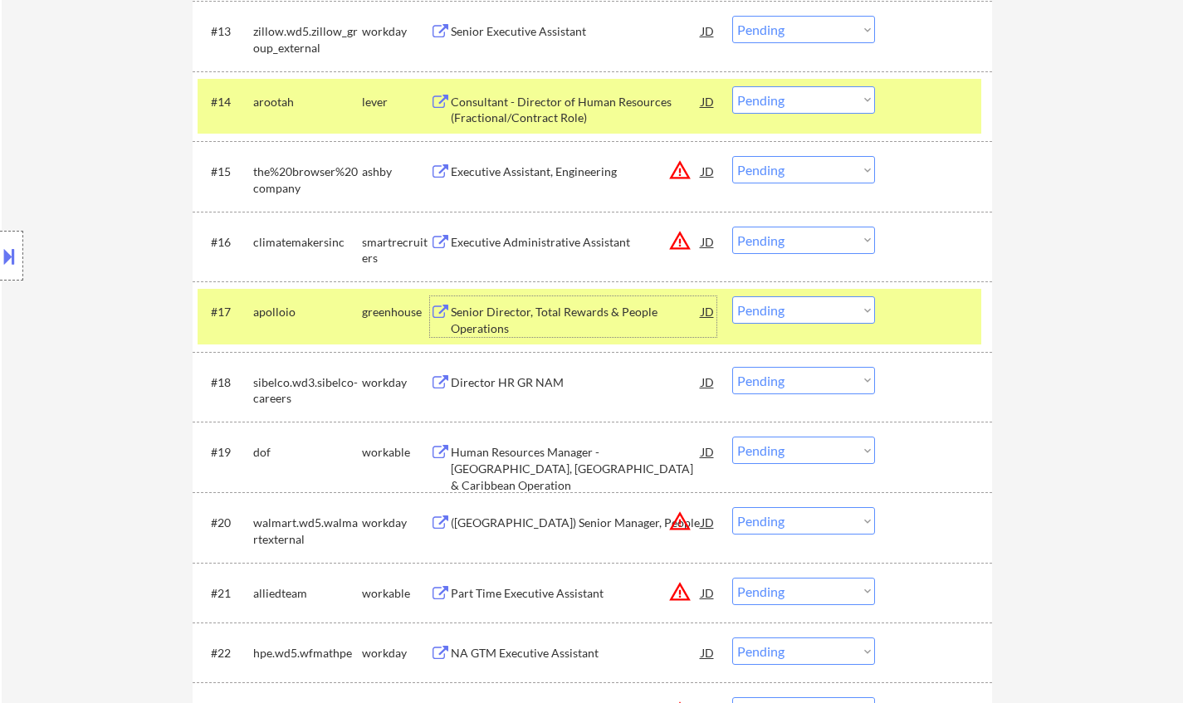
click at [833, 309] on select "Choose an option... Pending Applied Excluded (Questions) Excluded (Expired) Exc…" at bounding box center [803, 309] width 143 height 27
click at [732, 296] on select "Choose an option... Pending Applied Excluded (Questions) Excluded (Expired) Exc…" at bounding box center [803, 309] width 143 height 27
select select ""pending""
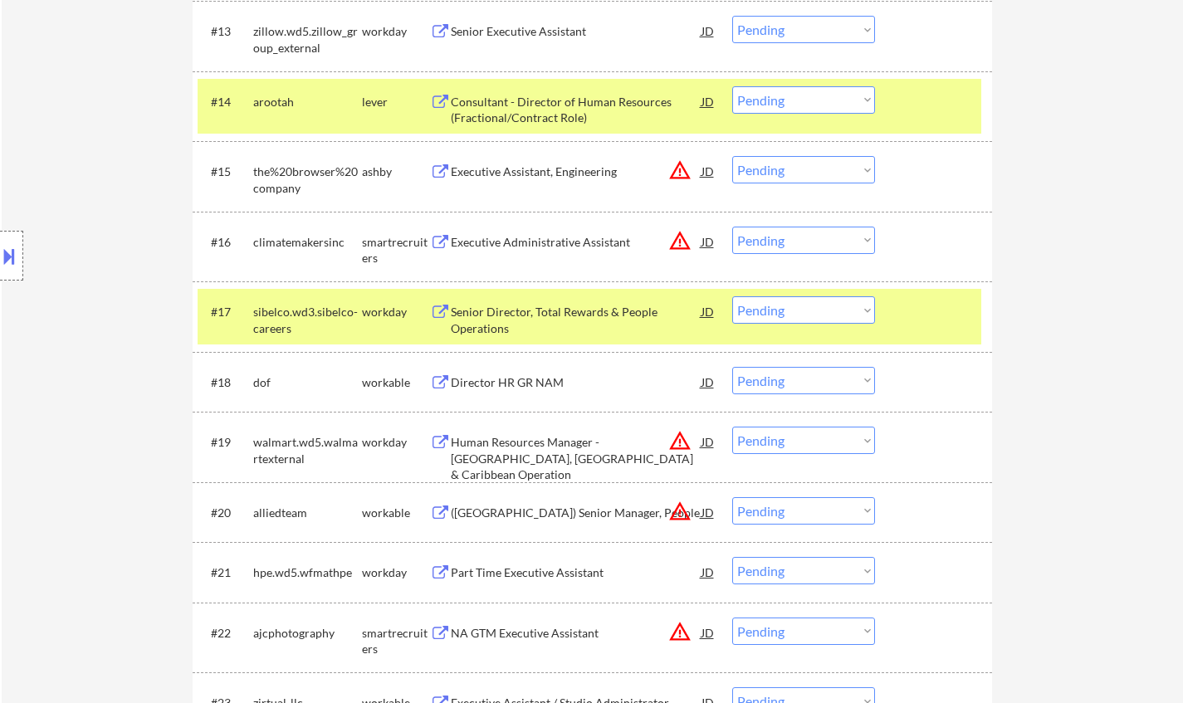
click at [707, 173] on div "JD" at bounding box center [708, 171] width 17 height 30
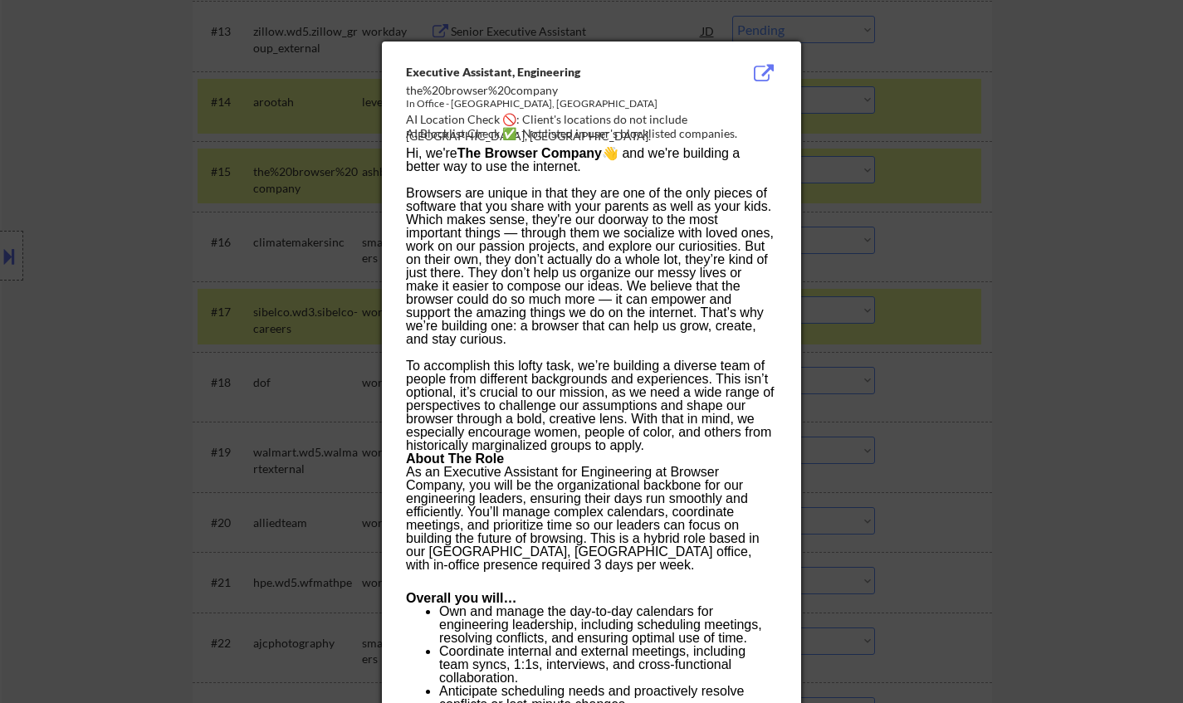
click at [1077, 450] on div at bounding box center [591, 351] width 1183 height 703
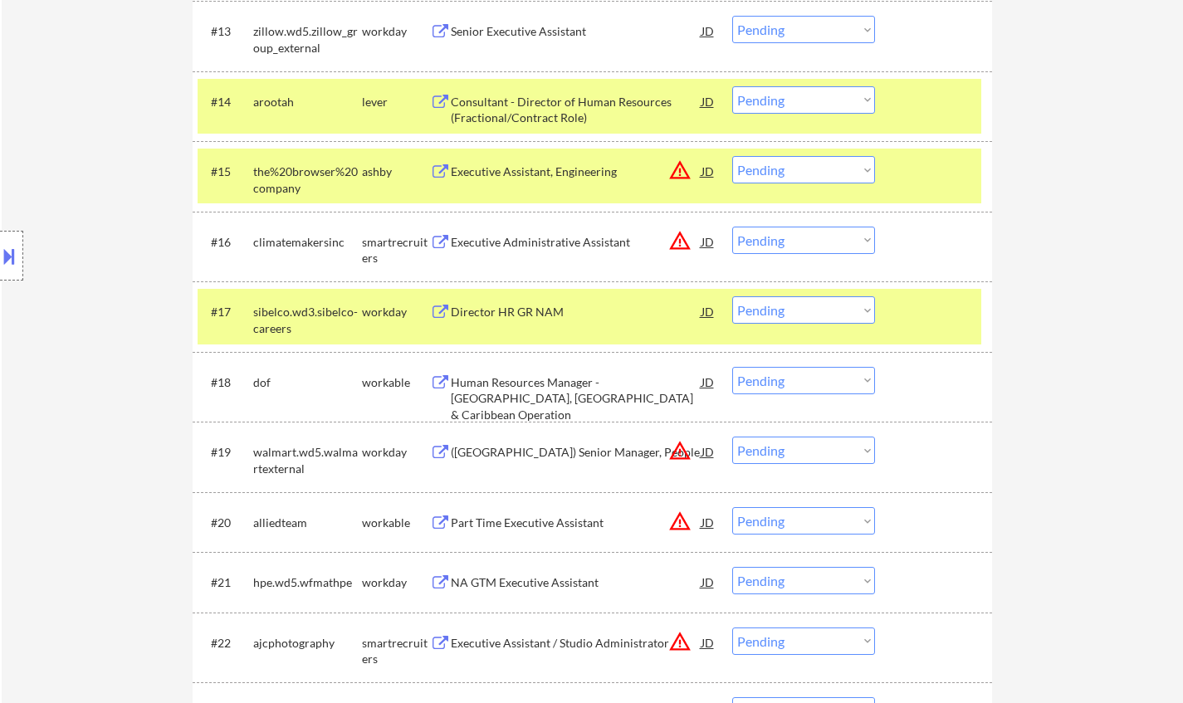
click at [817, 164] on select "Choose an option... Pending Applied Excluded (Questions) Excluded (Expired) Exc…" at bounding box center [803, 169] width 143 height 27
click at [732, 156] on select "Choose an option... Pending Applied Excluded (Questions) Excluded (Expired) Exc…" at bounding box center [803, 169] width 143 height 27
select select ""pending""
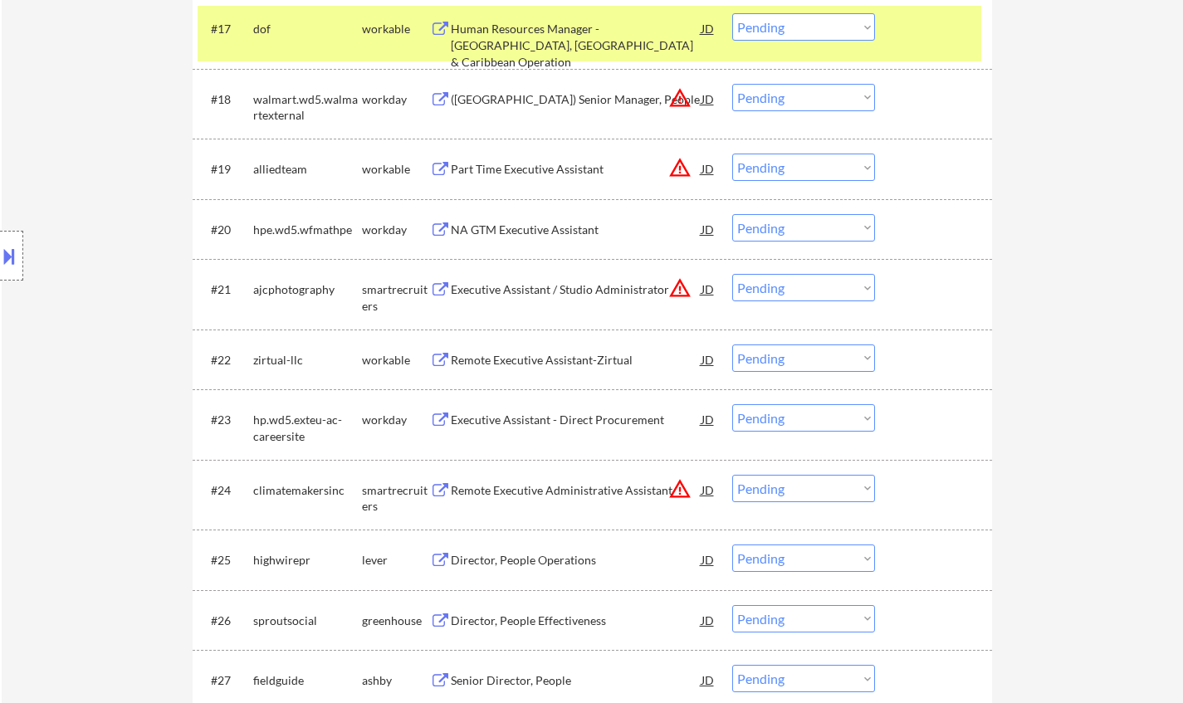
scroll to position [1743, 0]
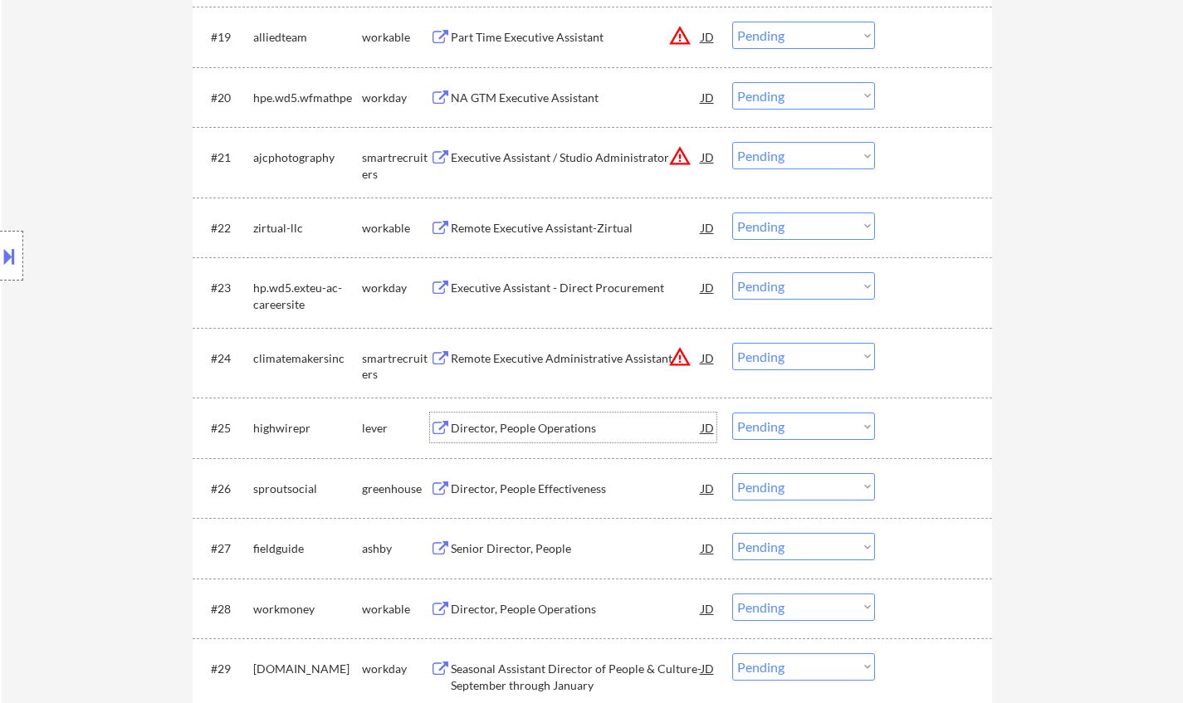
click at [524, 429] on div "Director, People Operations" at bounding box center [576, 428] width 251 height 17
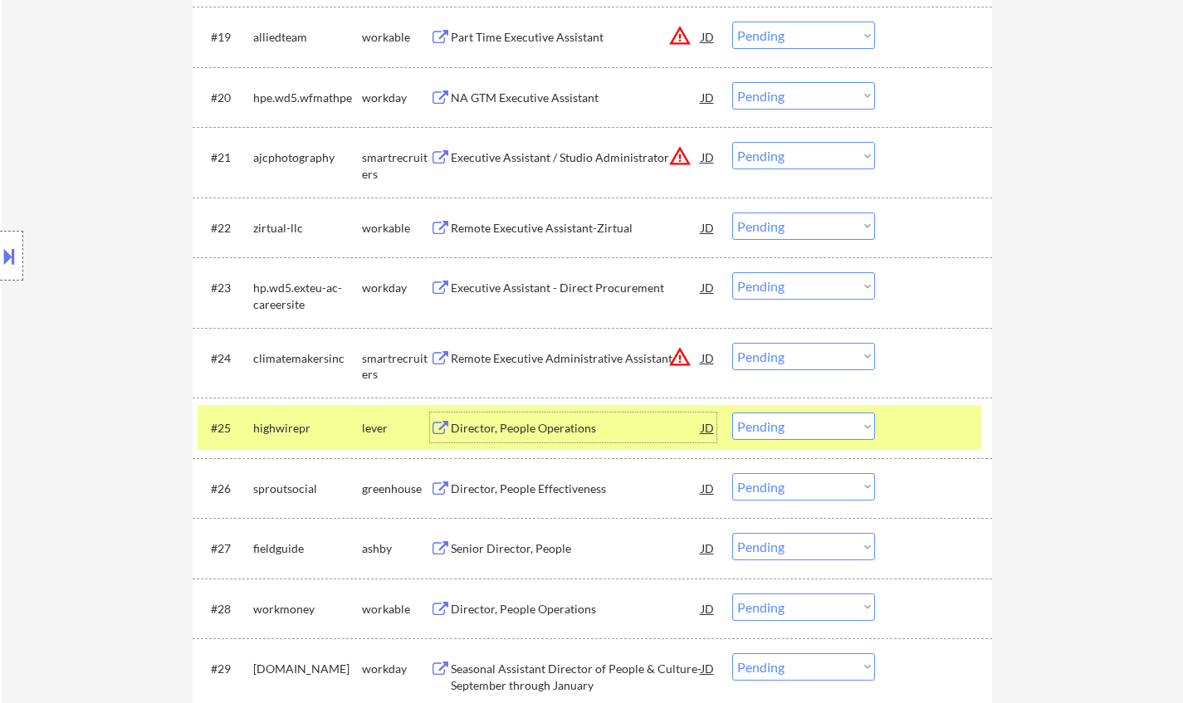
click at [800, 433] on select "Choose an option... Pending Applied Excluded (Questions) Excluded (Expired) Exc…" at bounding box center [803, 425] width 143 height 27
click at [732, 412] on select "Choose an option... Pending Applied Excluded (Questions) Excluded (Expired) Exc…" at bounding box center [803, 425] width 143 height 27
select select ""pending""
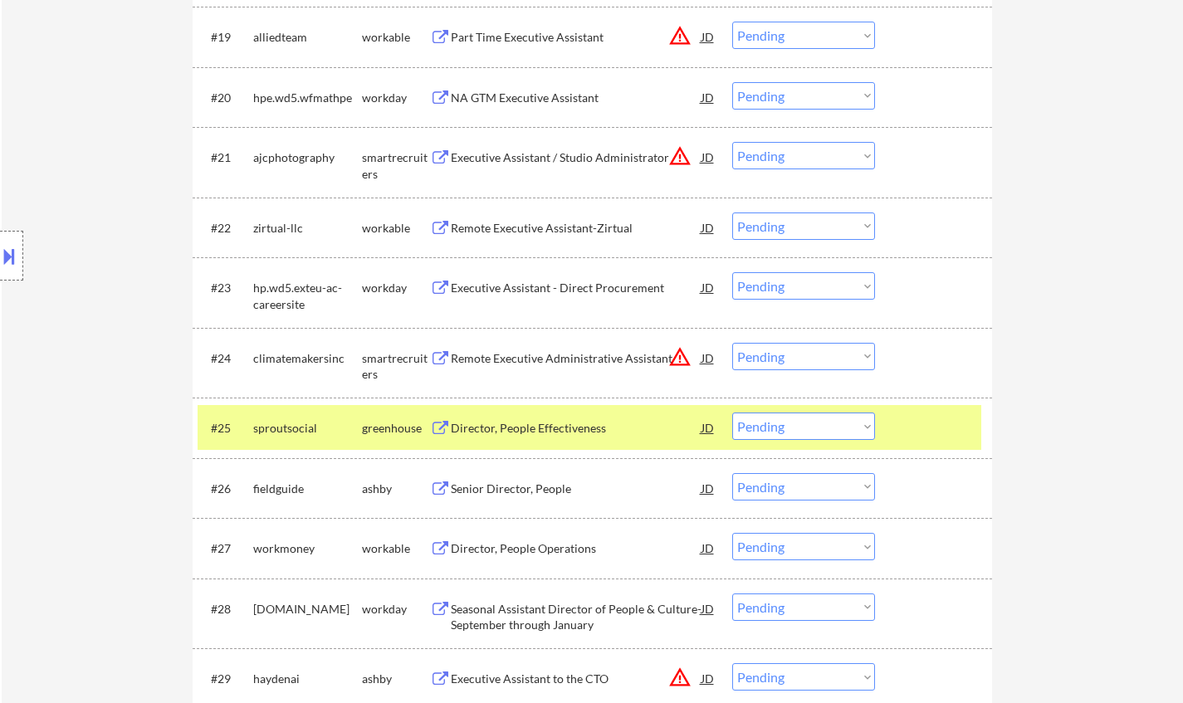
click at [501, 488] on div "Senior Director, People" at bounding box center [576, 488] width 251 height 17
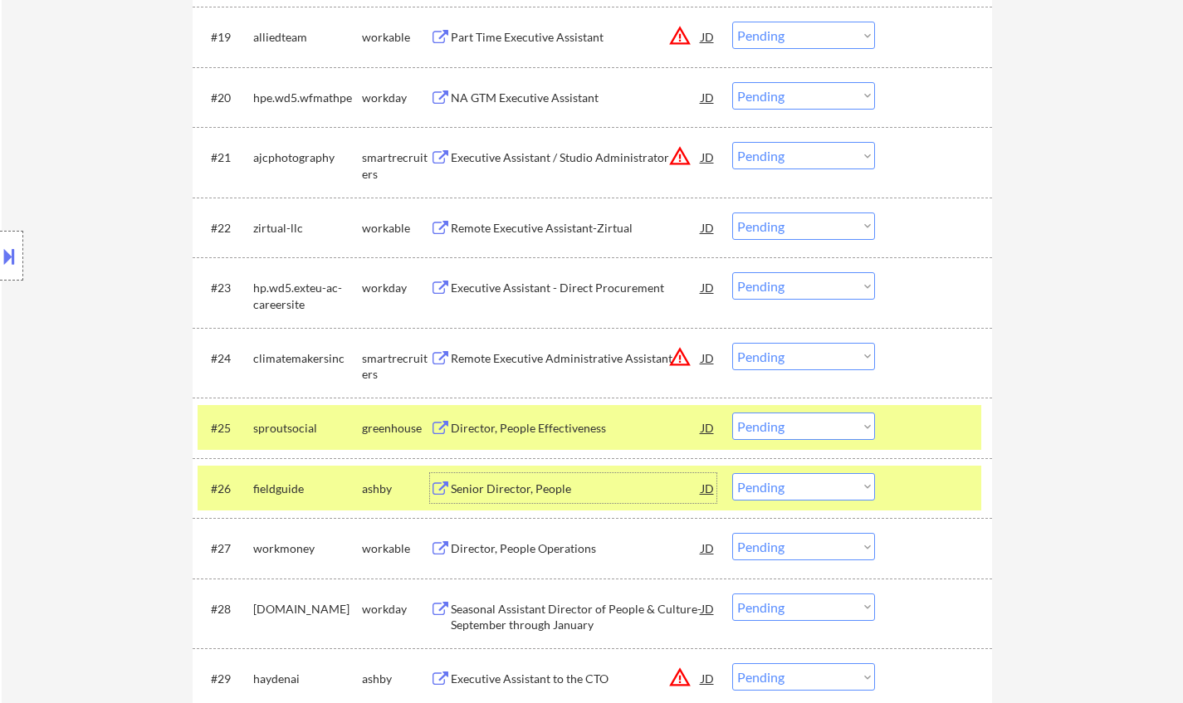
click at [798, 488] on select "Choose an option... Pending Applied Excluded (Questions) Excluded (Expired) Exc…" at bounding box center [803, 486] width 143 height 27
click at [732, 473] on select "Choose an option... Pending Applied Excluded (Questions) Excluded (Expired) Exc…" at bounding box center [803, 486] width 143 height 27
select select ""pending""
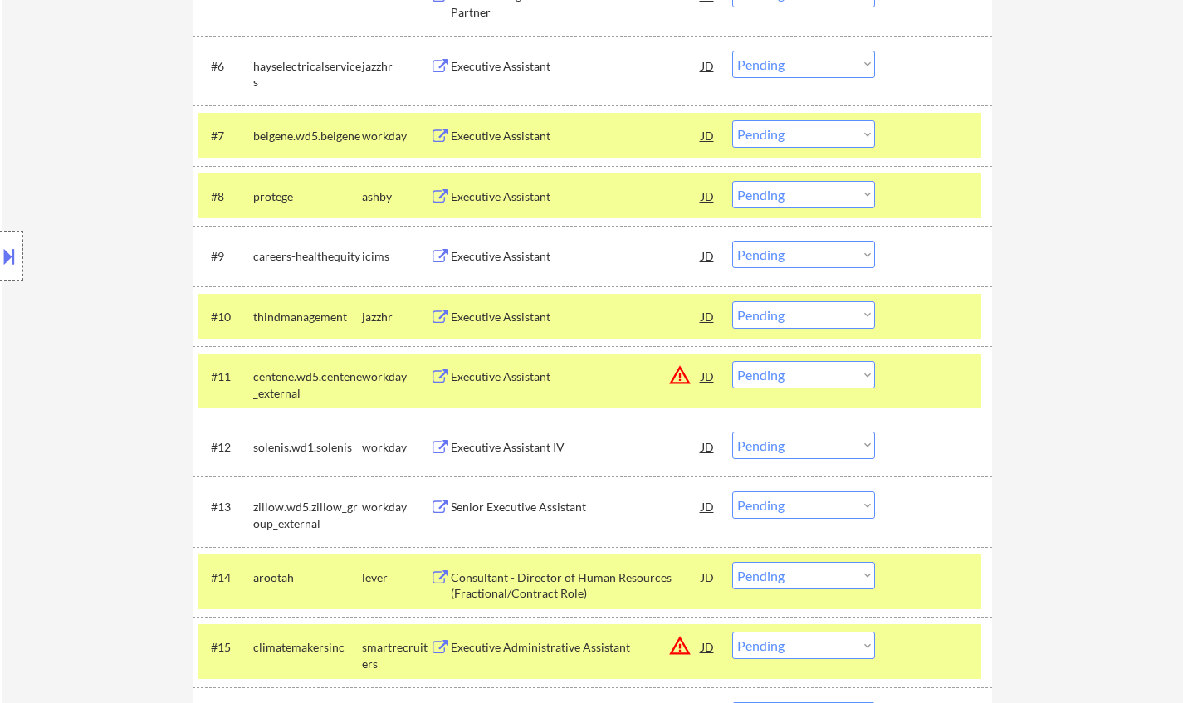
scroll to position [830, 0]
